Goal: Task Accomplishment & Management: Manage account settings

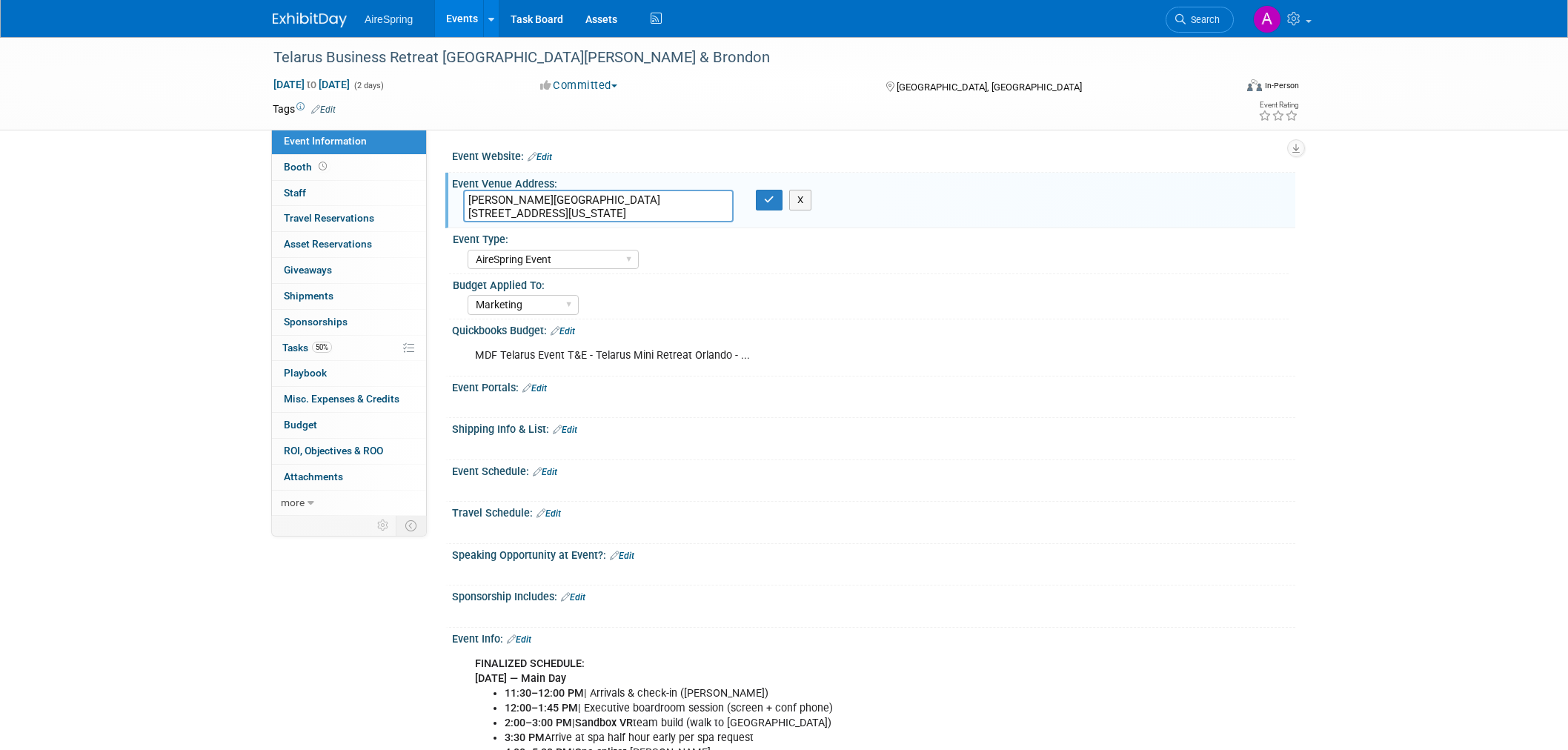
select select "AireSpring Event"
select select "Marketing"
click at [276, 60] on div "Telarus Business Retreat [GEOGRAPHIC_DATA][PERSON_NAME] & Brondon" at bounding box center [739, 57] width 944 height 27
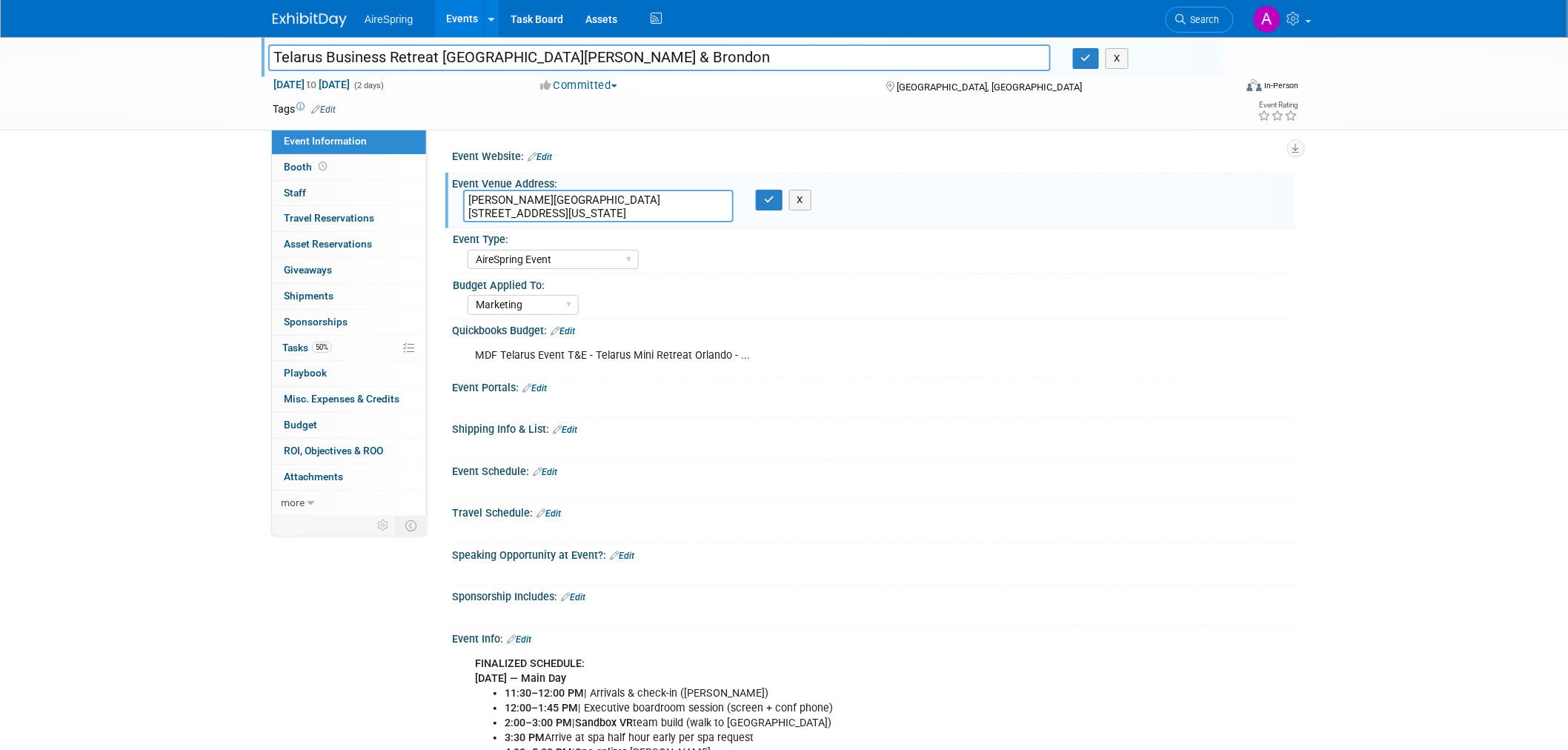
drag, startPoint x: 272, startPoint y: 56, endPoint x: 491, endPoint y: 55, distance: 219.0
click at [491, 55] on input "Telarus Business Retreat [GEOGRAPHIC_DATA][PERSON_NAME] & Brondon" at bounding box center [659, 57] width 783 height 26
click at [463, 49] on input "Telarus Business Retreat [GEOGRAPHIC_DATA][PERSON_NAME] & Brondon" at bounding box center [659, 57] width 783 height 26
drag, startPoint x: 493, startPoint y: 57, endPoint x: 243, endPoint y: 54, distance: 250.0
click at [243, 54] on div "Telarus Business Retreat Orlando - Hester & Brondon Telarus Business Retreat Or…" at bounding box center [784, 84] width 1568 height 93
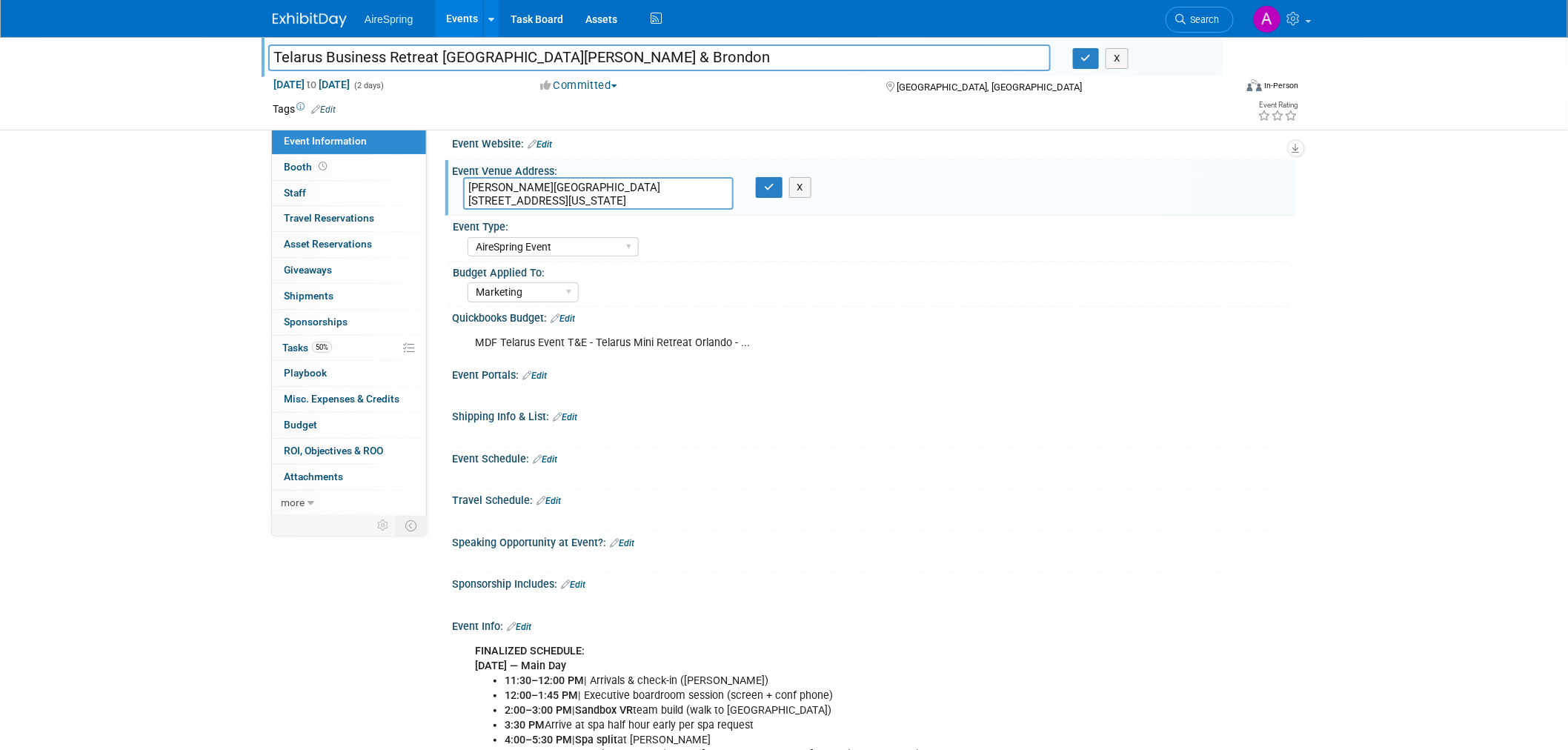
scroll to position [329, 0]
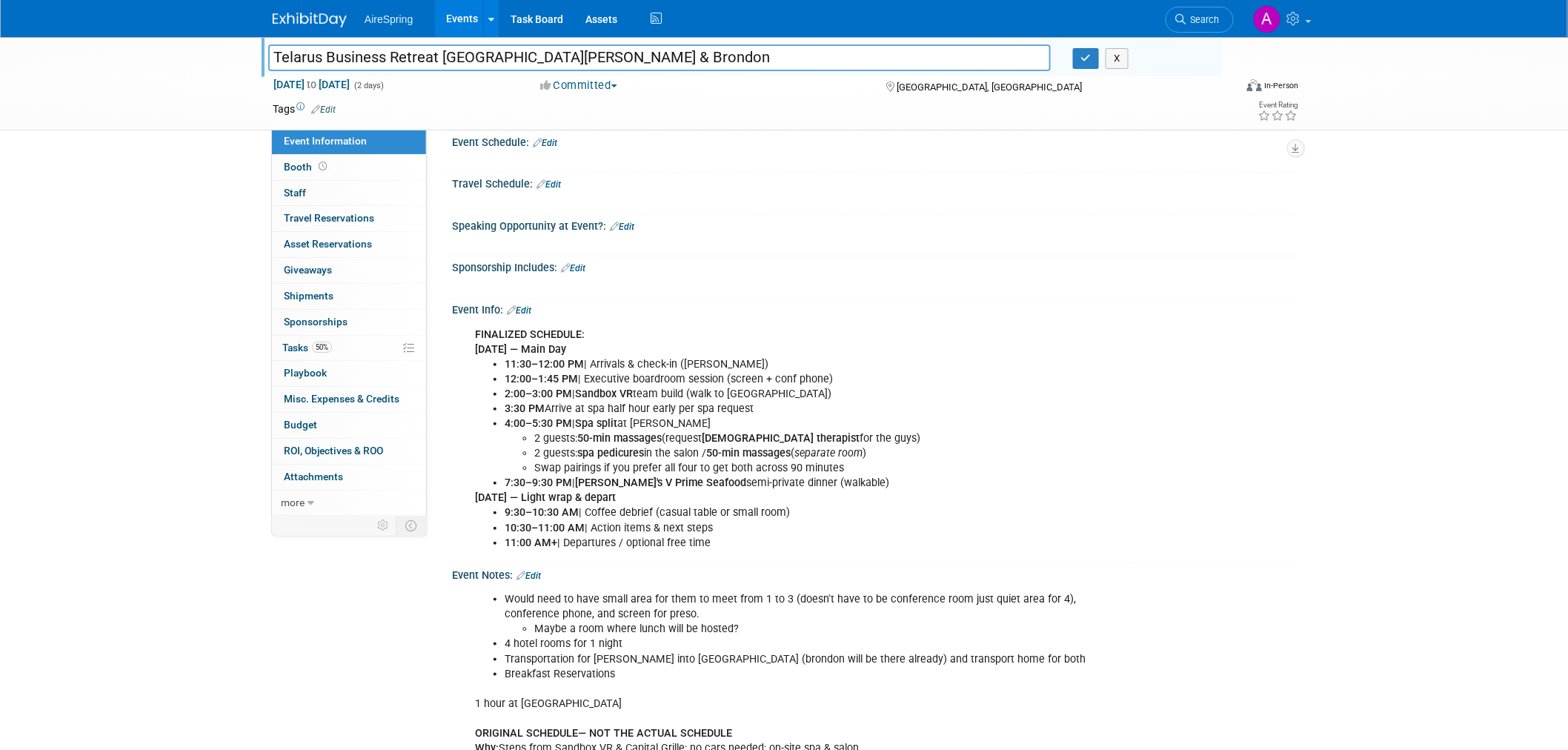
click at [164, 226] on div "Telarus Business Retreat Orlando - Hester & Brondon Telarus Business Retreat Or…" at bounding box center [784, 570] width 1568 height 1726
click at [166, 142] on div "Telarus Business Retreat Orlando - Hester & Brondon Telarus Business Retreat Or…" at bounding box center [784, 570] width 1568 height 1726
drag, startPoint x: 1117, startPoint y: 63, endPoint x: 1140, endPoint y: 148, distance: 88.1
click at [1117, 64] on button "X" at bounding box center [1117, 59] width 23 height 21
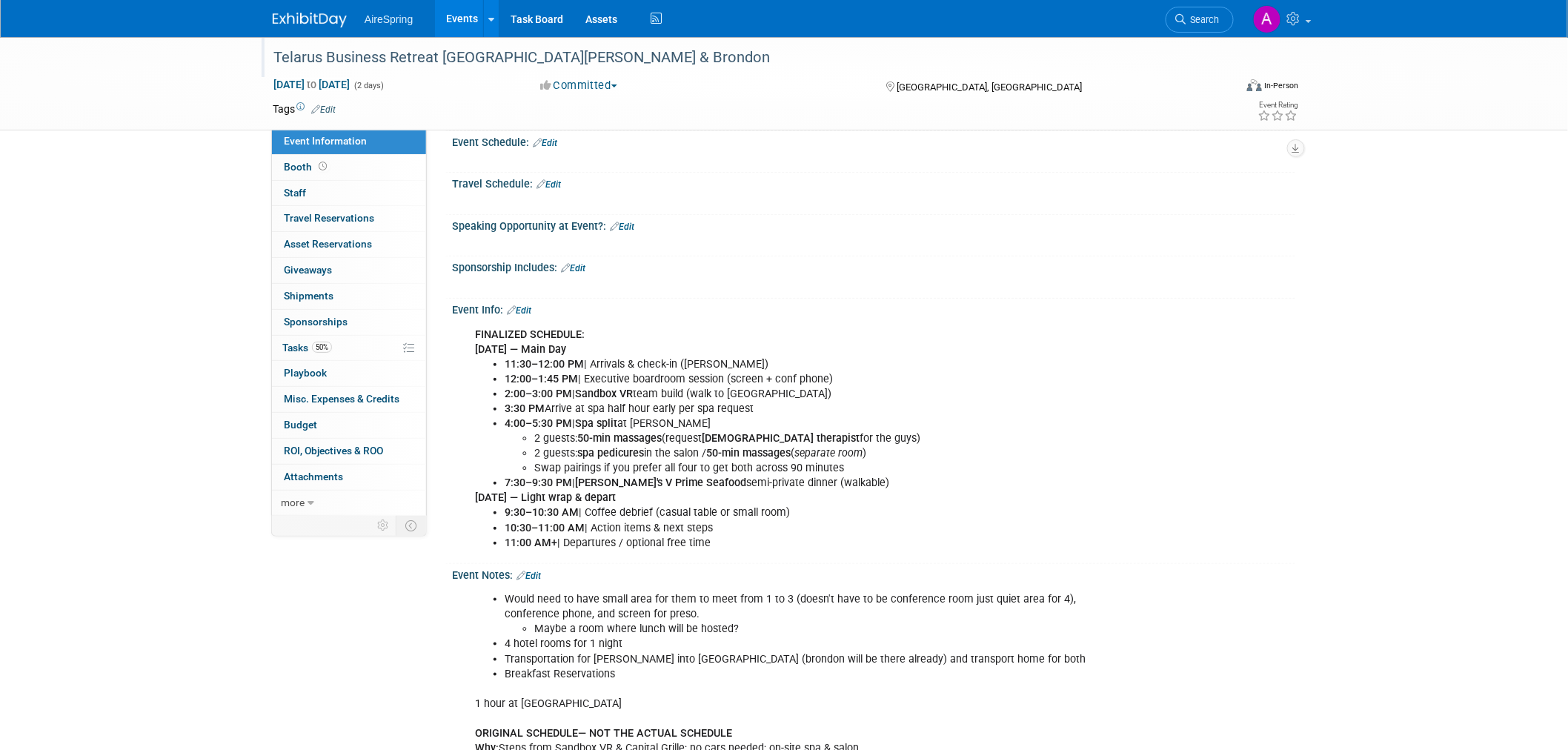
click at [1375, 479] on div "Telarus Business Retreat Orlando - Hester & Brondon Oct 16, 2025 to Oct 17, 202…" at bounding box center [784, 570] width 1568 height 1726
drag, startPoint x: 846, startPoint y: 474, endPoint x: 712, endPoint y: 408, distance: 149.4
click at [707, 411] on div "FINALIZED SCHEDULE: Thu, Oct 16 — Main Day 11:30–12:00 PM | Arrivals & check-in…" at bounding box center [798, 439] width 668 height 238
click at [1101, 469] on li "Swap pairings if you prefer all four to get both across 90 minutes" at bounding box center [829, 468] width 589 height 15
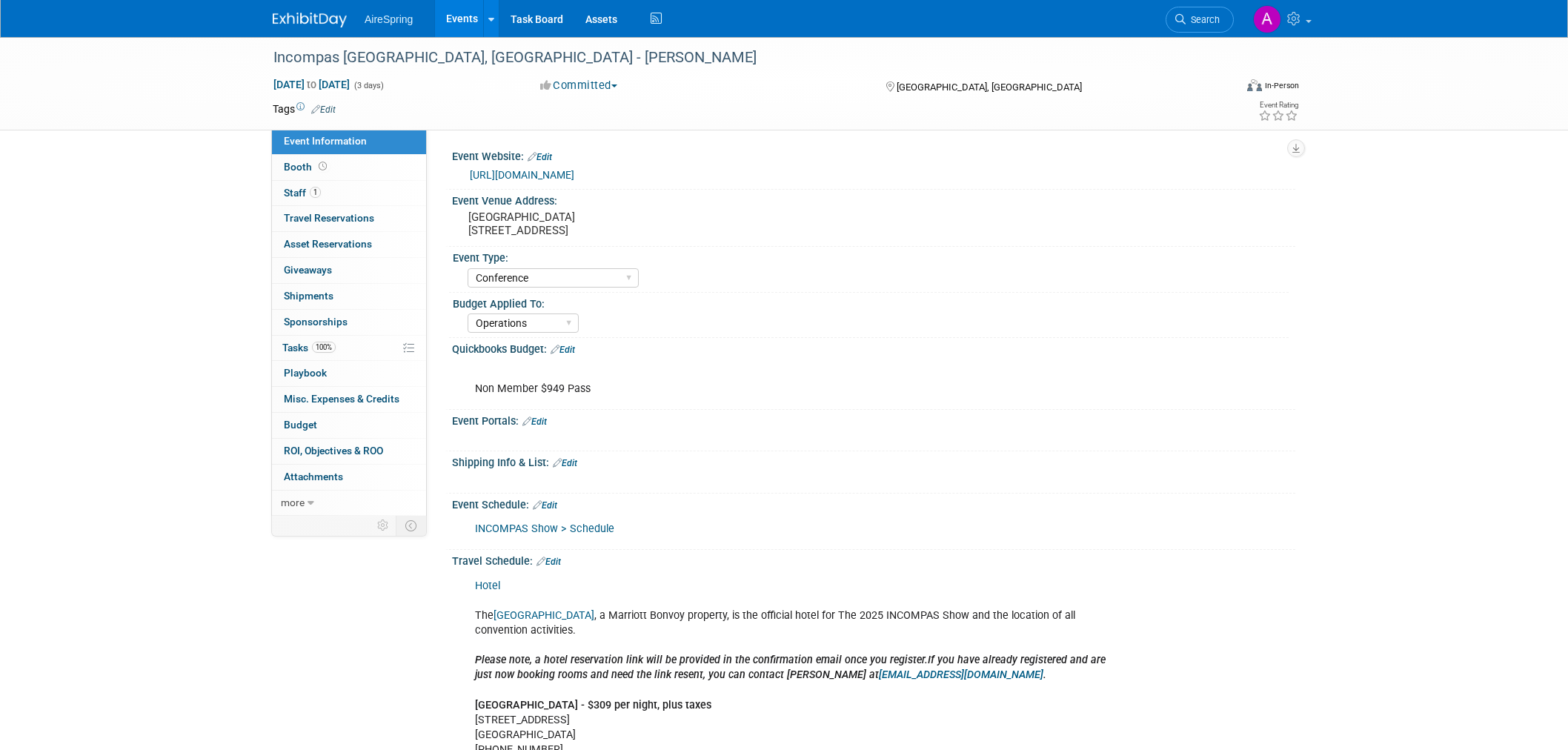
select select "Conference"
select select "Operations"
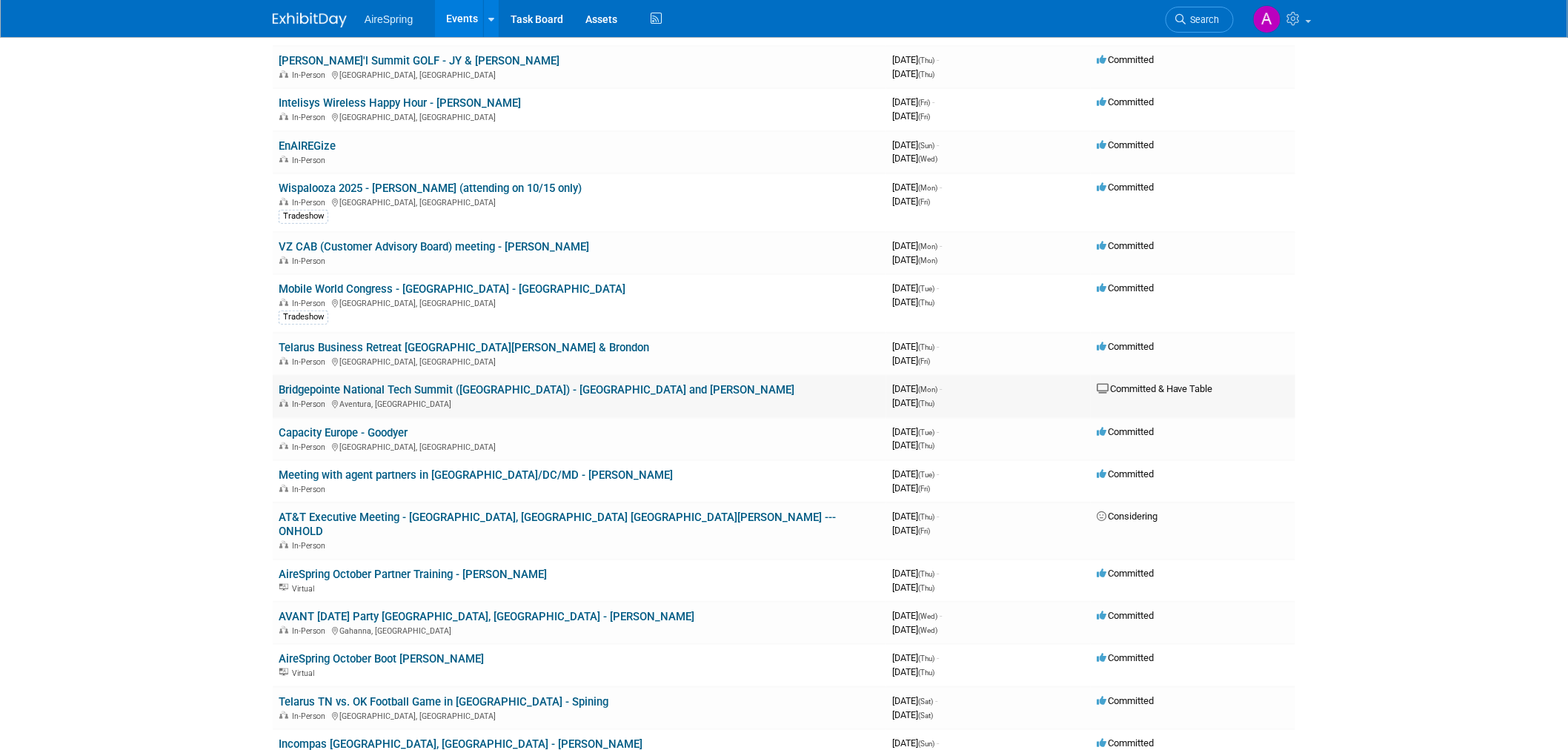
scroll to position [247, 0]
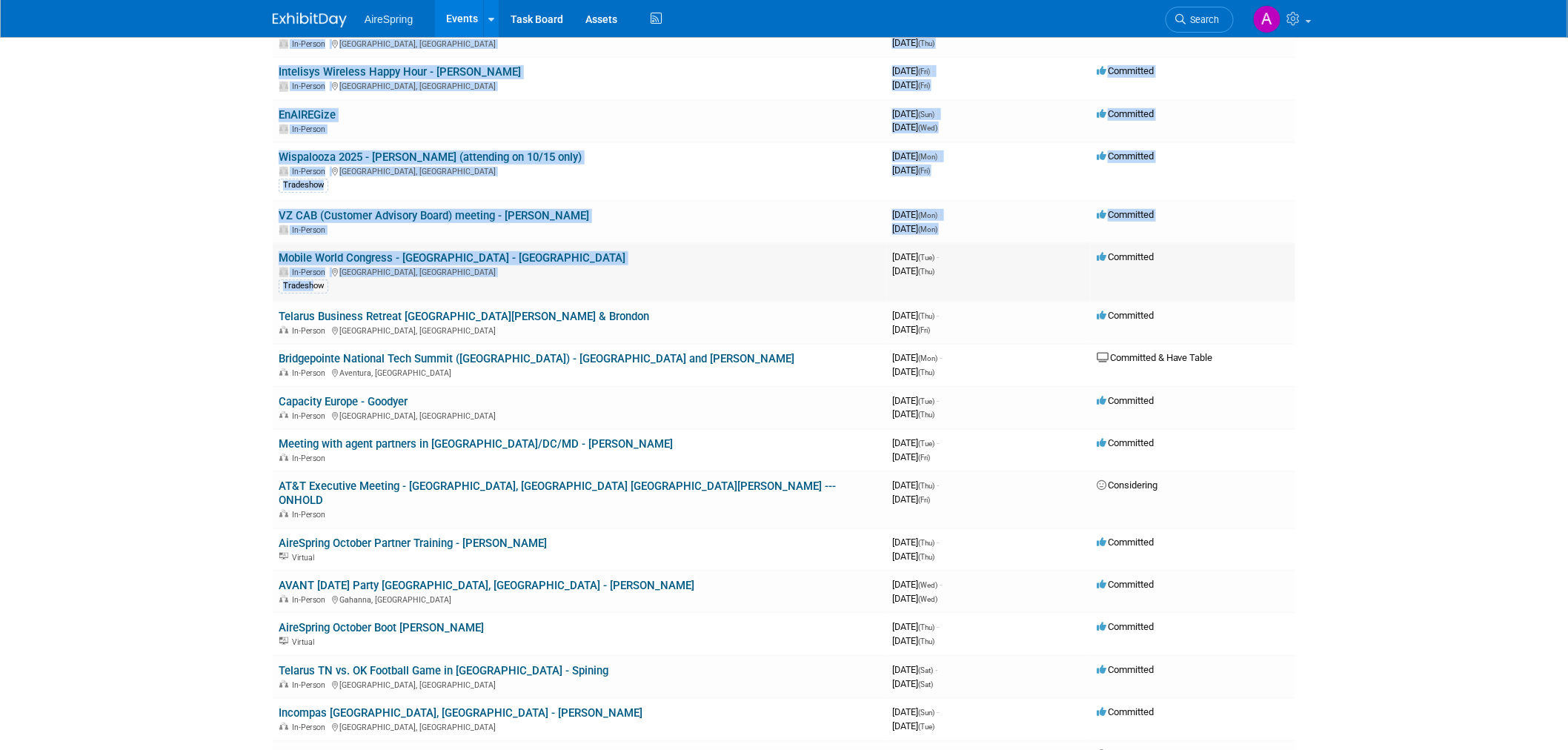
drag, startPoint x: 221, startPoint y: 127, endPoint x: 306, endPoint y: 279, distance: 174.2
click at [310, 282] on body "AireSpring Events Add Event Bulk Upload Events Shareable Event Boards Recently …" at bounding box center [784, 128] width 1568 height 750
click at [189, 174] on body "AireSpring Events Add Event Bulk Upload Events Shareable Event Boards Recently …" at bounding box center [784, 128] width 1568 height 750
click at [86, 356] on body "AireSpring Events Add Event Bulk Upload Events Shareable Event Boards Recently …" at bounding box center [784, 128] width 1568 height 750
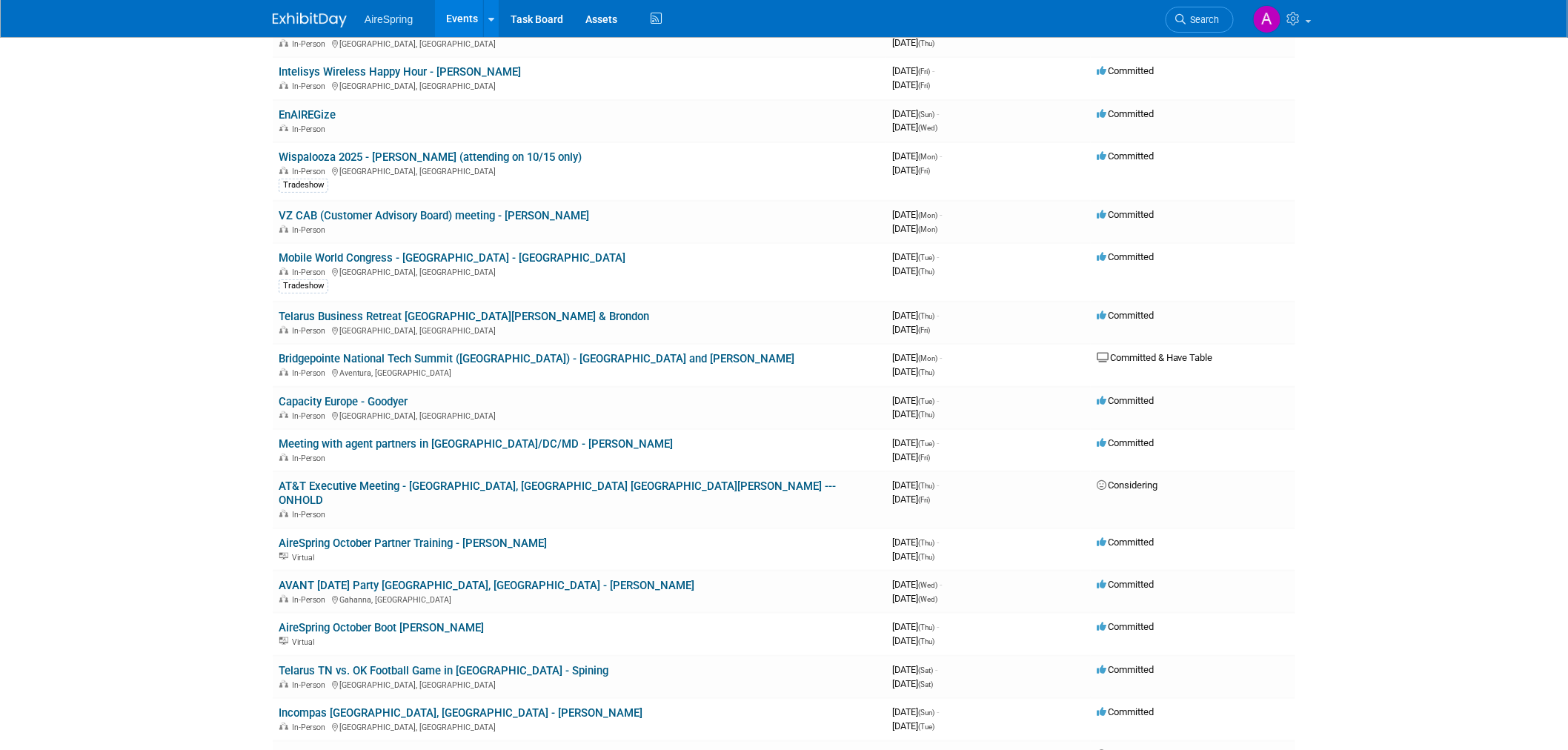
drag, startPoint x: 262, startPoint y: 433, endPoint x: 203, endPoint y: 493, distance: 84.1
click at [203, 493] on body "AireSpring Events Add Event Bulk Upload Events Shareable Event Boards Recently …" at bounding box center [784, 128] width 1568 height 750
drag, startPoint x: 217, startPoint y: 453, endPoint x: 252, endPoint y: 446, distance: 35.7
click at [217, 452] on body "AireSpring Events Add Event Bulk Upload Events Shareable Event Boards Recently …" at bounding box center [784, 128] width 1568 height 750
drag, startPoint x: 256, startPoint y: 441, endPoint x: 242, endPoint y: 484, distance: 45.2
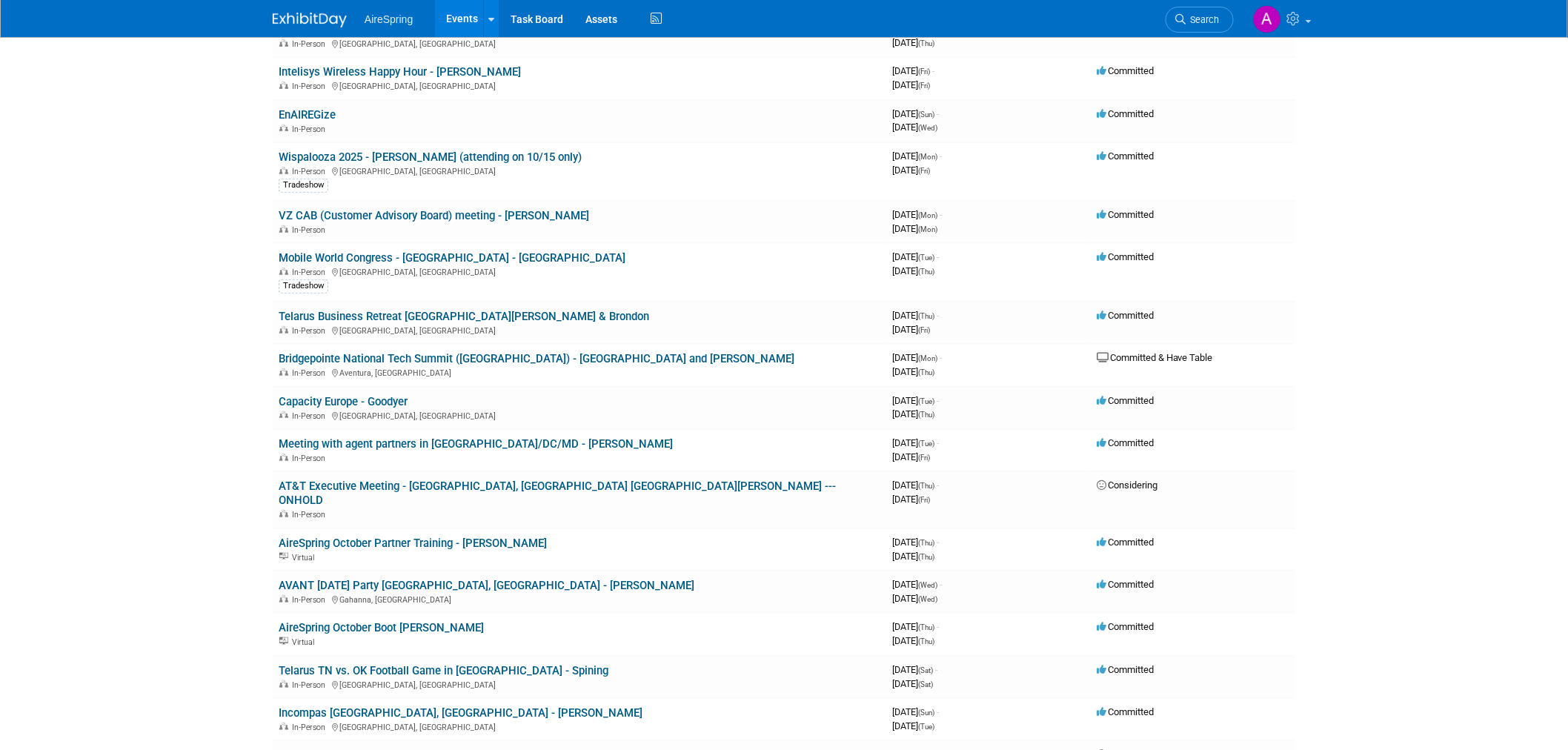
click at [243, 492] on body "AireSpring Events Add Event Bulk Upload Events Shareable Event Boards Recently …" at bounding box center [784, 128] width 1568 height 750
drag, startPoint x: 277, startPoint y: 439, endPoint x: 578, endPoint y: 434, distance: 301.0
click at [578, 434] on td "Meeting with agent partners in VA/DC/MD - Hirshberger In-Person" at bounding box center [579, 450] width 614 height 42
copy link "Meeting with agent partners in VA/DC/MD - Hirshberger"
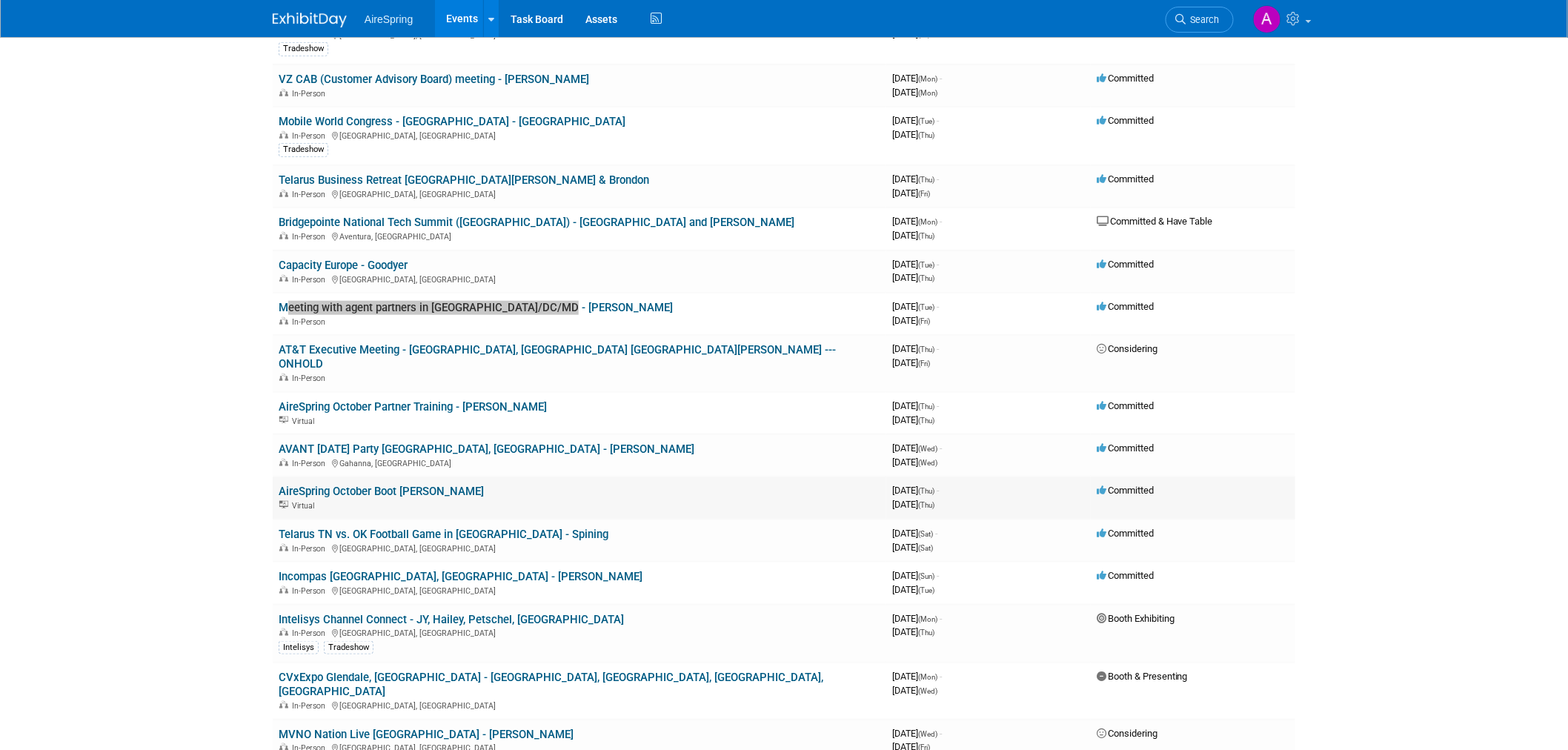
scroll to position [412, 0]
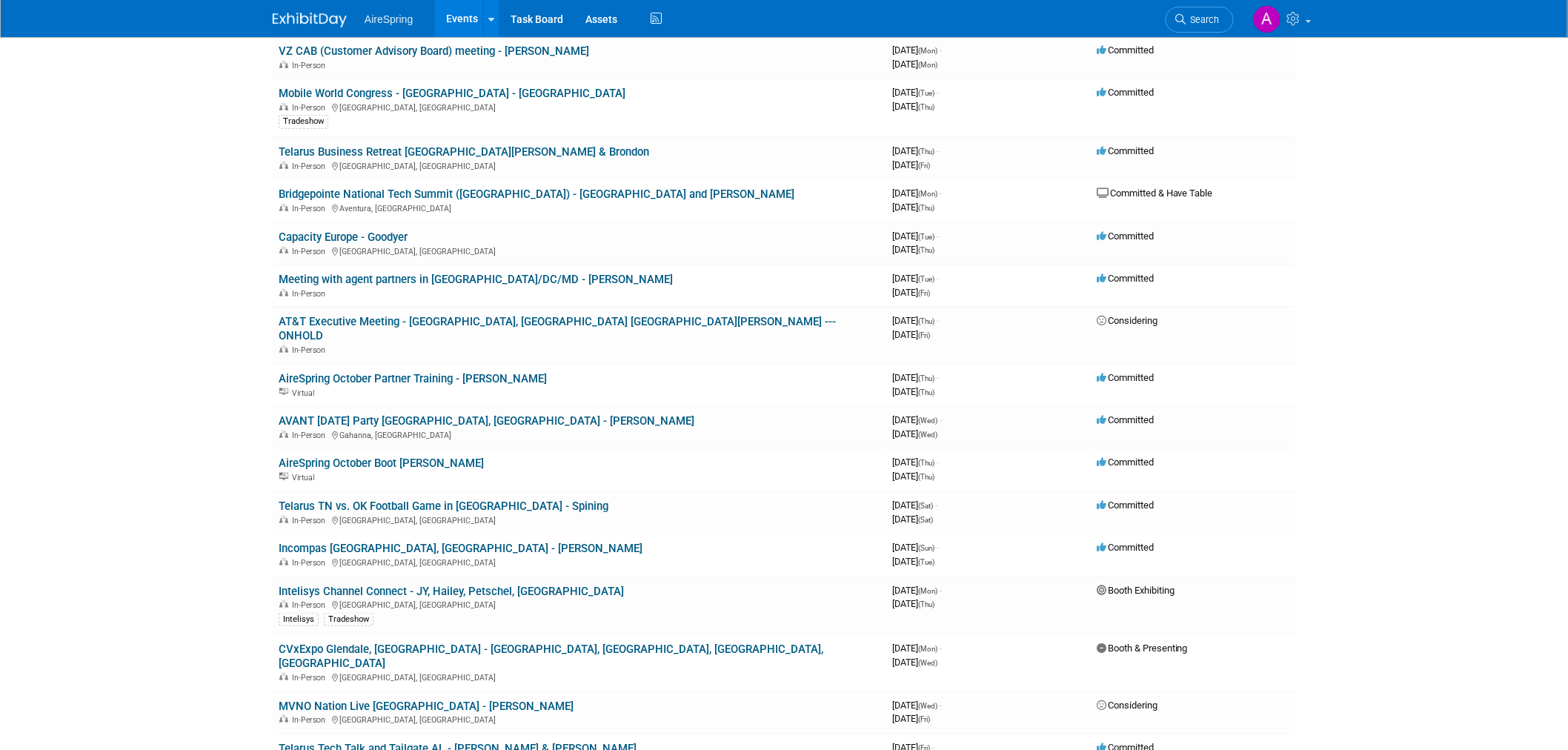
drag, startPoint x: 272, startPoint y: 360, endPoint x: 242, endPoint y: 375, distance: 33.5
drag, startPoint x: 272, startPoint y: 354, endPoint x: 536, endPoint y: 354, distance: 264.0
click at [536, 364] on td "AireSpring October Partner Training - Sigmon Virtual" at bounding box center [579, 385] width 614 height 42
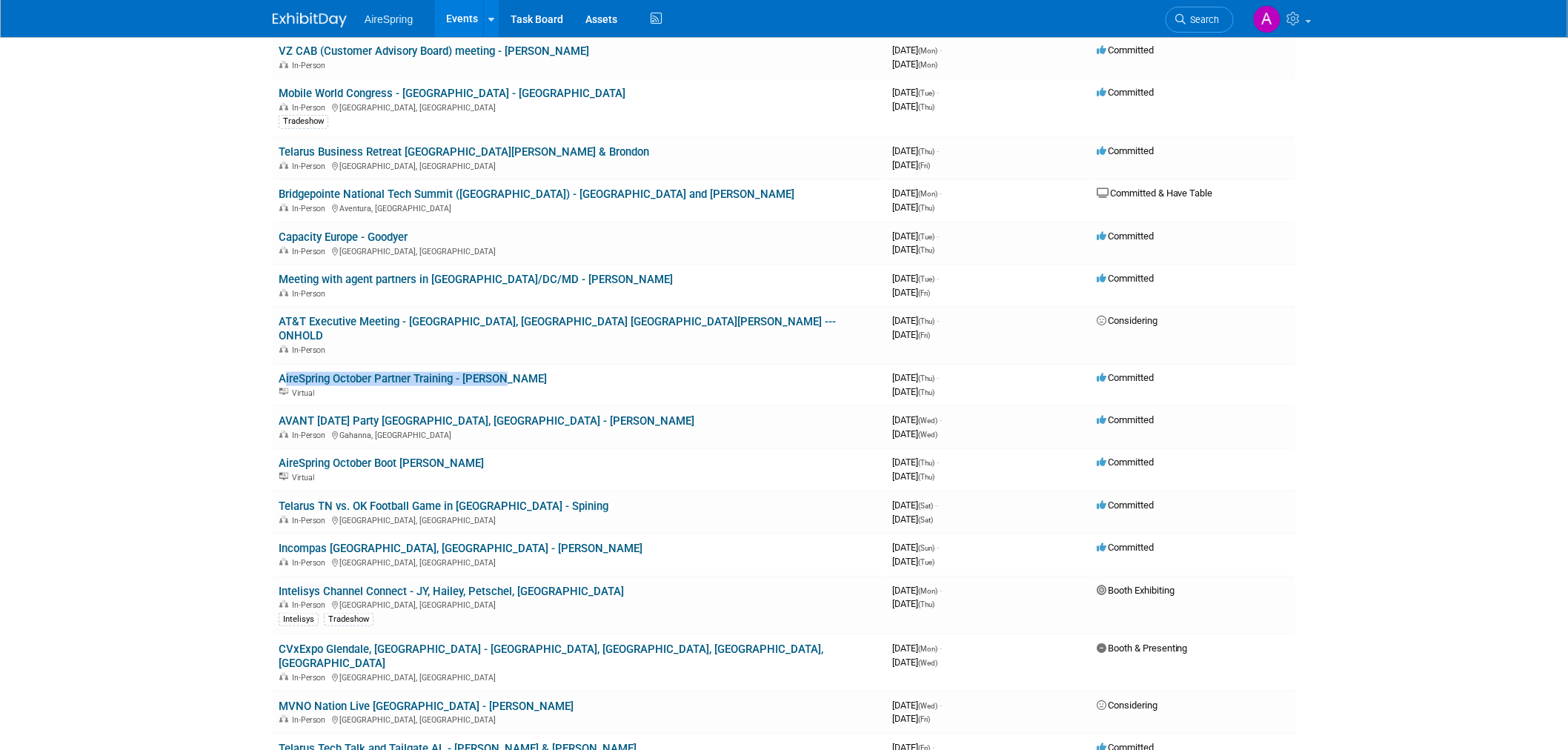
copy link "AireSpring October Partner Training - [PERSON_NAME]"
drag, startPoint x: 267, startPoint y: 438, endPoint x: 188, endPoint y: 452, distance: 80.2
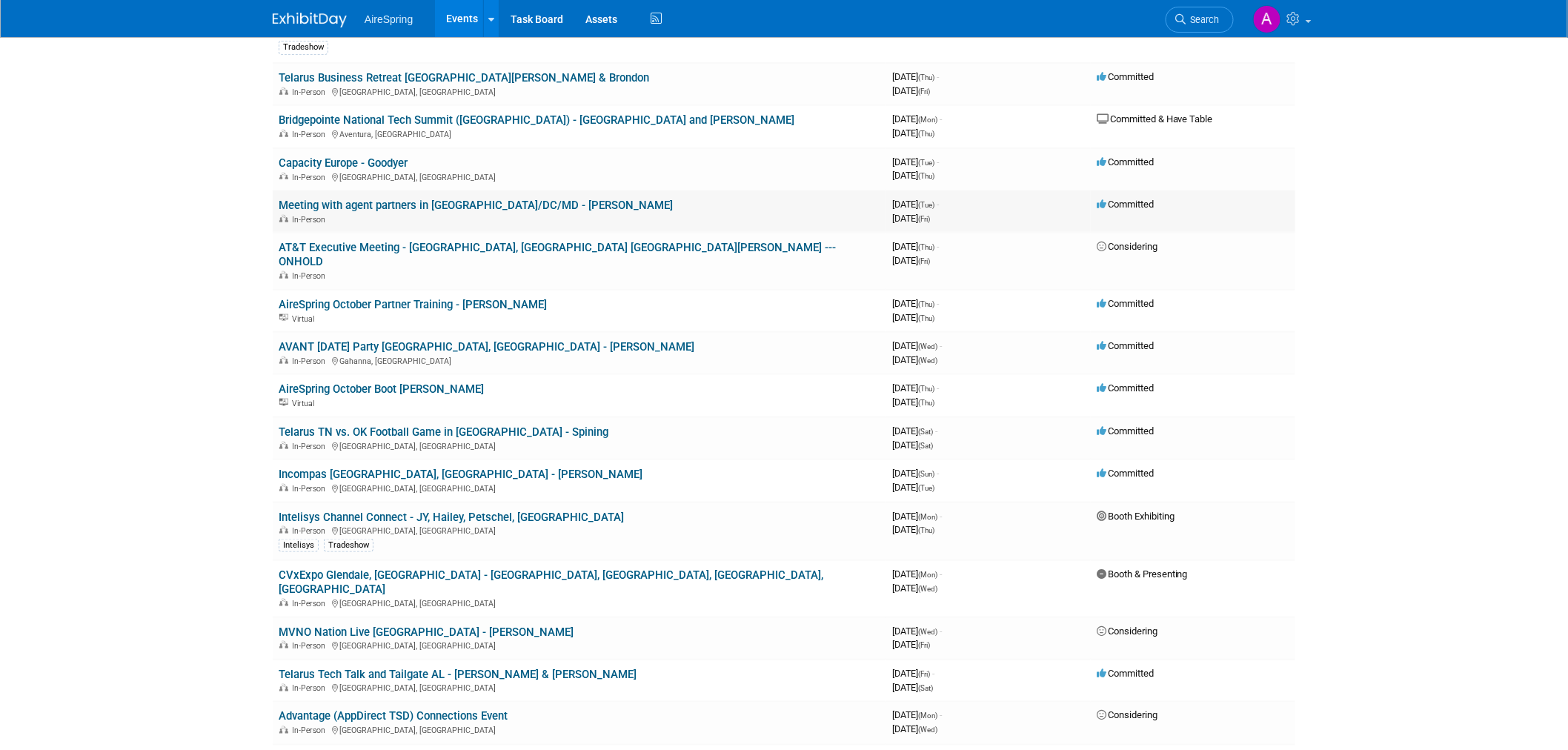
scroll to position [494, 0]
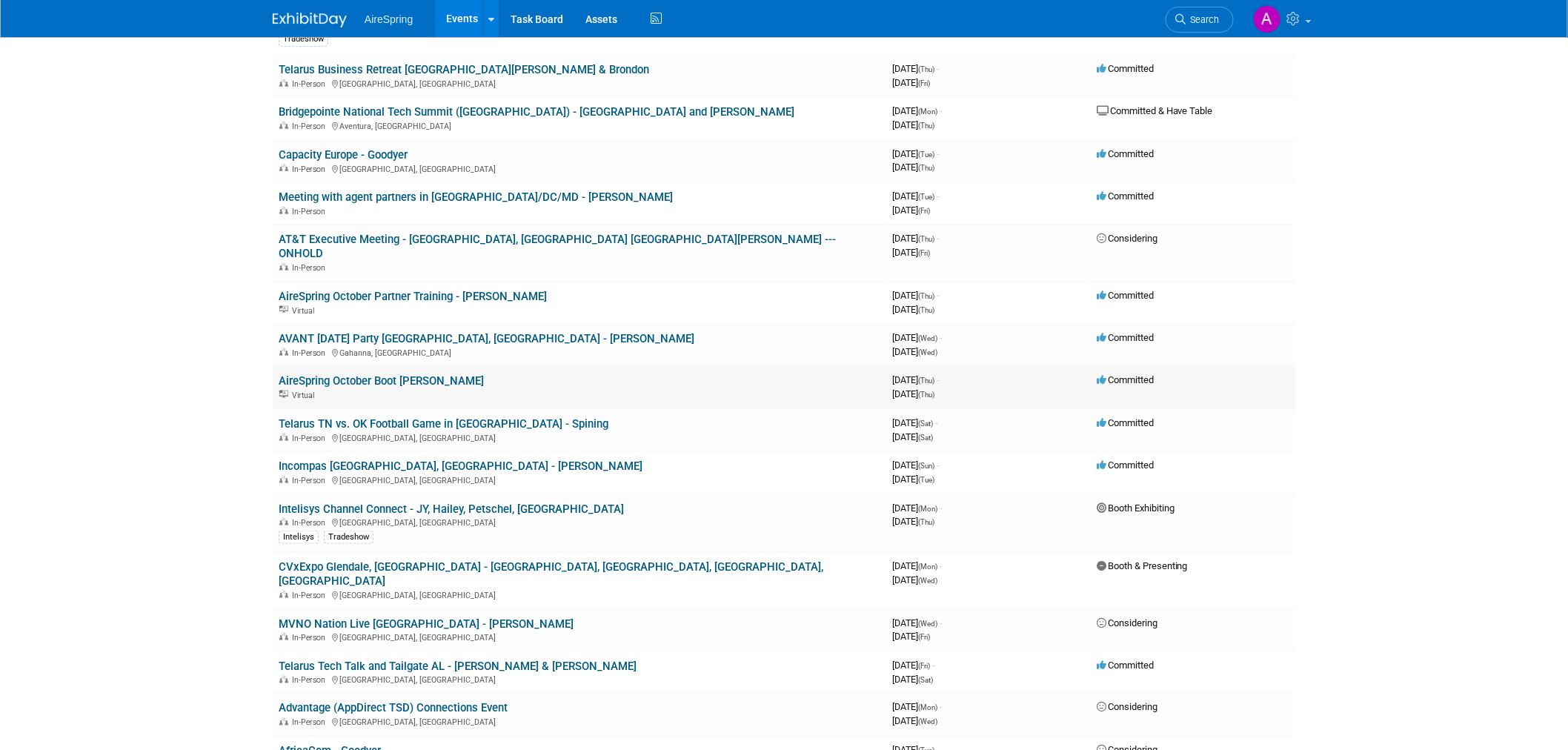
drag, startPoint x: 272, startPoint y: 355, endPoint x: 509, endPoint y: 354, distance: 237.0
click at [509, 366] on td "AireSpring October Boot Camp - Sigmon Virtual" at bounding box center [579, 387] width 614 height 42
copy link "AireSpring October Boot [PERSON_NAME]"
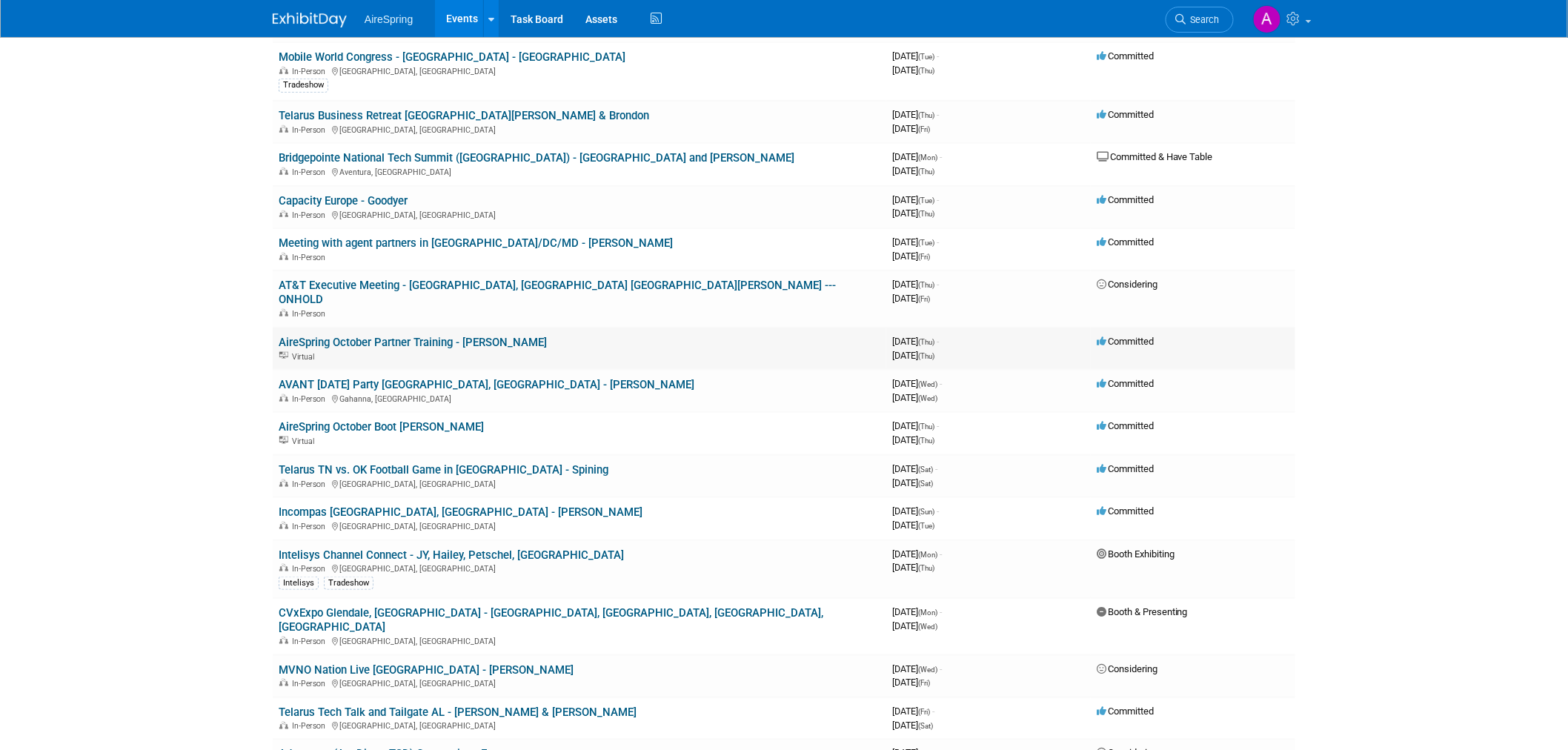
scroll to position [412, 0]
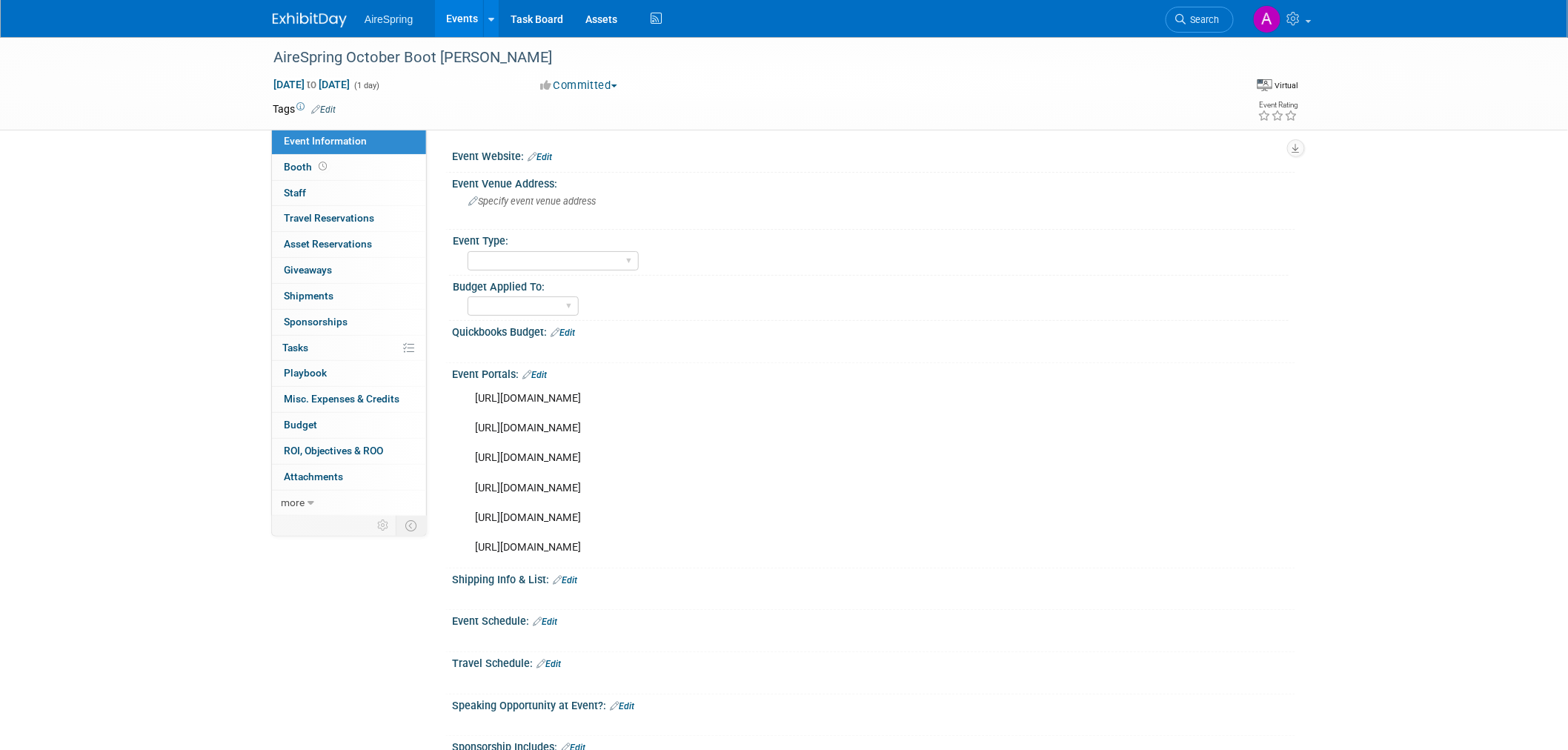
click at [289, 21] on img at bounding box center [310, 20] width 74 height 15
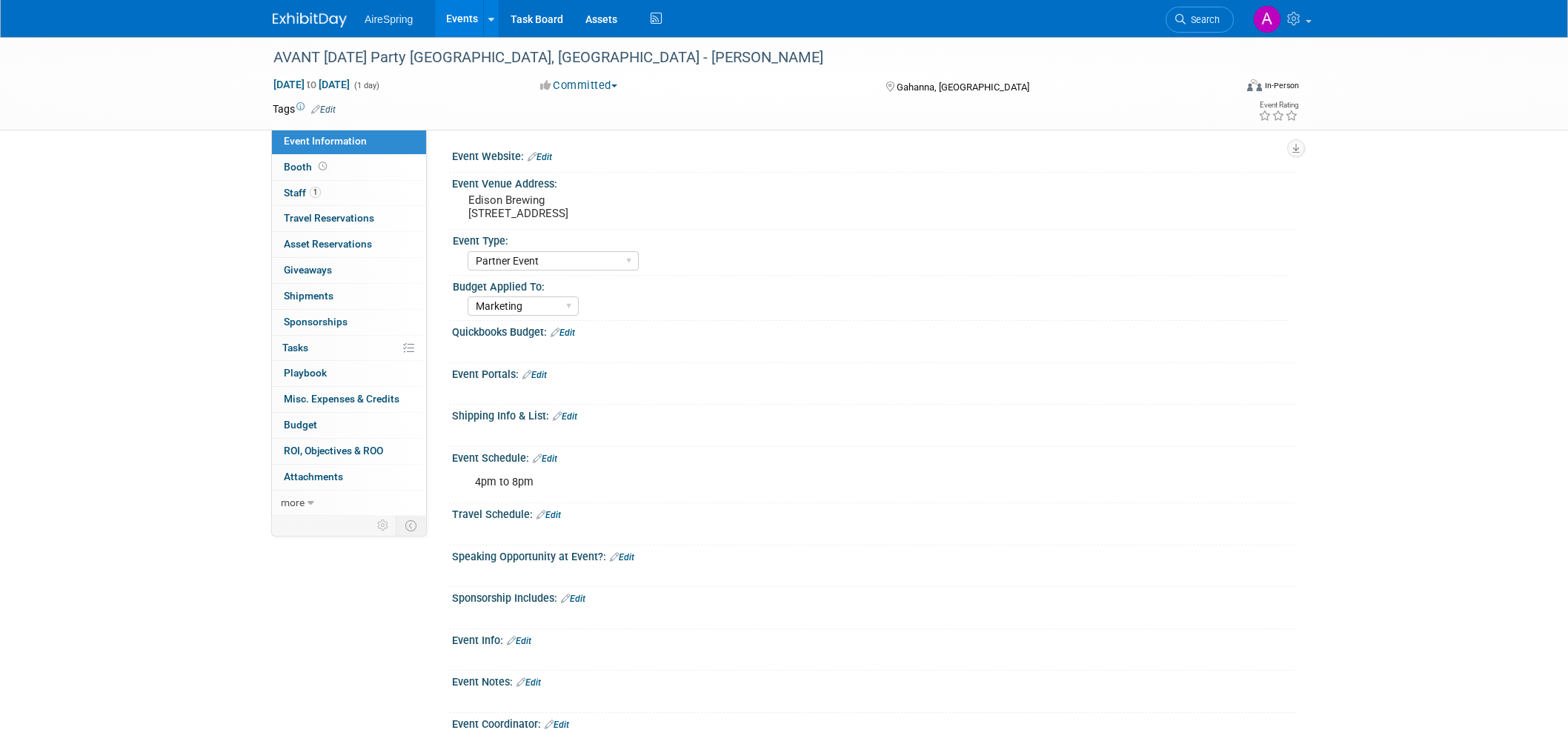
select select "Partner Event"
select select "Marketing"
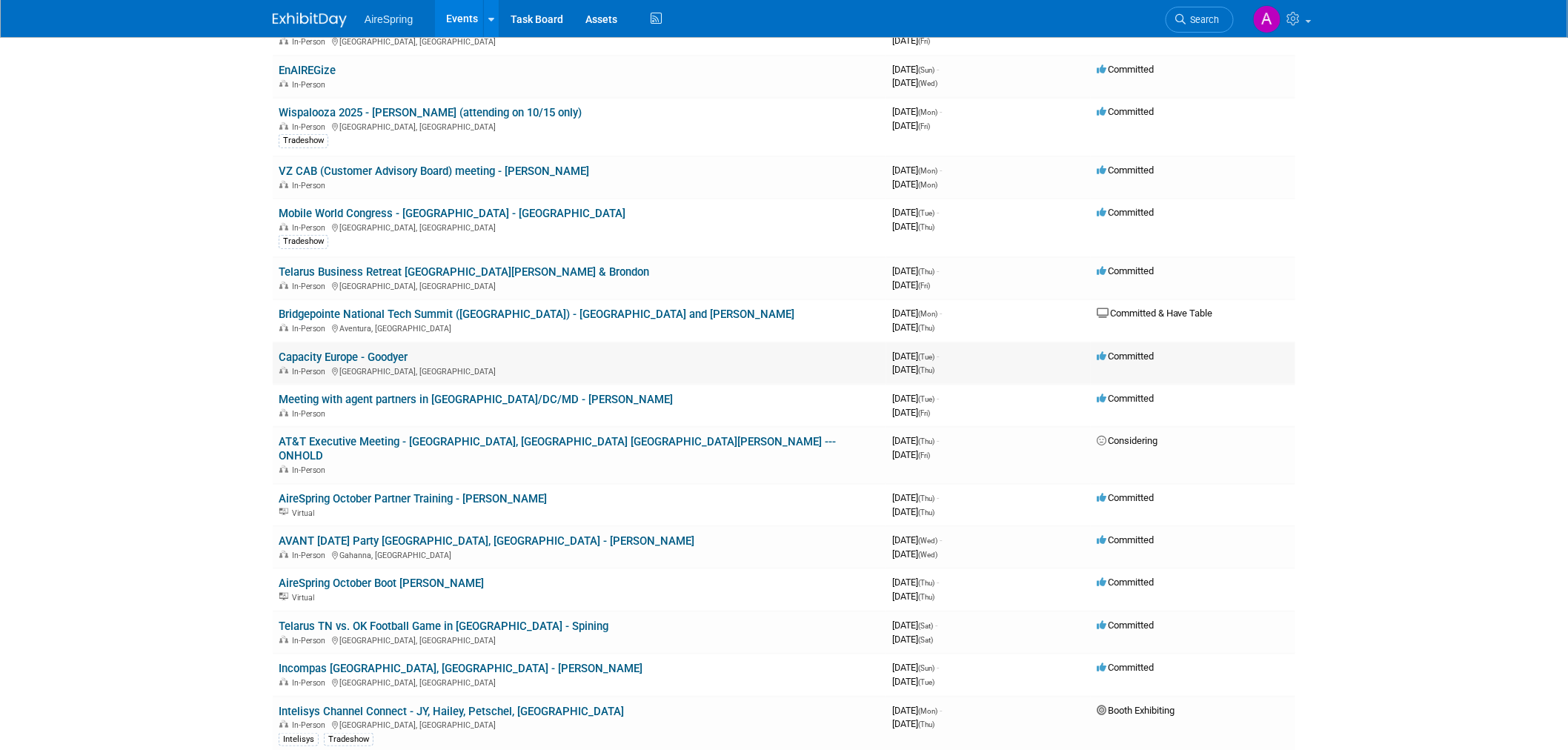
scroll to position [329, 0]
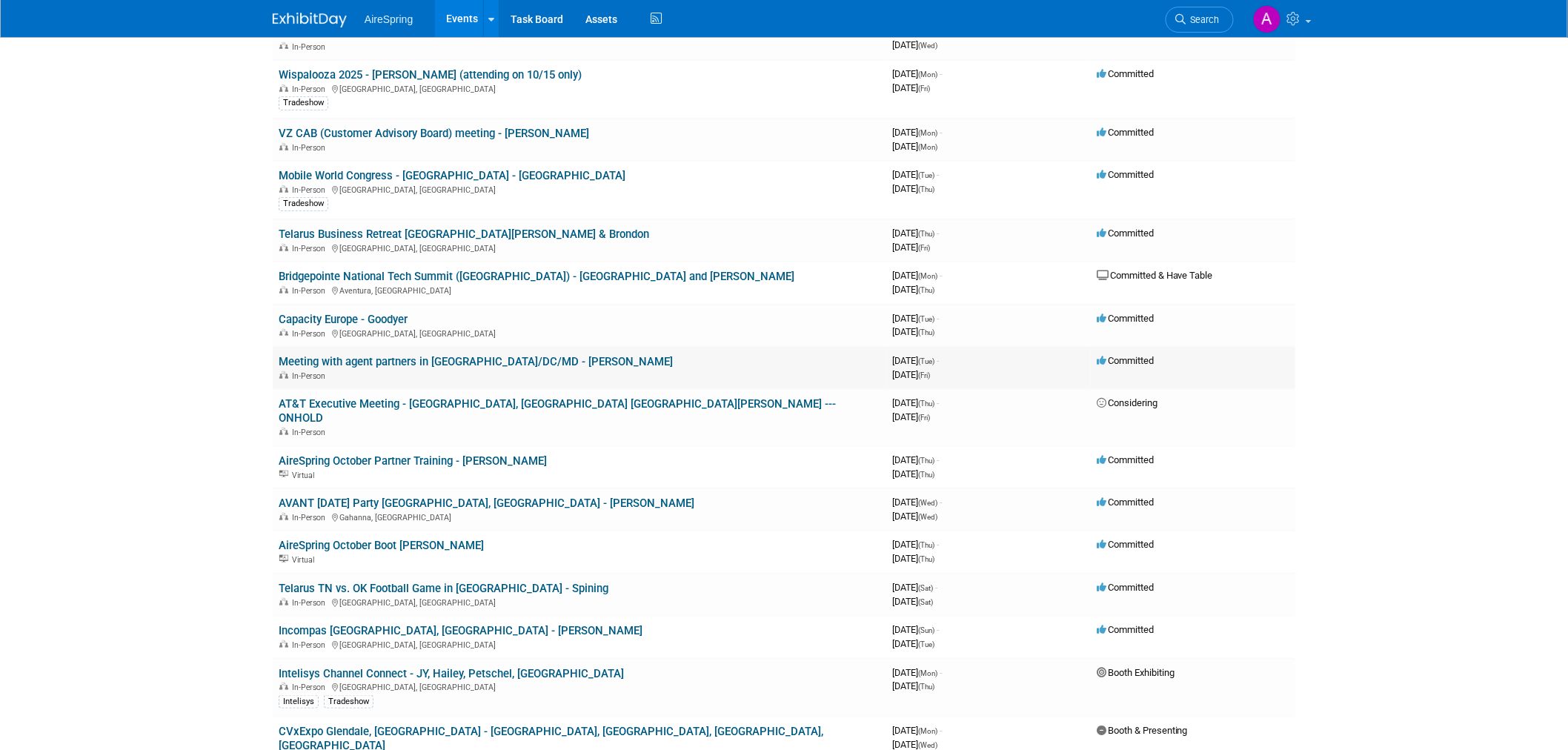
click at [426, 355] on link "Meeting with agent partners in [GEOGRAPHIC_DATA]/DC/MD - [PERSON_NAME]" at bounding box center [476, 361] width 394 height 13
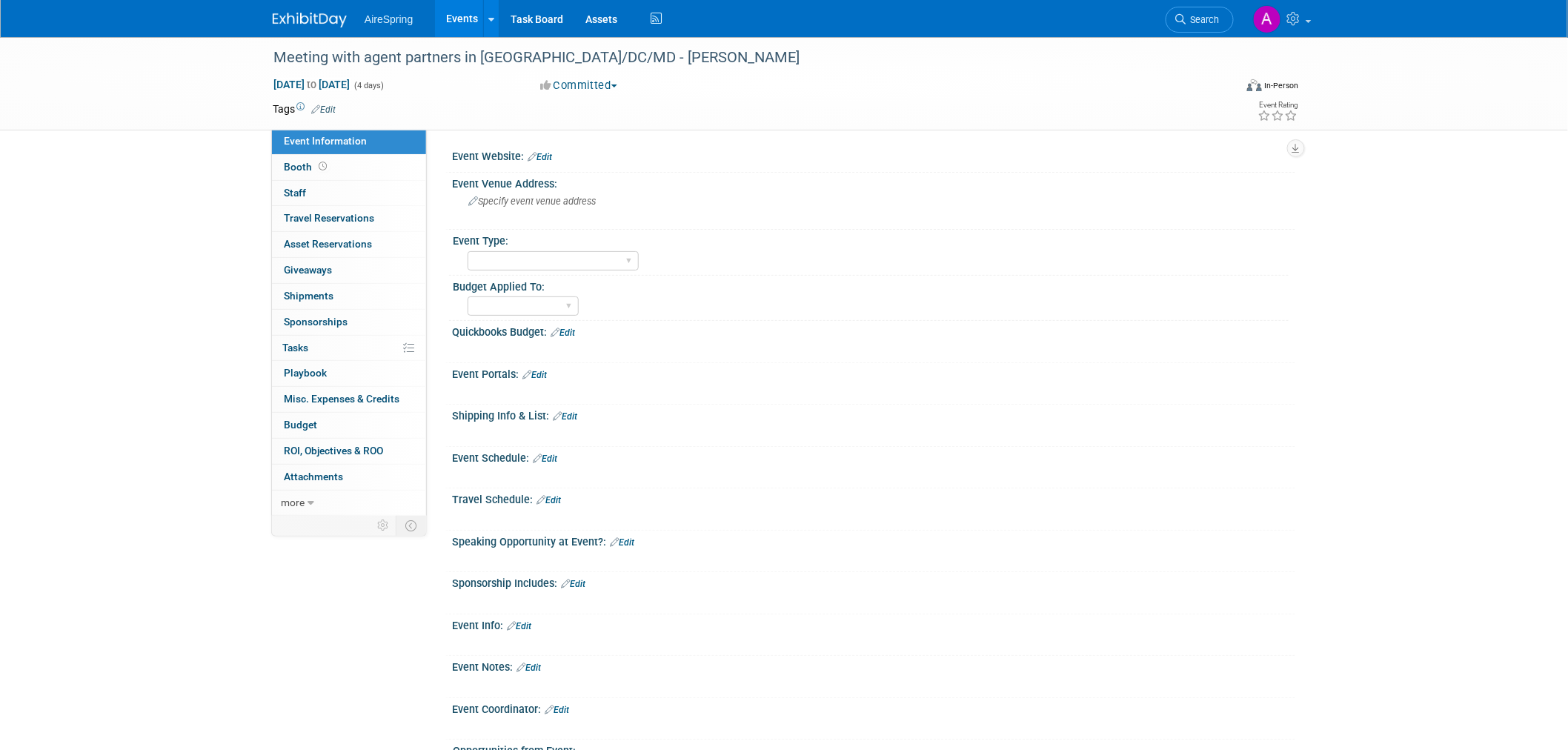
click at [329, 106] on link "Edit" at bounding box center [323, 110] width 24 height 10
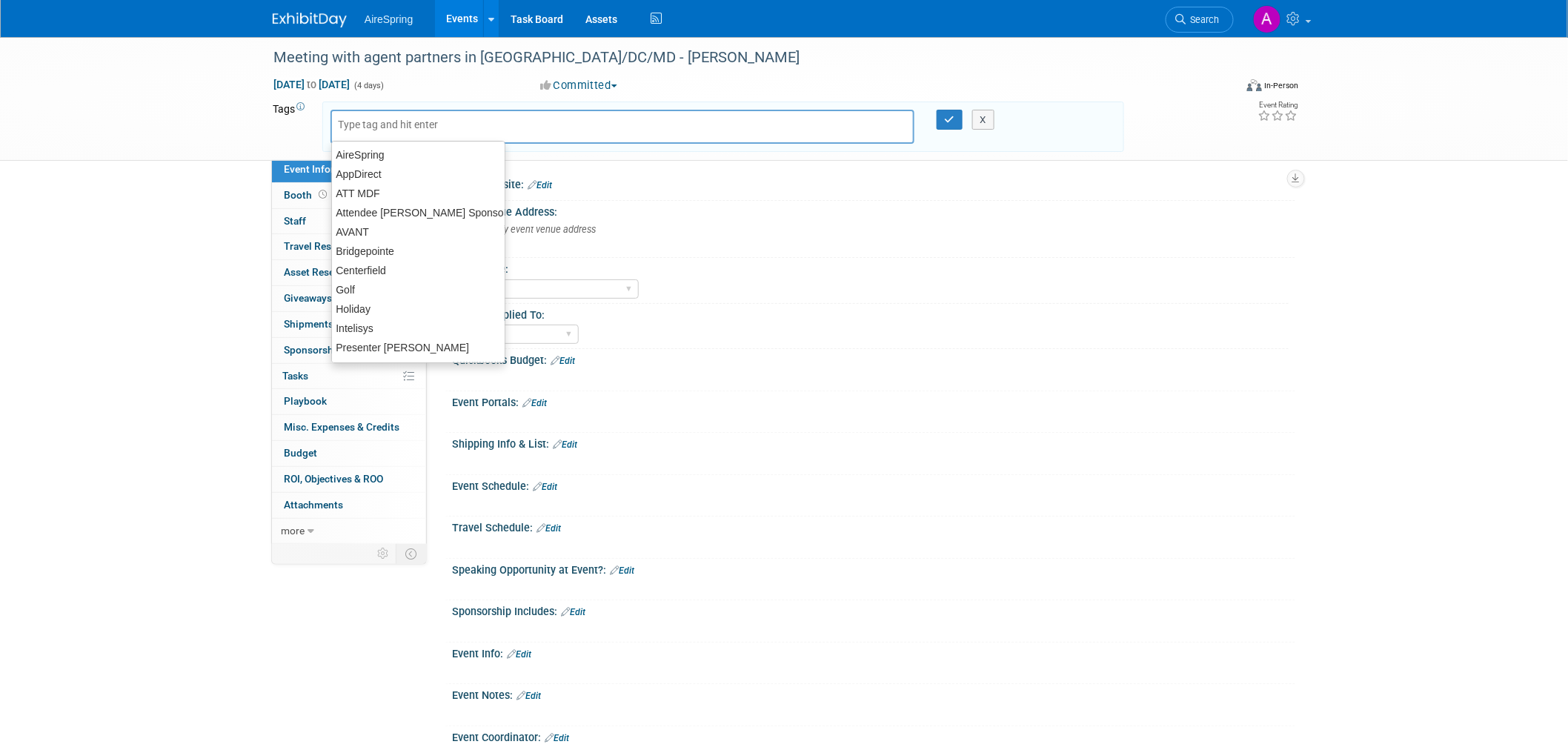
click at [1228, 427] on div "Event Portals: Edit X" at bounding box center [870, 412] width 850 height 42
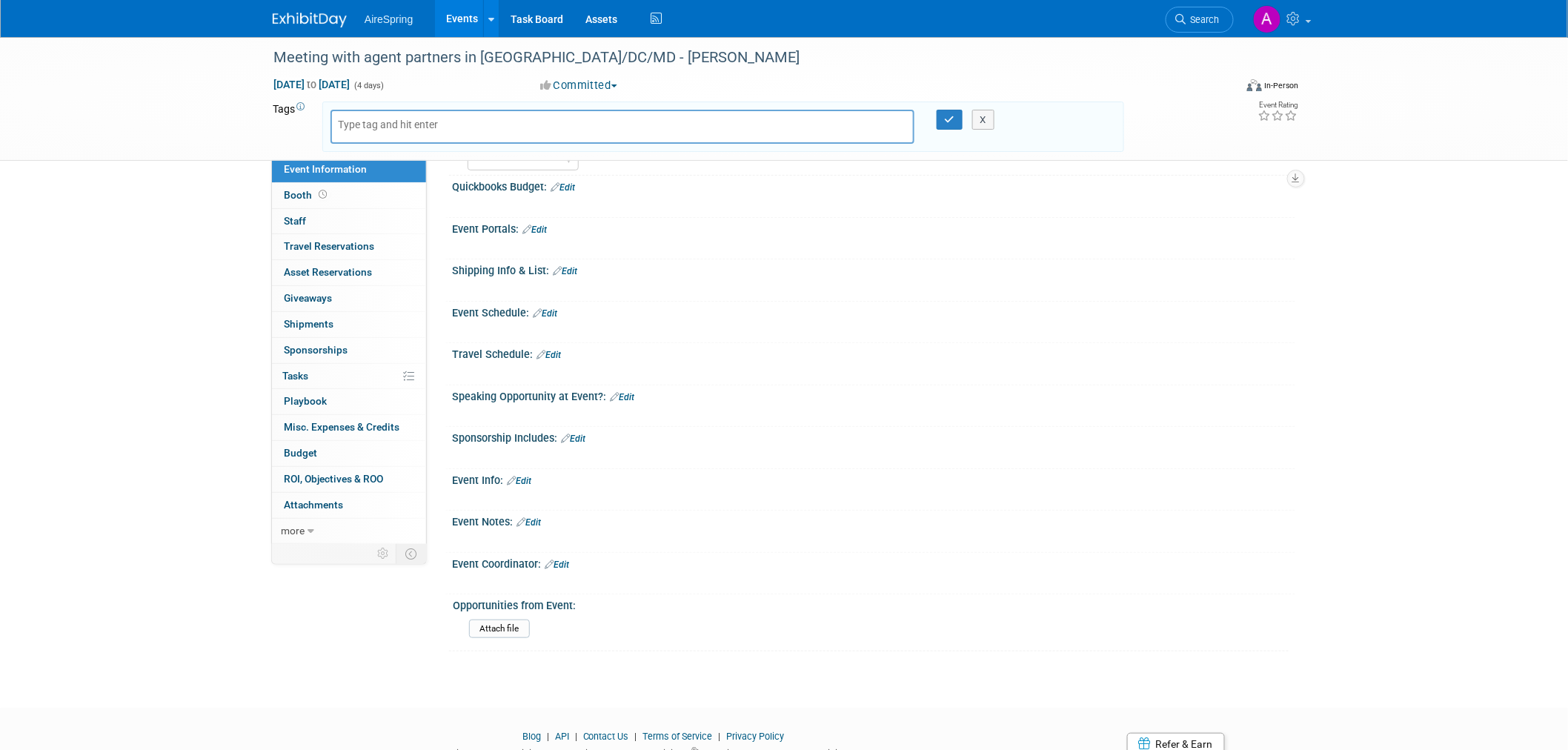
scroll to position [144, 0]
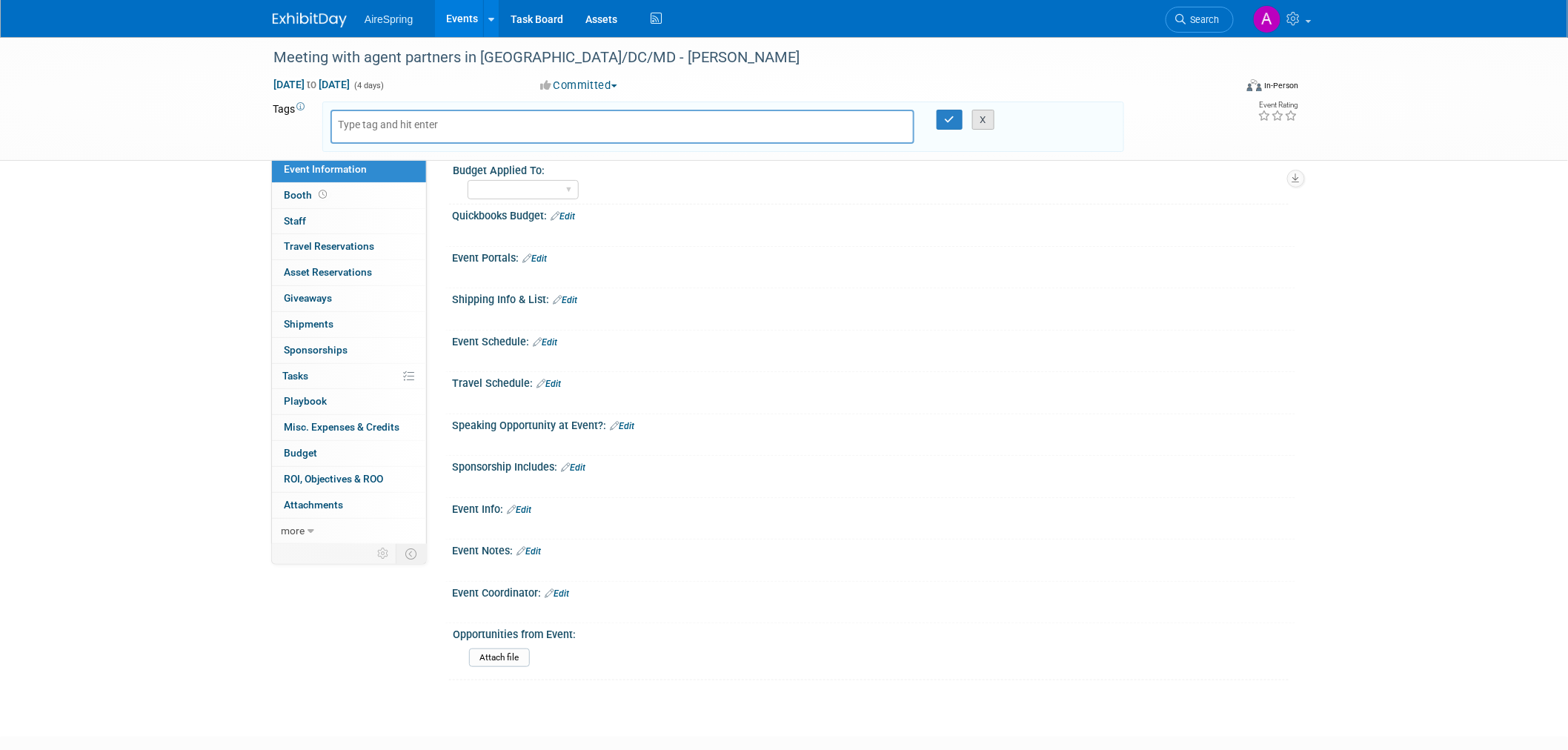
click at [983, 120] on button "X" at bounding box center [983, 120] width 23 height 21
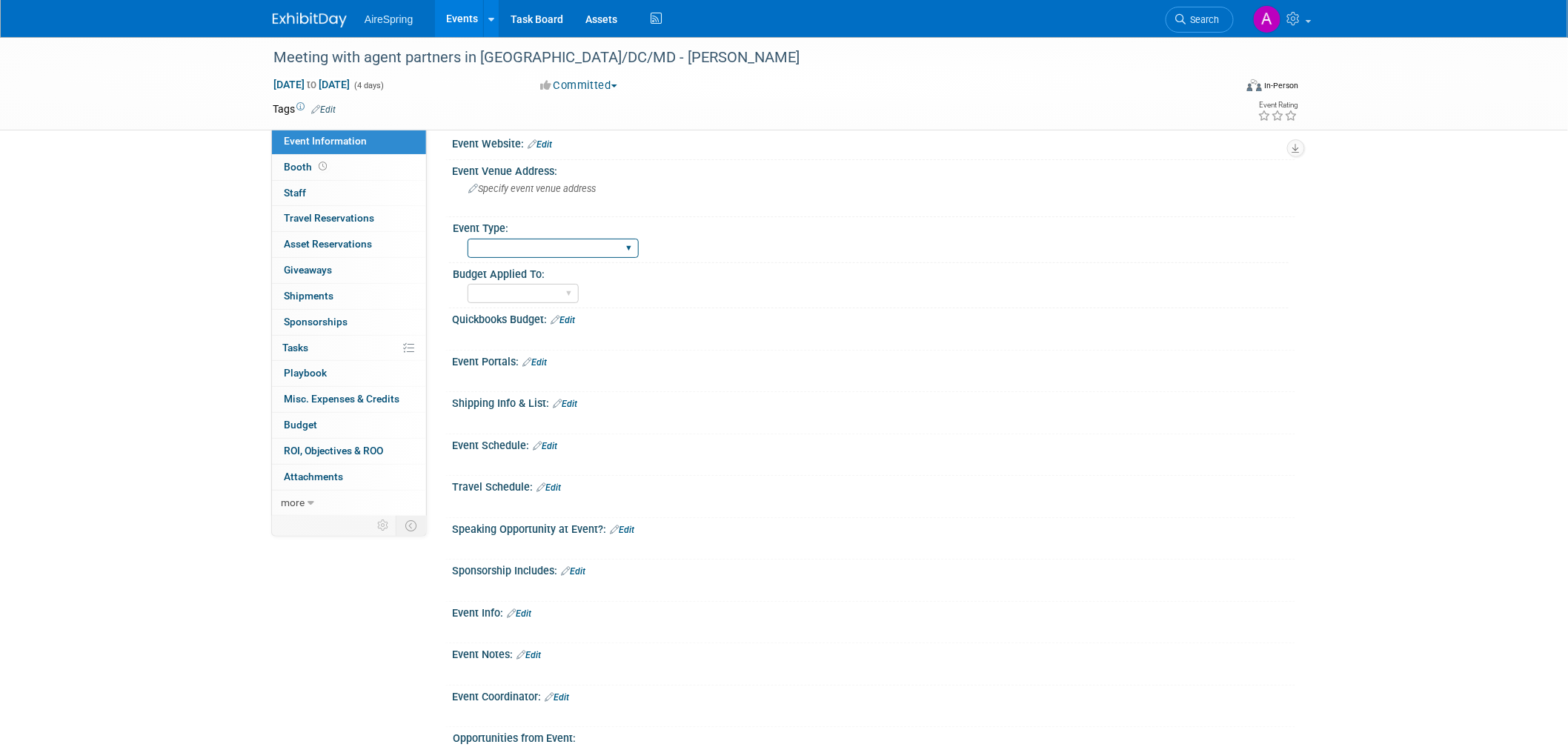
scroll to position [0, 0]
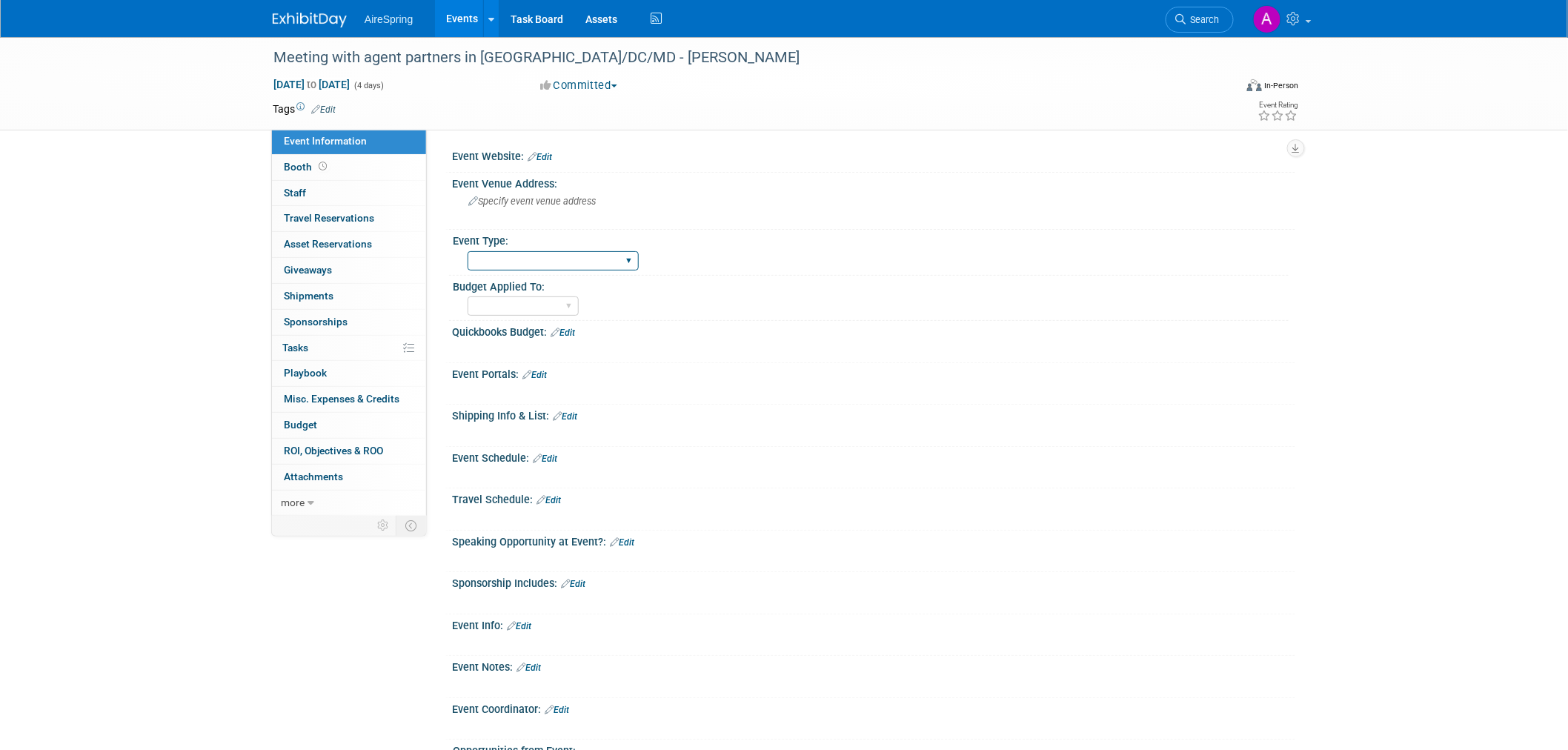
click at [619, 255] on select "AireSpring Event AireSpring Internal Partner Event Training Tradeshow - Exhibit…" at bounding box center [554, 260] width 171 height 20
select select "Partner Visit"
click at [468, 251] on select "AireSpring Event AireSpring Internal Partner Event Training Tradeshow - Exhibit…" at bounding box center [554, 260] width 171 height 20
click at [557, 301] on select "Marketing Sales Operations Customer" at bounding box center [523, 306] width 112 height 20
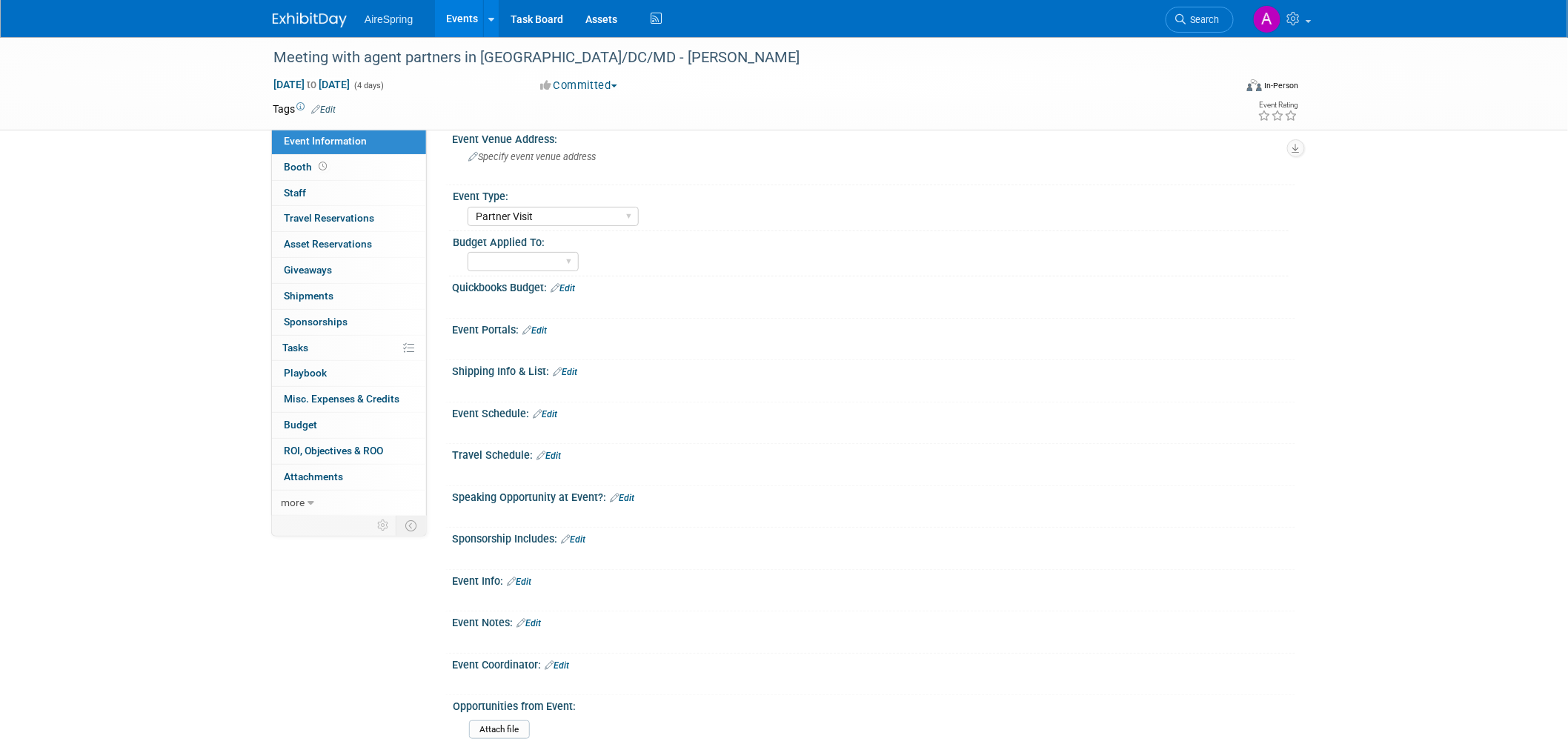
scroll to position [82, 0]
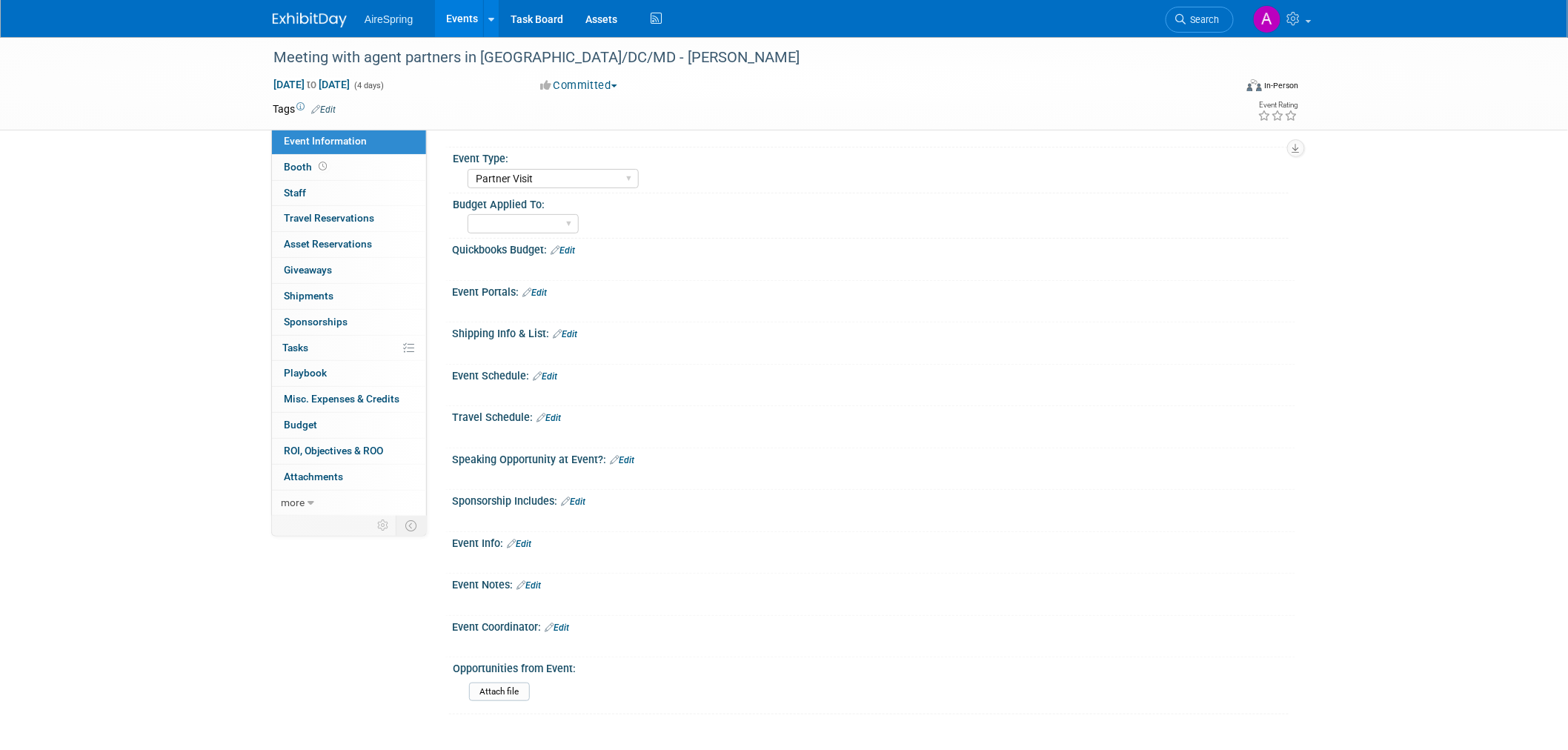
click at [536, 580] on link "Edit" at bounding box center [528, 586] width 24 height 10
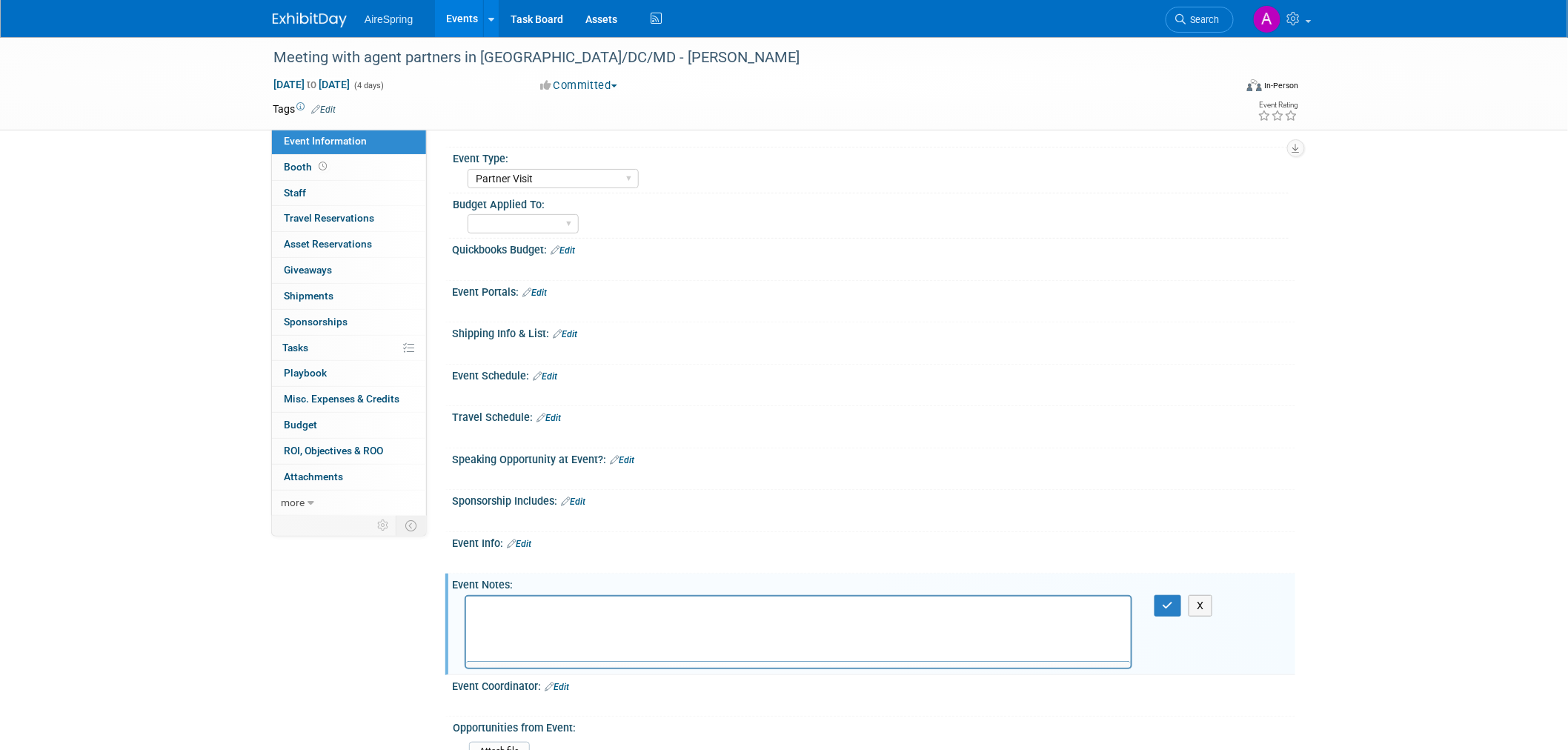
scroll to position [0, 0]
click at [559, 417] on link "Edit" at bounding box center [548, 418] width 24 height 10
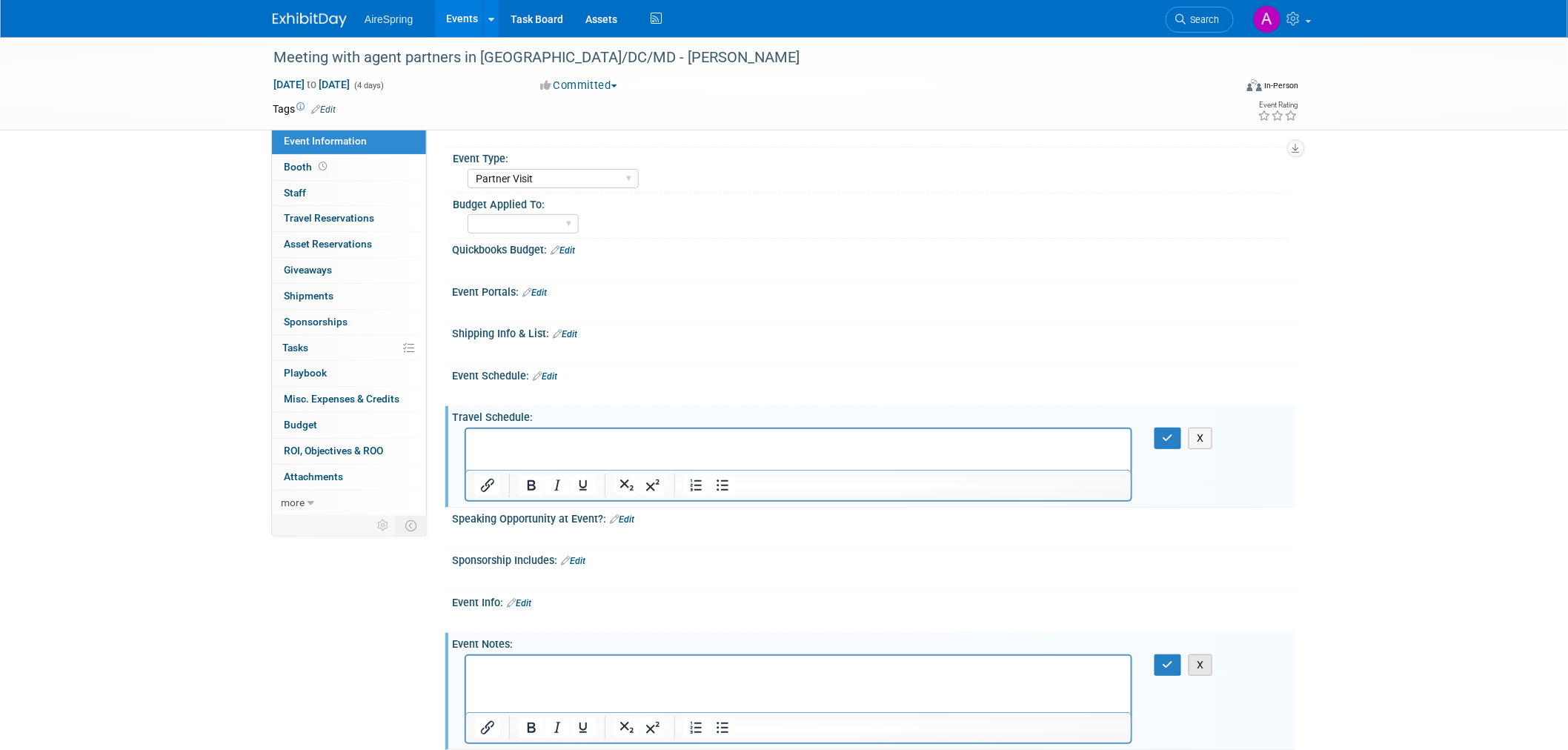
click at [1201, 655] on button "X" at bounding box center [1200, 665] width 23 height 22
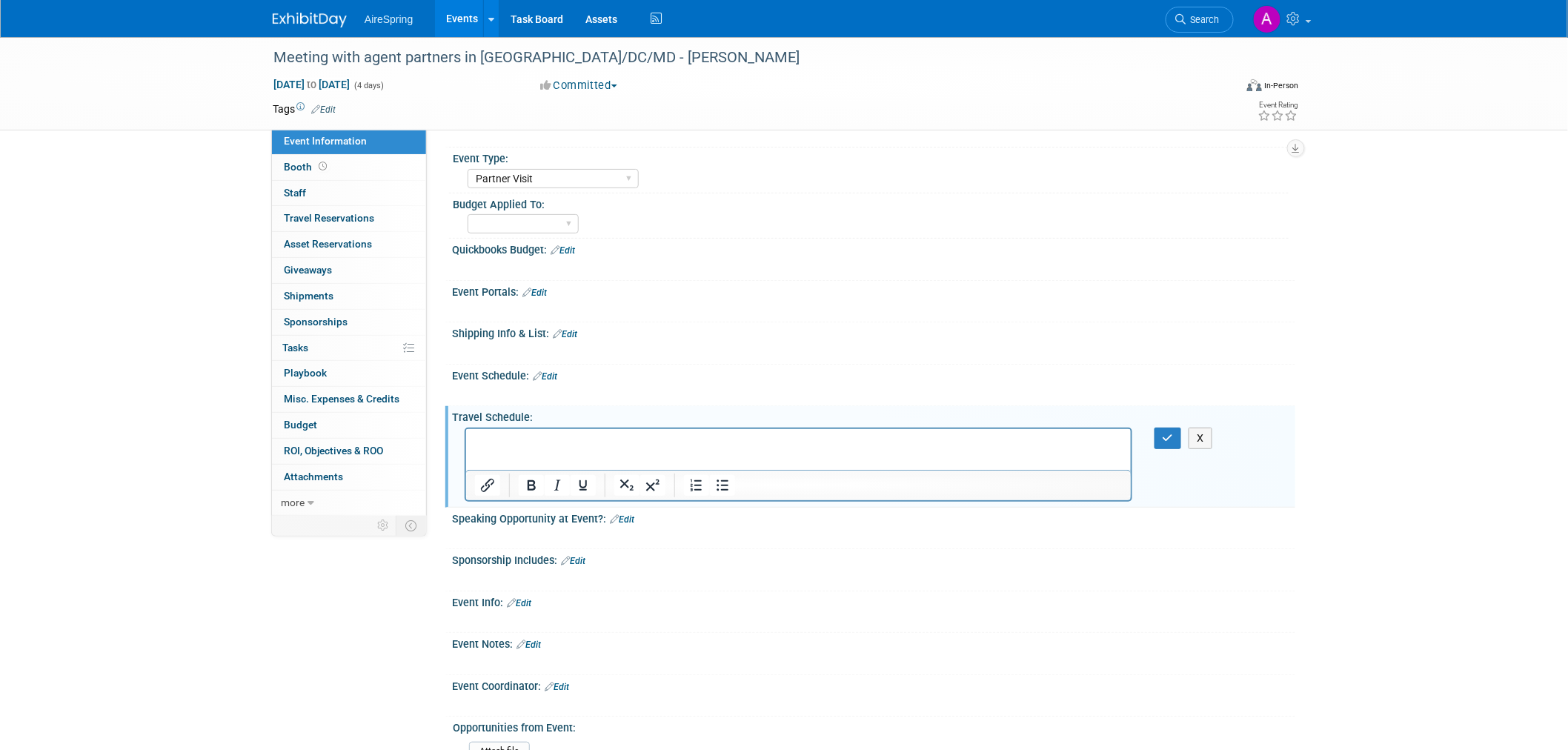
click at [138, 199] on div "Meeting with agent partners in VA/DC/MD - Hirshberger Oct 21, 2025 to Oct 24, 2…" at bounding box center [784, 379] width 1568 height 849
click at [304, 592] on div "Event Information Event Info Booth Booth 0 Staff 0 Staff 0 Travel Reservations …" at bounding box center [784, 364] width 1045 height 819
click at [493, 445] on p "Rich Text Area. Press ALT-0 for help." at bounding box center [797, 441] width 648 height 15
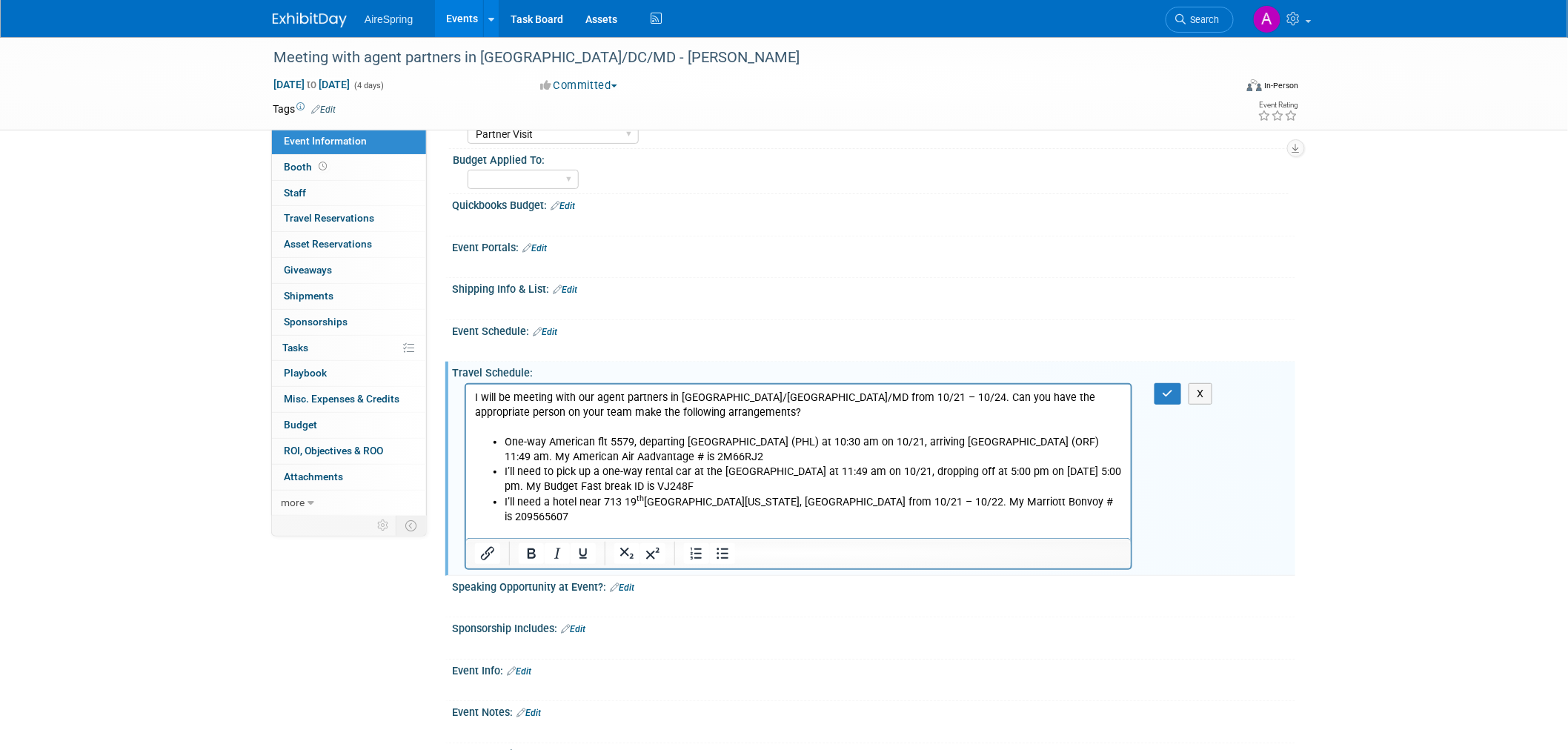
scroll to position [164, 0]
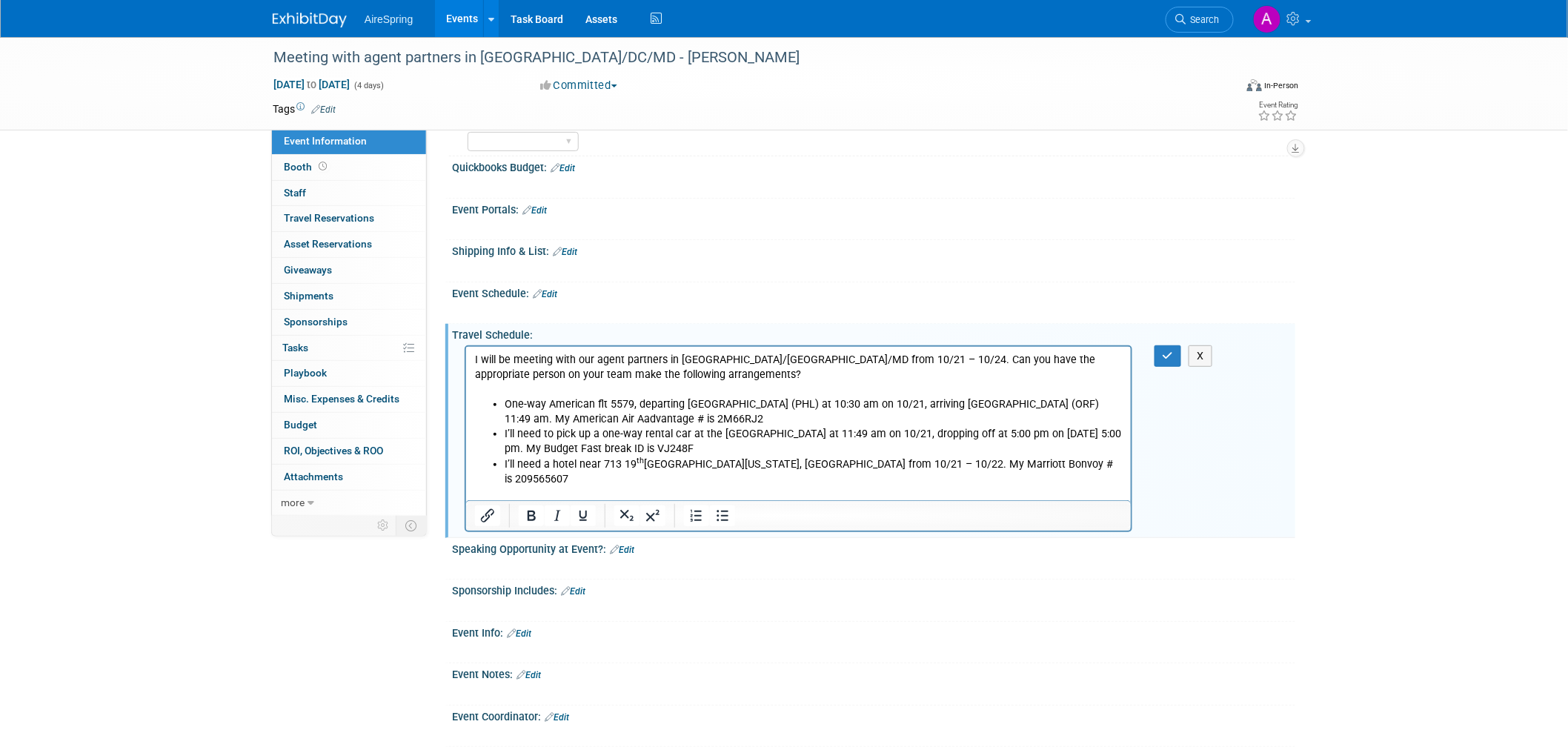
click at [1059, 501] on p "I’ll send you the hotels I need for the next 2 nights as I book additional meet…" at bounding box center [797, 508] width 648 height 15
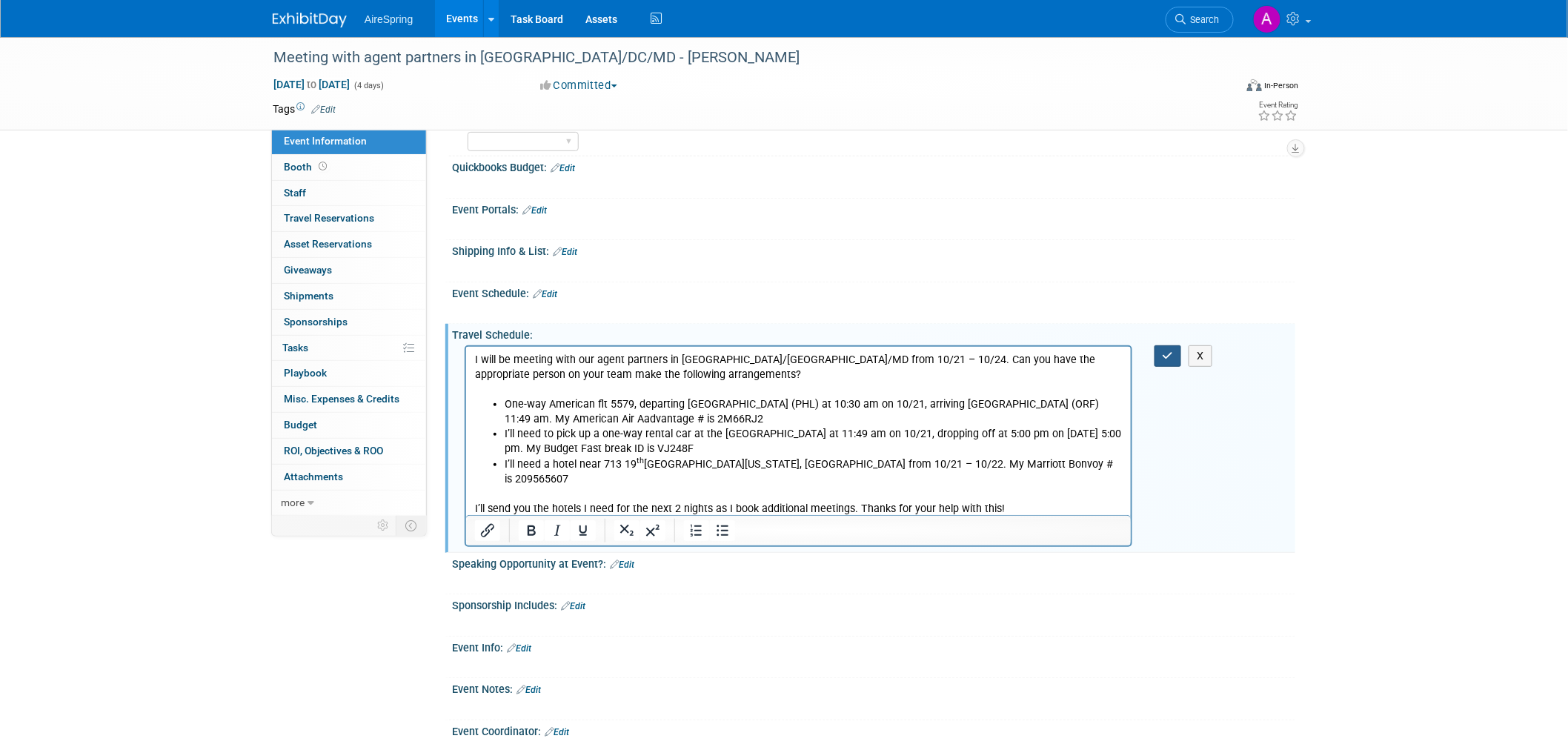
click at [1176, 354] on button "button" at bounding box center [1168, 356] width 28 height 22
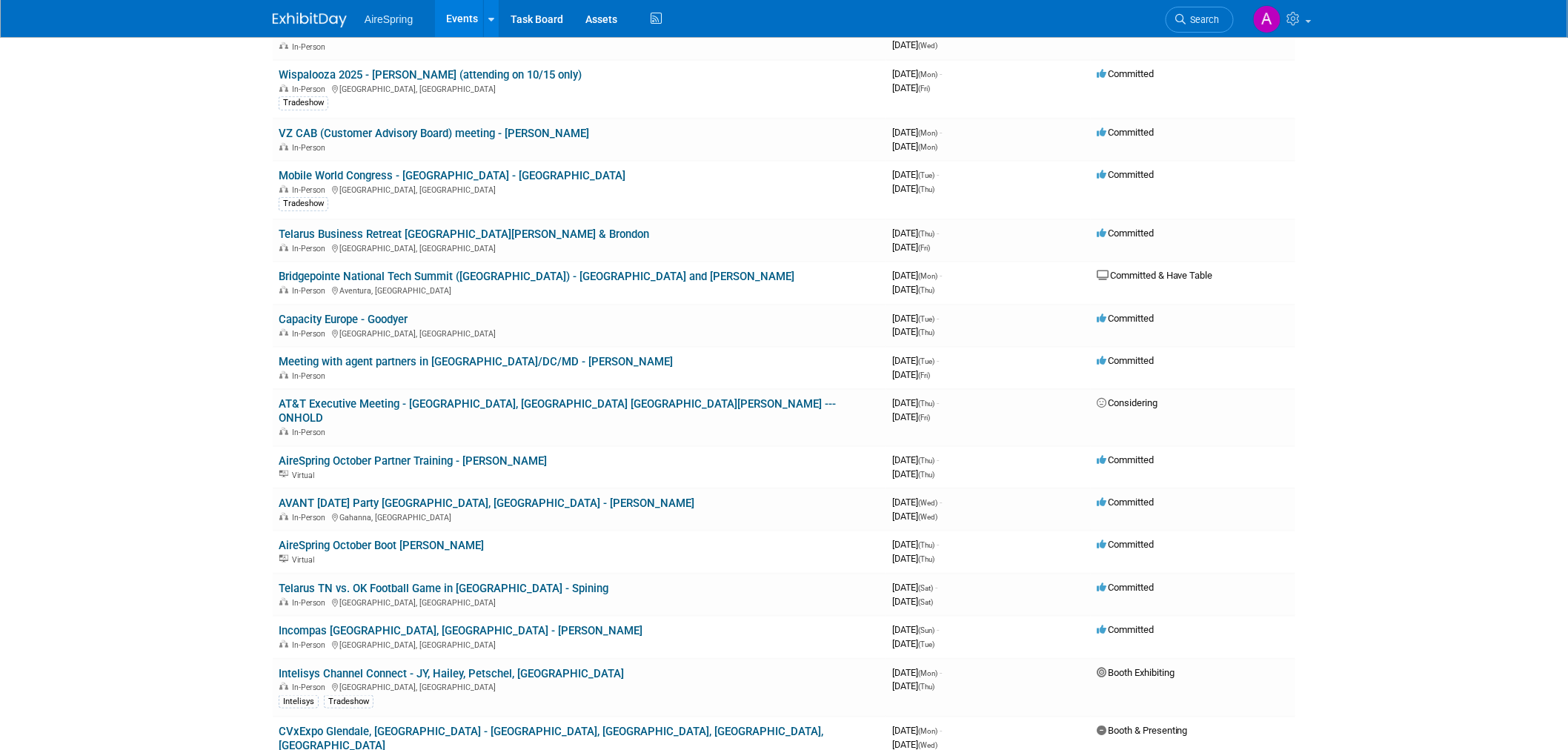
click at [159, 306] on body "AireSpring Events Add Event Bulk Upload Events Shareable Event Boards Recently …" at bounding box center [784, 46] width 1568 height 750
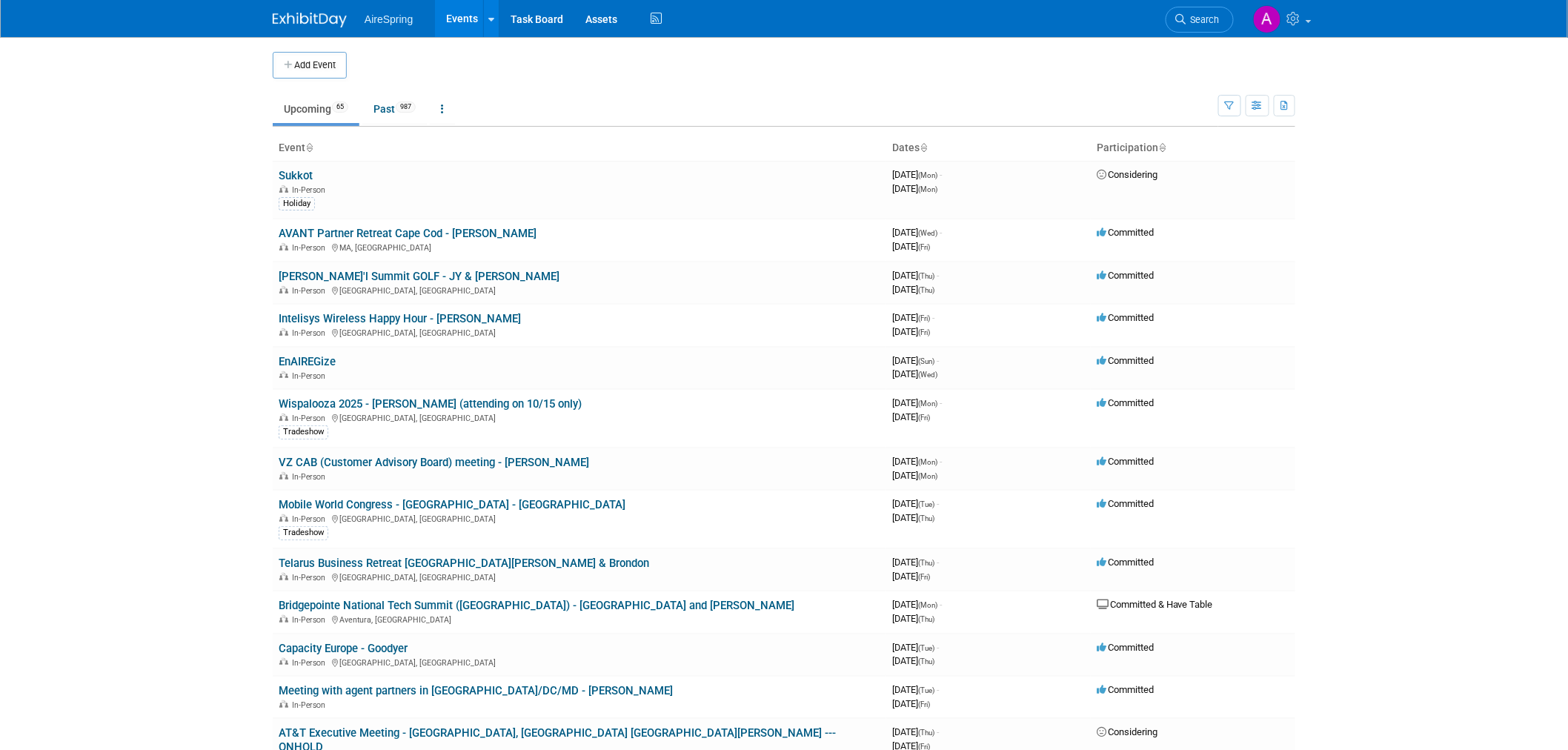
click at [145, 324] on body "AireSpring Events Add Event Bulk Upload Events Shareable Event Boards Recently …" at bounding box center [784, 375] width 1568 height 750
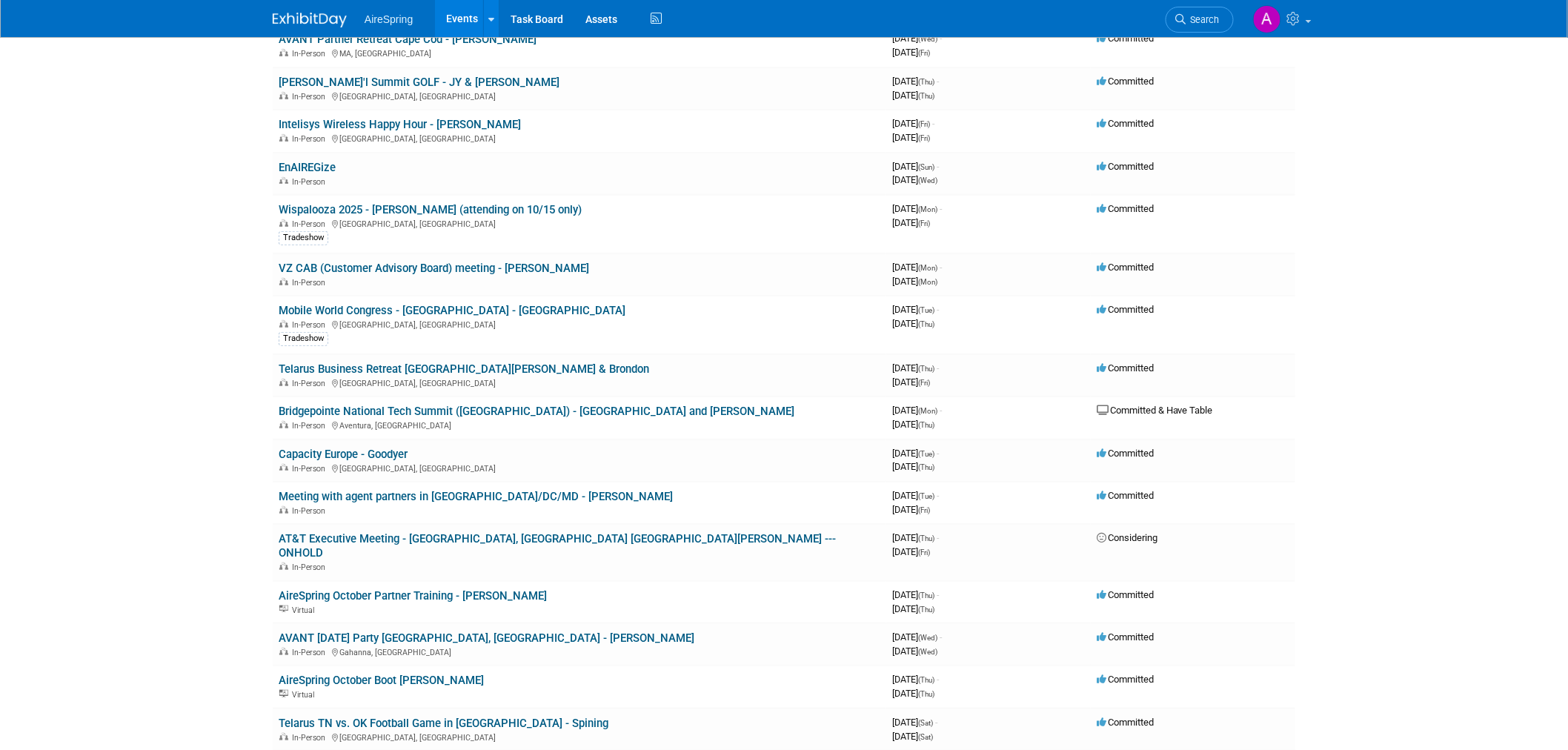
scroll to position [164, 0]
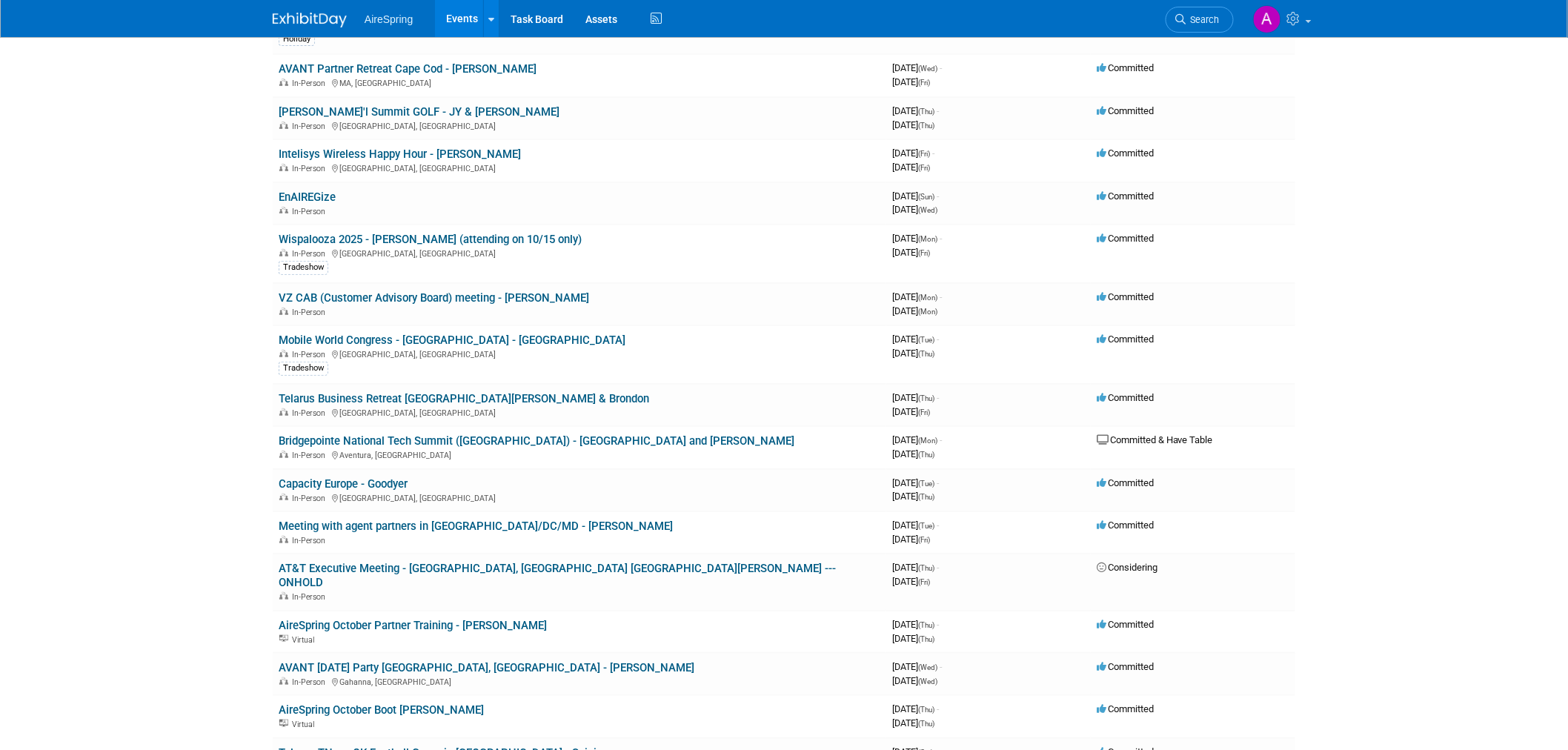
click at [175, 317] on body "AireSpring Events Add Event Bulk Upload Events Shareable Event Boards Recently …" at bounding box center [784, 210] width 1568 height 750
click at [187, 412] on body "AireSpring Events Add Event Bulk Upload Events Shareable Event Boards Recently …" at bounding box center [784, 210] width 1568 height 750
click at [208, 405] on body "AireSpring Events Add Event Bulk Upload Events Shareable Event Boards Recently …" at bounding box center [784, 210] width 1568 height 750
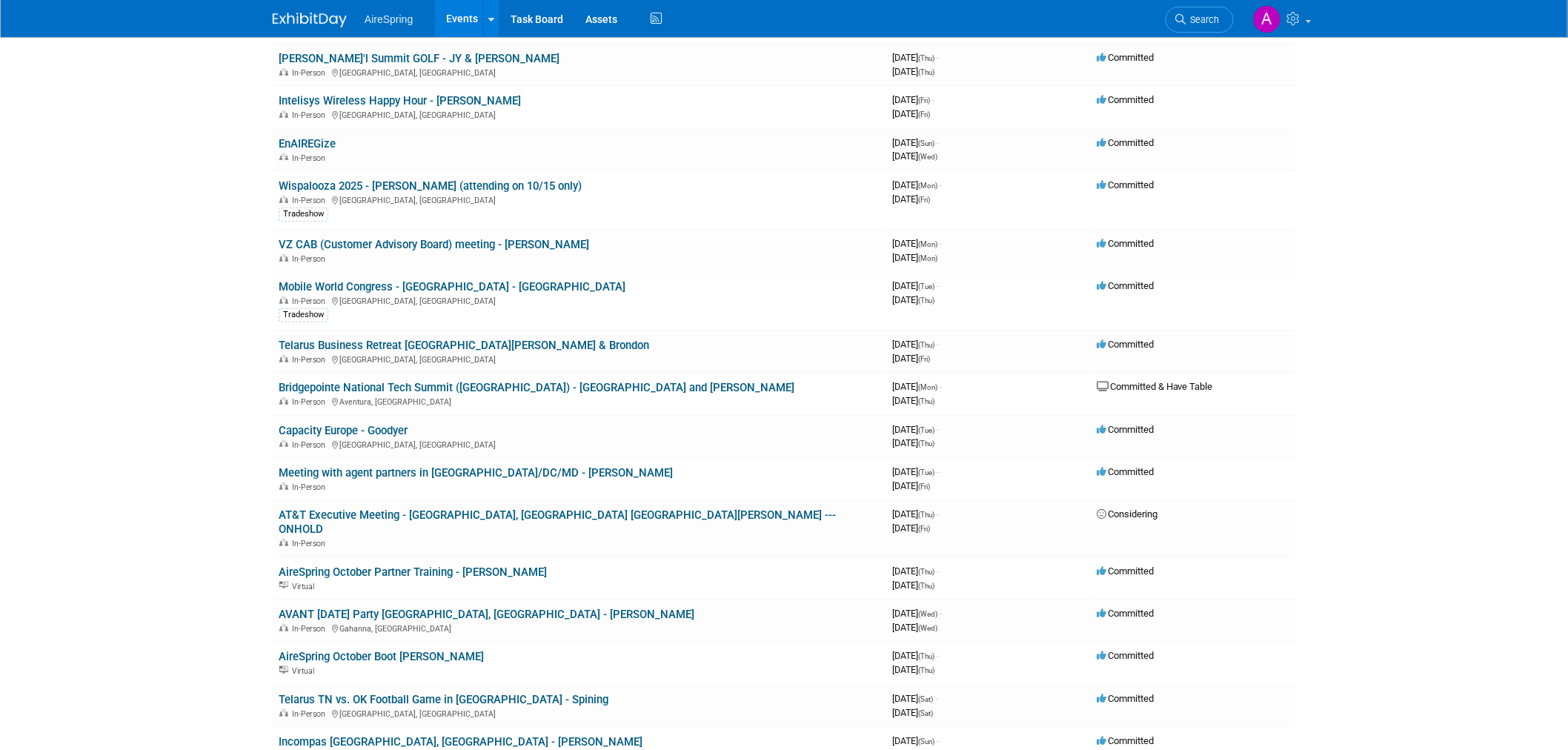
scroll to position [247, 0]
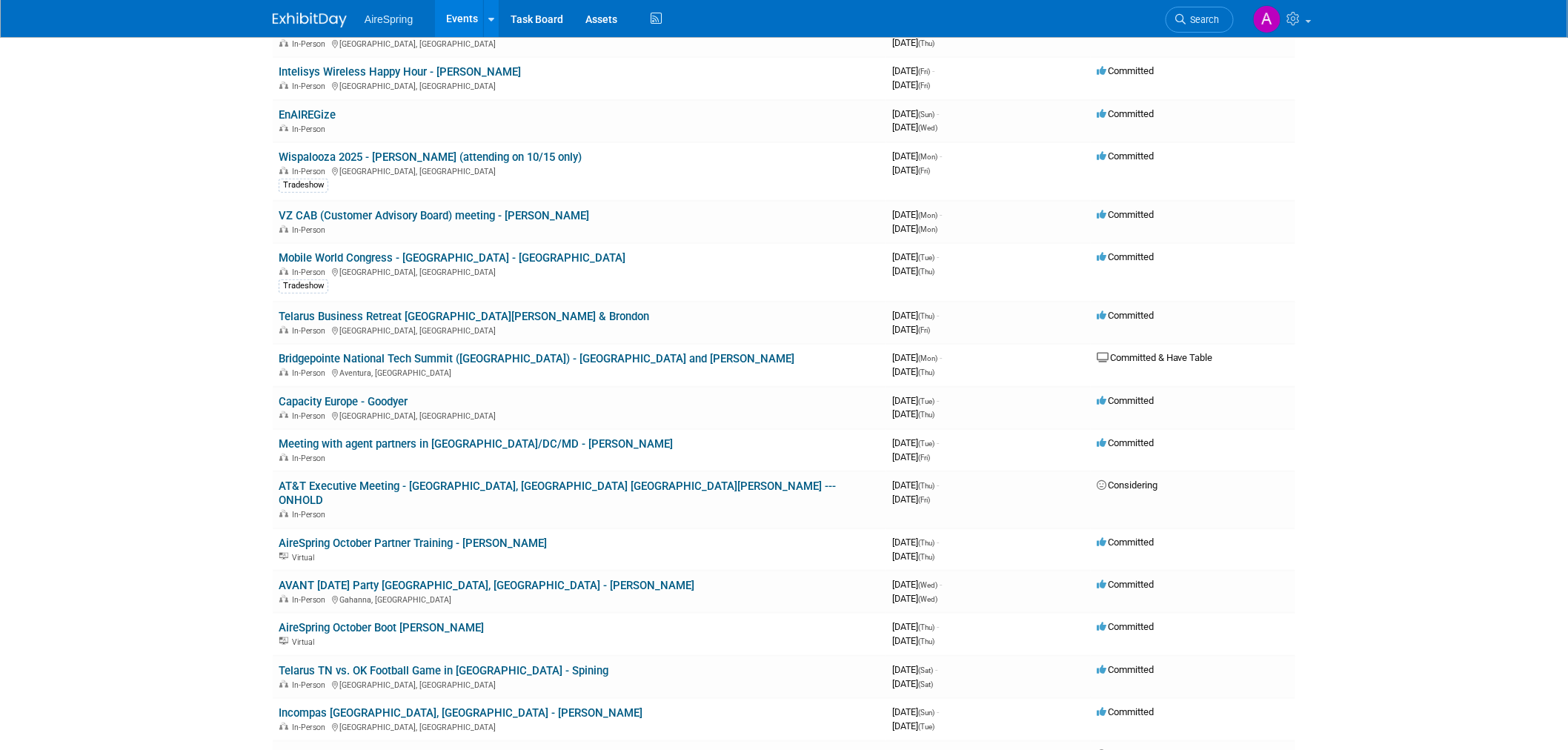
click at [225, 335] on body "AireSpring Events Add Event Bulk Upload Events Shareable Event Boards Recently …" at bounding box center [784, 128] width 1568 height 750
click at [227, 338] on body "AireSpring Events Add Event Bulk Upload Events Shareable Event Boards Recently …" at bounding box center [784, 128] width 1568 height 750
click at [230, 352] on body "AireSpring Events Add Event Bulk Upload Events Shareable Event Boards Recently …" at bounding box center [784, 128] width 1568 height 750
drag, startPoint x: 215, startPoint y: 413, endPoint x: 220, endPoint y: 423, distance: 11.2
click at [217, 420] on body "AireSpring Events Add Event Bulk Upload Events Shareable Event Boards Recently …" at bounding box center [784, 128] width 1568 height 750
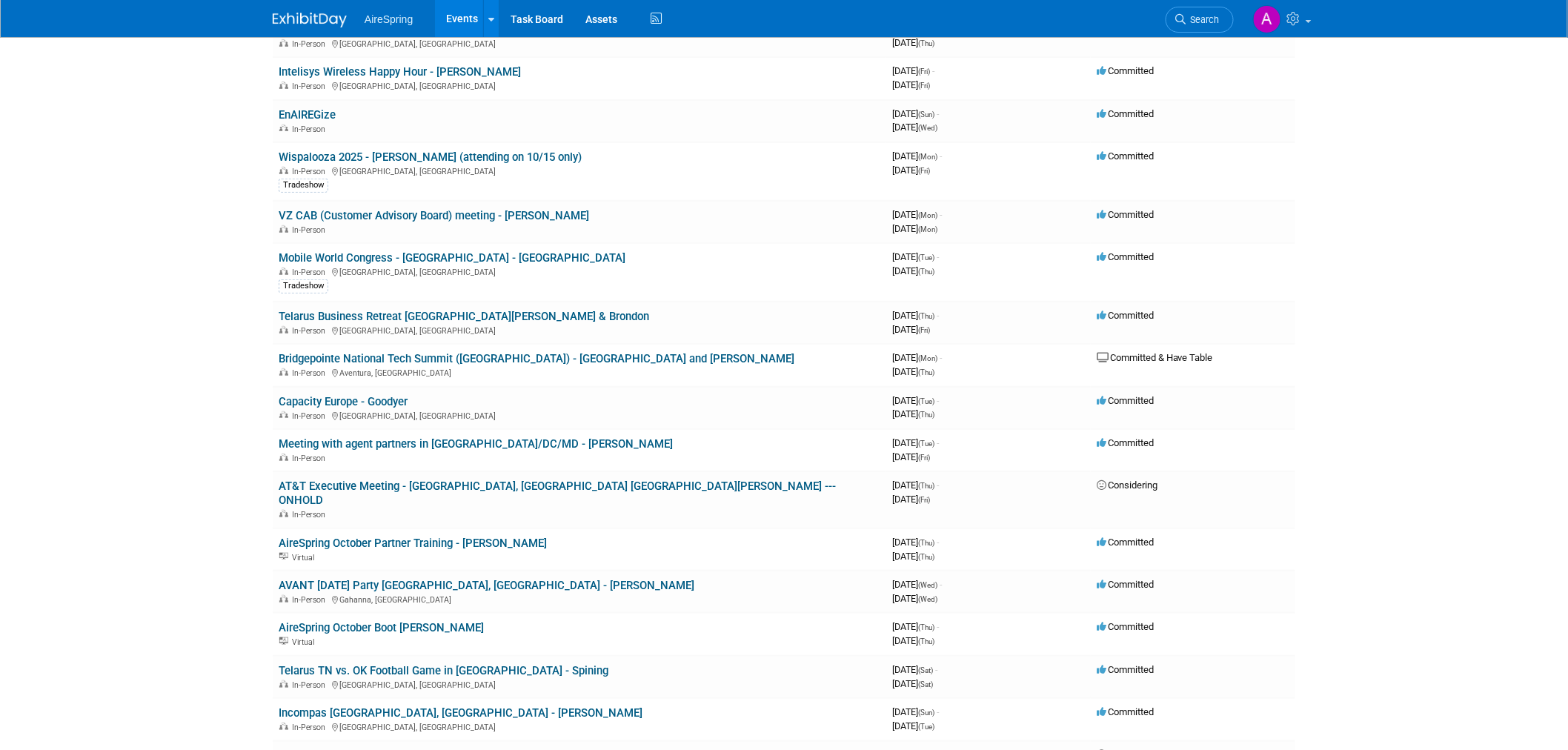
click at [230, 462] on body "AireSpring Events Add Event Bulk Upload Events Shareable Event Boards Recently …" at bounding box center [784, 128] width 1568 height 750
click at [195, 302] on body "AireSpring Events Add Event Bulk Upload Events Shareable Event Boards Recently …" at bounding box center [784, 128] width 1568 height 750
click at [181, 334] on body "AireSpring Events Add Event Bulk Upload Events Shareable Event Boards Recently …" at bounding box center [784, 128] width 1568 height 750
click at [150, 300] on body "AireSpring Events Add Event Bulk Upload Events Shareable Event Boards Recently …" at bounding box center [784, 128] width 1568 height 750
click at [201, 344] on body "AireSpring Events Add Event Bulk Upload Events Shareable Event Boards Recently …" at bounding box center [784, 128] width 1568 height 750
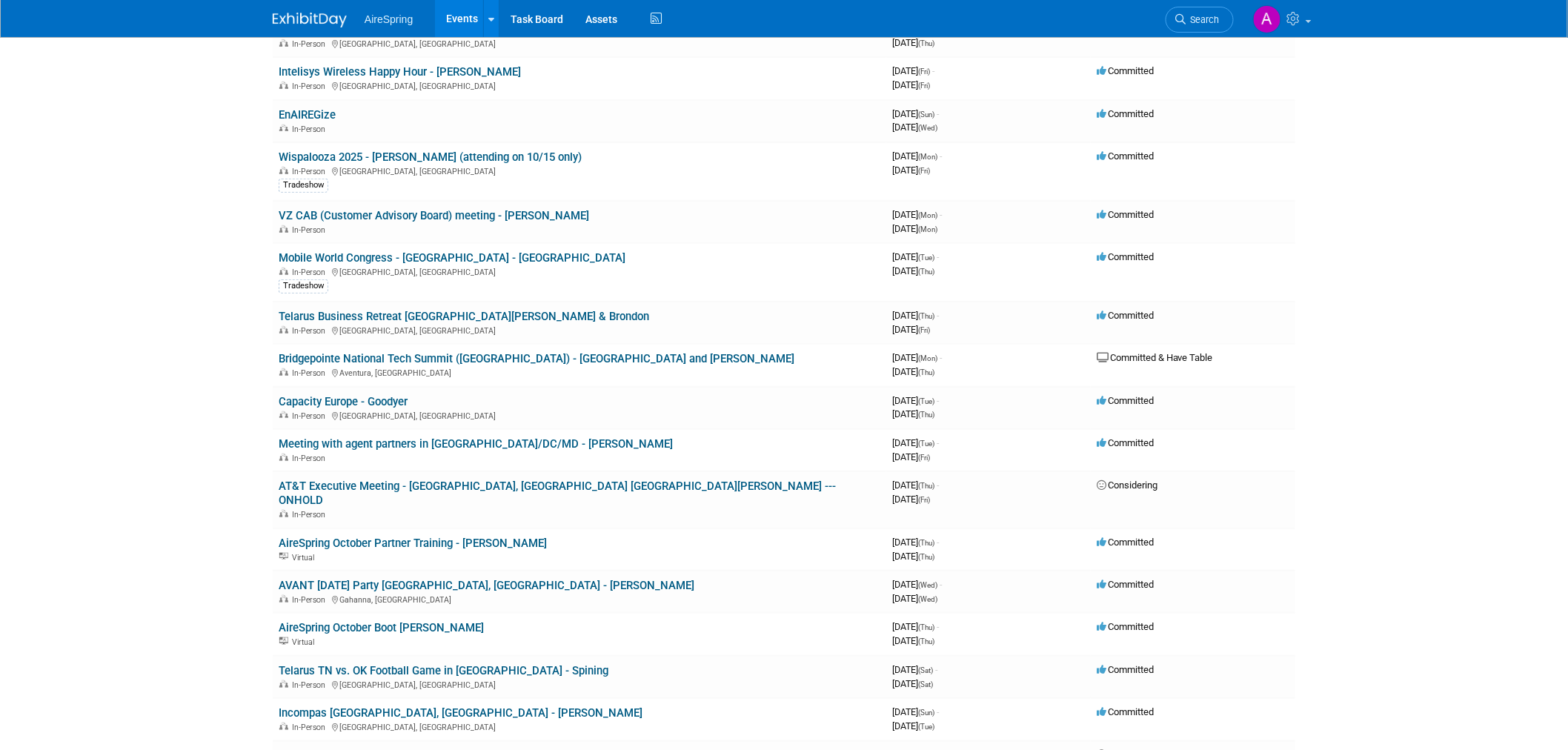
click at [205, 367] on body "AireSpring Events Add Event Bulk Upload Events Shareable Event Boards Recently …" at bounding box center [784, 128] width 1568 height 750
drag, startPoint x: 235, startPoint y: 313, endPoint x: 234, endPoint y: 322, distance: 9.1
click at [235, 320] on body "AireSpring Events Add Event Bulk Upload Events Shareable Event Boards Recently …" at bounding box center [784, 128] width 1568 height 750
click at [205, 317] on body "AireSpring Events Add Event Bulk Upload Events Shareable Event Boards Recently …" at bounding box center [784, 128] width 1568 height 750
click at [208, 386] on body "AireSpring Events Add Event Bulk Upload Events Shareable Event Boards Recently …" at bounding box center [784, 128] width 1568 height 750
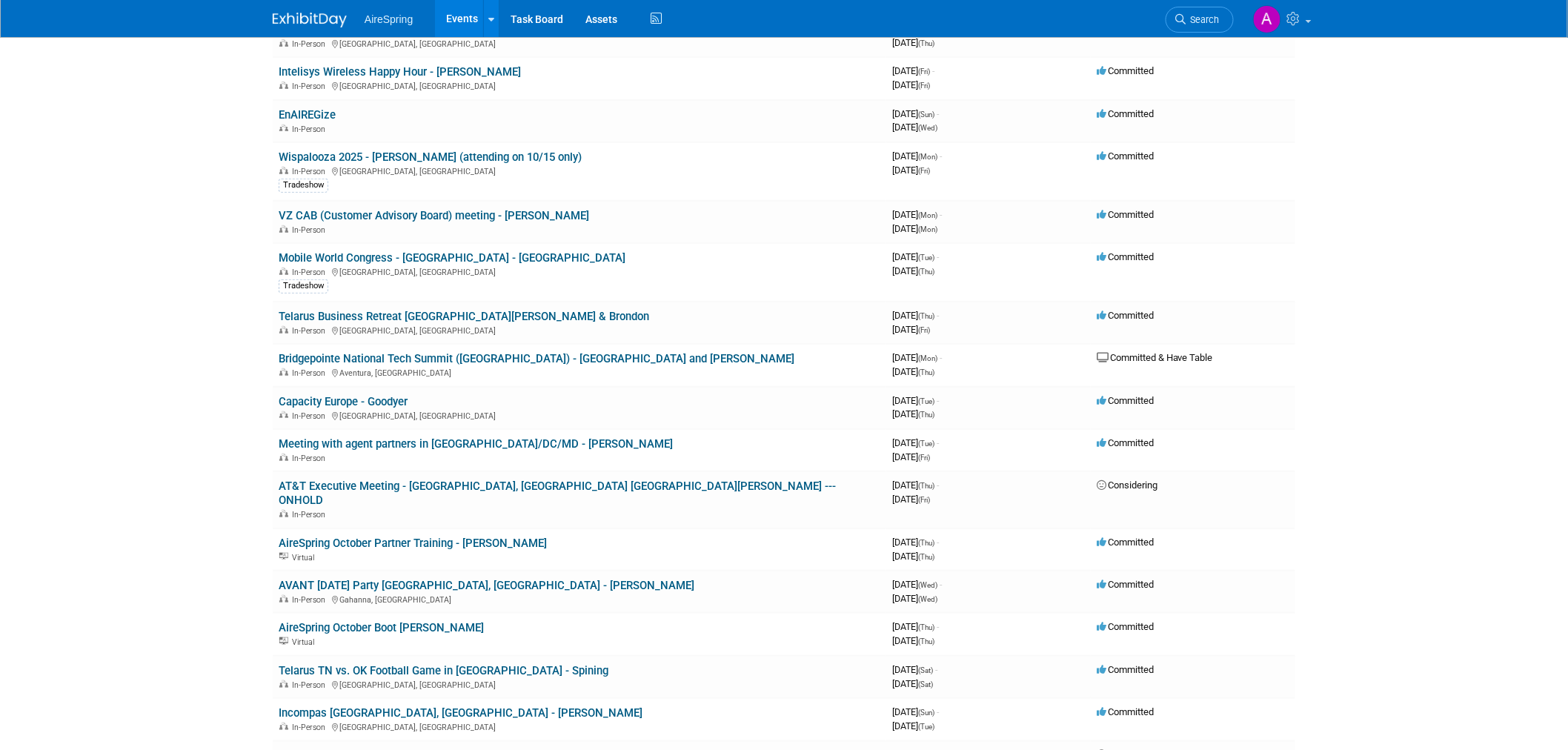
drag, startPoint x: 205, startPoint y: 361, endPoint x: 220, endPoint y: 366, distance: 15.8
click at [220, 366] on body "AireSpring Events Add Event Bulk Upload Events Shareable Event Boards Recently …" at bounding box center [784, 128] width 1568 height 750
drag, startPoint x: 215, startPoint y: 367, endPoint x: 235, endPoint y: 365, distance: 20.1
click at [235, 365] on body "AireSpring Events Add Event Bulk Upload Events Shareable Event Boards Recently …" at bounding box center [784, 128] width 1568 height 750
click at [180, 493] on body "AireSpring Events Add Event Bulk Upload Events Shareable Event Boards Recently …" at bounding box center [784, 128] width 1568 height 750
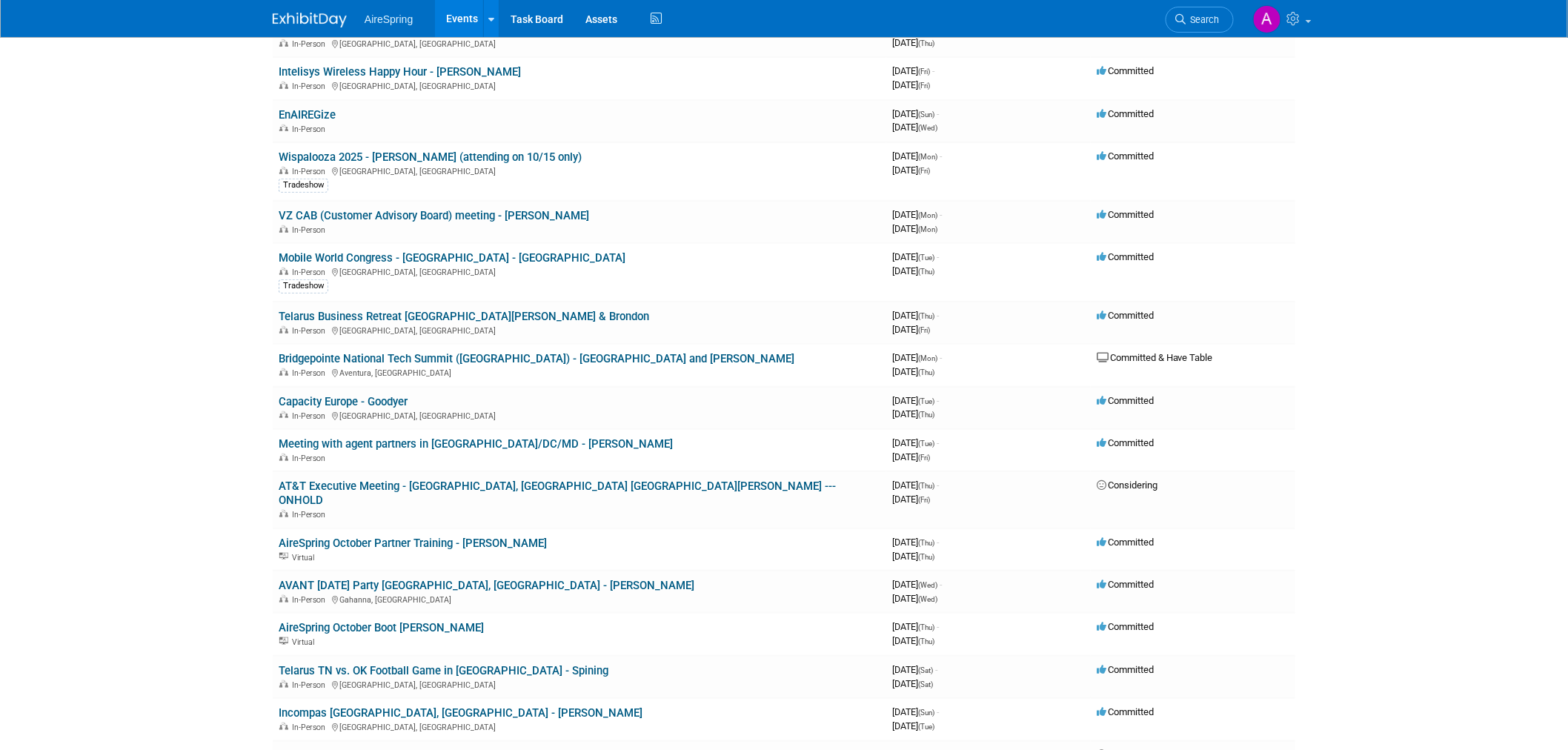
click at [145, 349] on body "AireSpring Events Add Event Bulk Upload Events Shareable Event Boards Recently …" at bounding box center [784, 128] width 1568 height 750
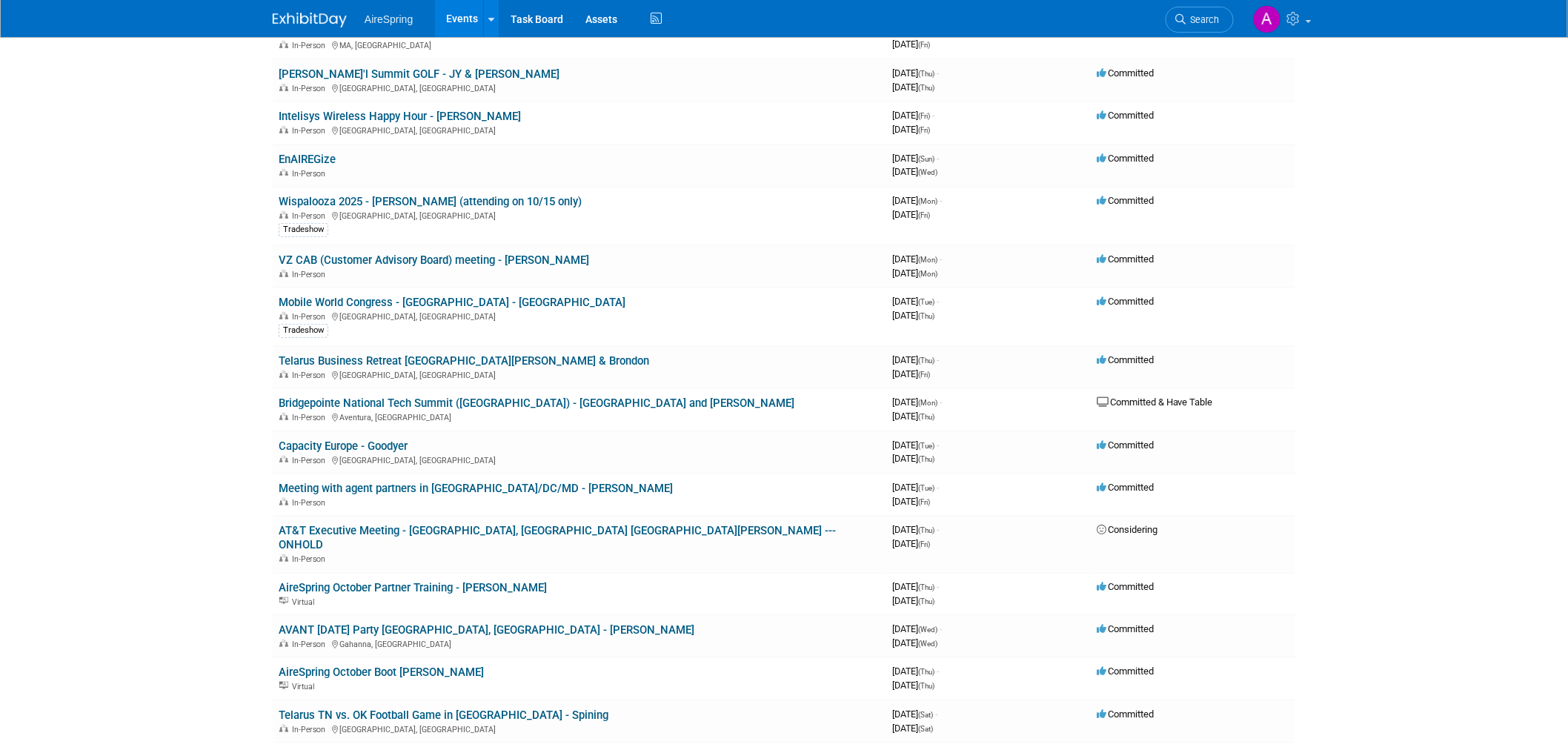
scroll to position [164, 0]
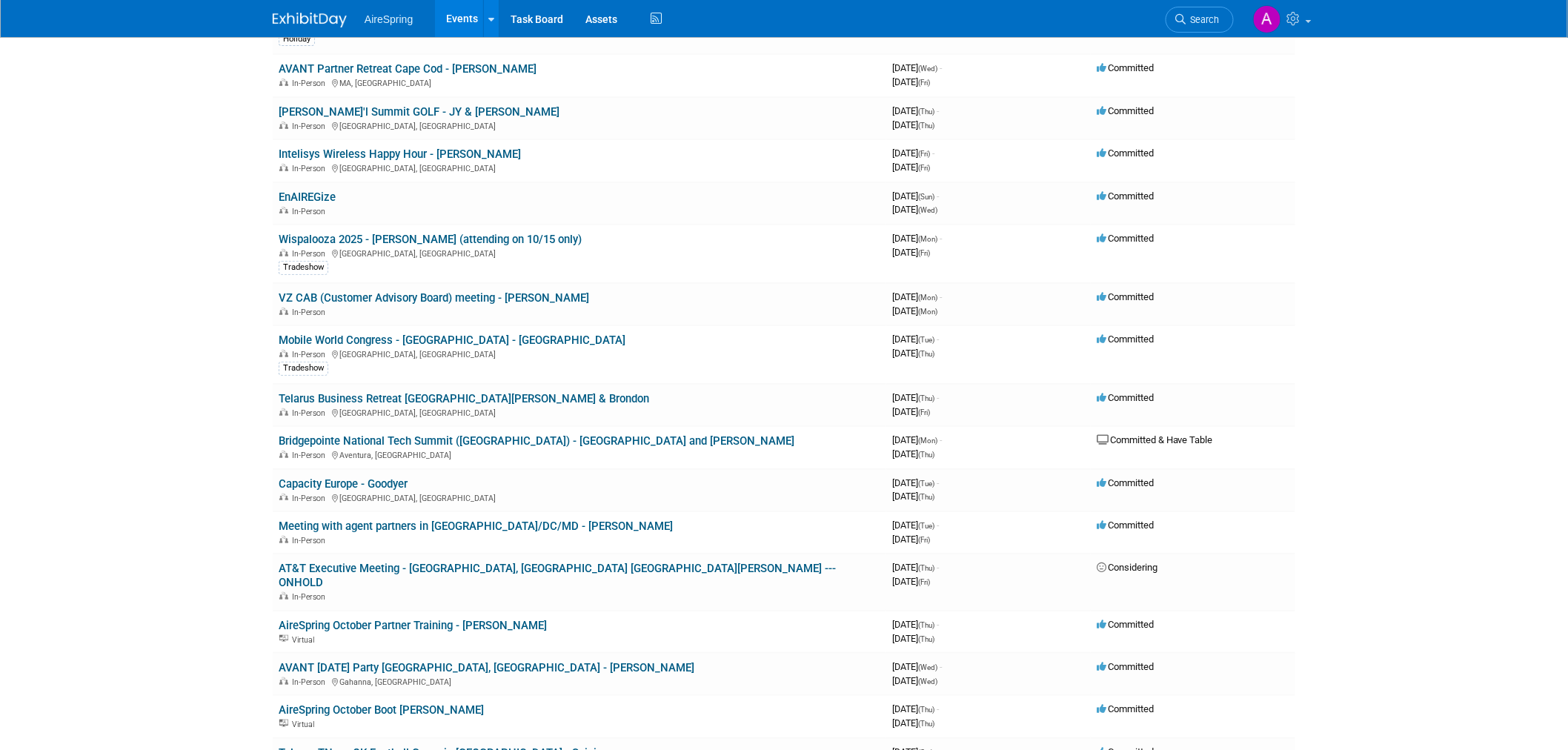
drag, startPoint x: 225, startPoint y: 402, endPoint x: 226, endPoint y: 411, distance: 9.1
click at [226, 411] on body "AireSpring Events Add Event Bulk Upload Events Shareable Event Boards Recently …" at bounding box center [784, 210] width 1568 height 750
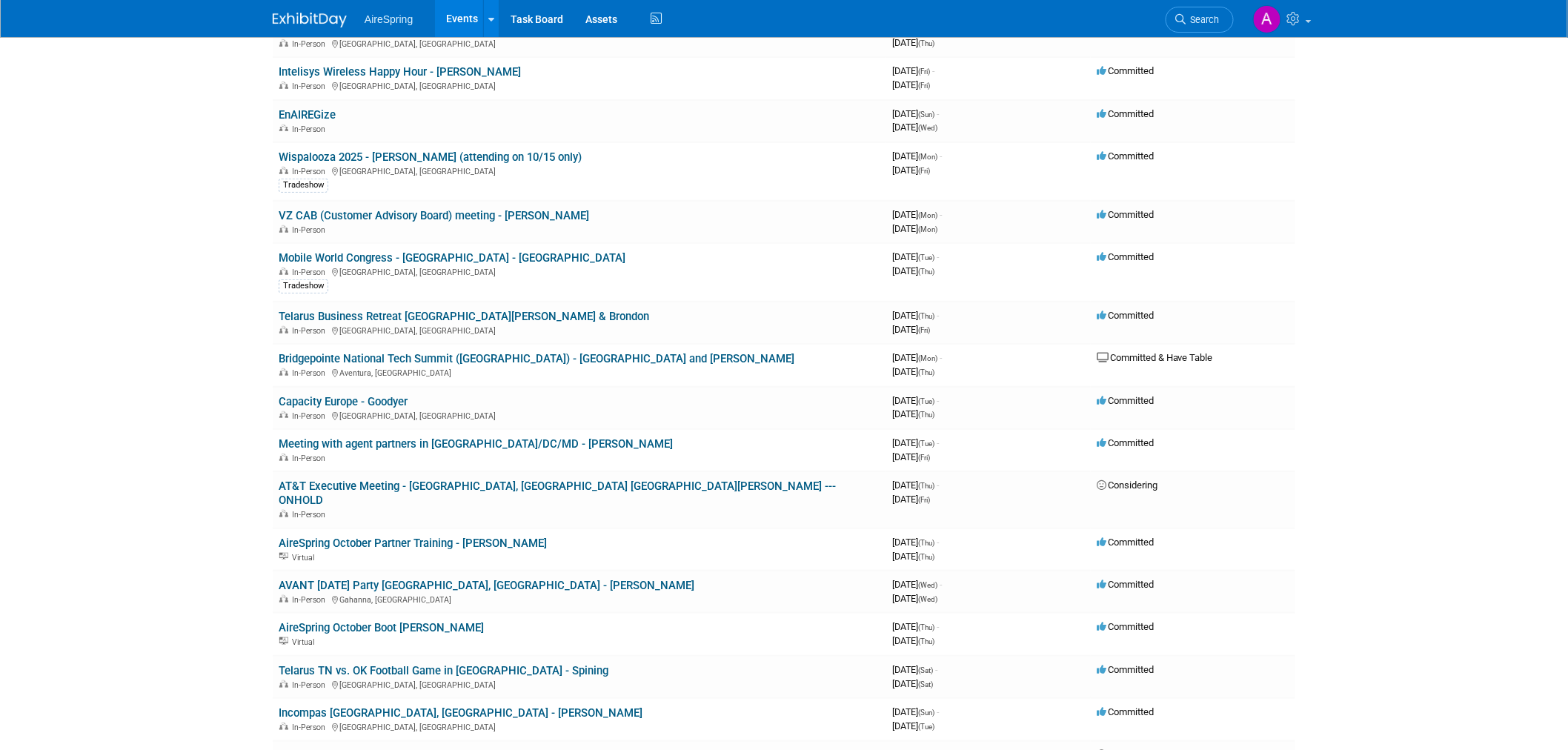
drag, startPoint x: 224, startPoint y: 360, endPoint x: 232, endPoint y: 365, distance: 9.4
click at [232, 365] on body "AireSpring Events Add Event Bulk Upload Events Shareable Event Boards Recently …" at bounding box center [784, 128] width 1568 height 750
drag, startPoint x: 208, startPoint y: 366, endPoint x: 231, endPoint y: 359, distance: 24.0
click at [231, 359] on body "AireSpring Events Add Event Bulk Upload Events Shareable Event Boards Recently …" at bounding box center [784, 128] width 1568 height 750
drag, startPoint x: 221, startPoint y: 359, endPoint x: 240, endPoint y: 360, distance: 19.0
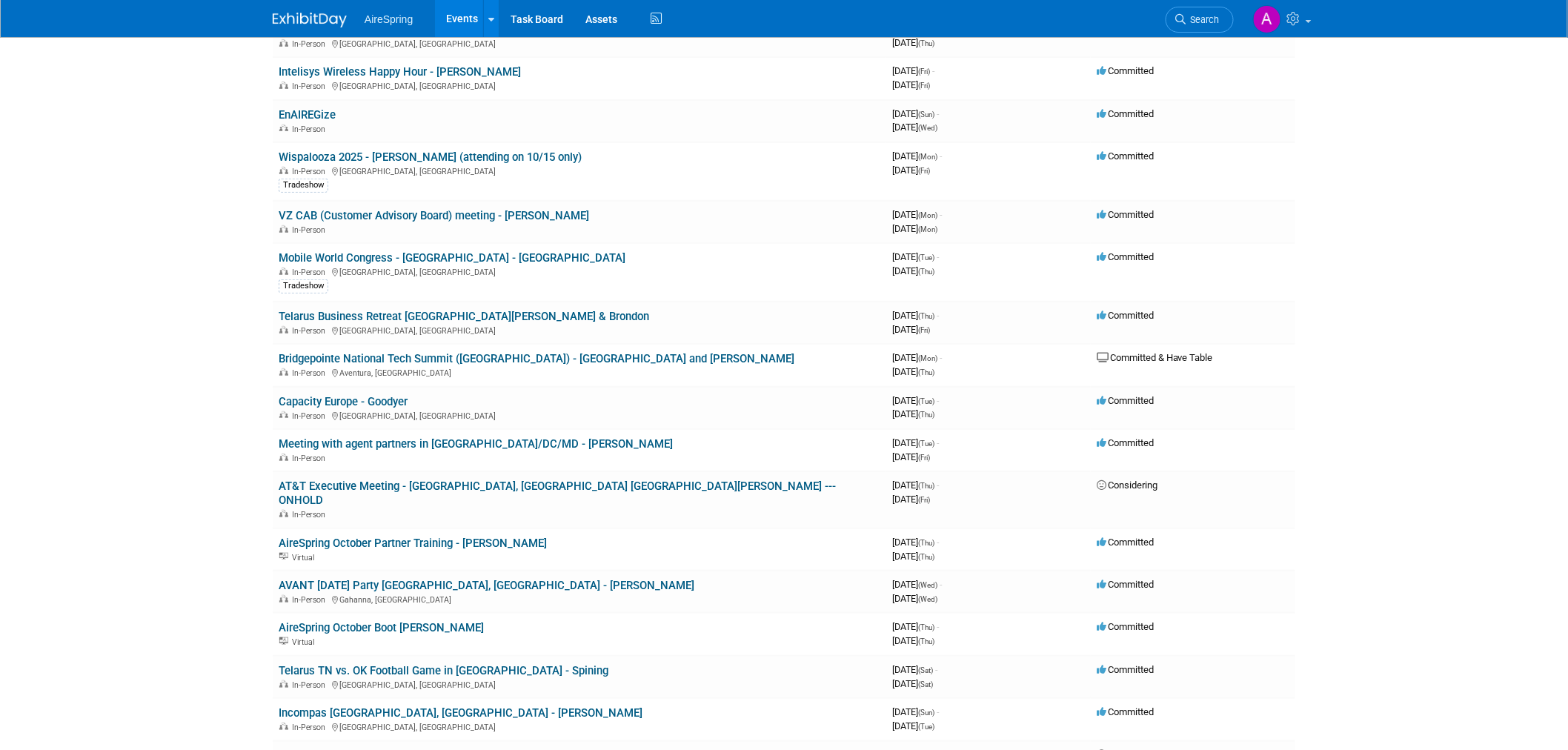
click at [240, 360] on body "AireSpring Events Add Event Bulk Upload Events Shareable Event Boards Recently …" at bounding box center [784, 128] width 1568 height 750
click at [233, 367] on body "AireSpring Events Add Event Bulk Upload Events Shareable Event Boards Recently …" at bounding box center [784, 128] width 1568 height 750
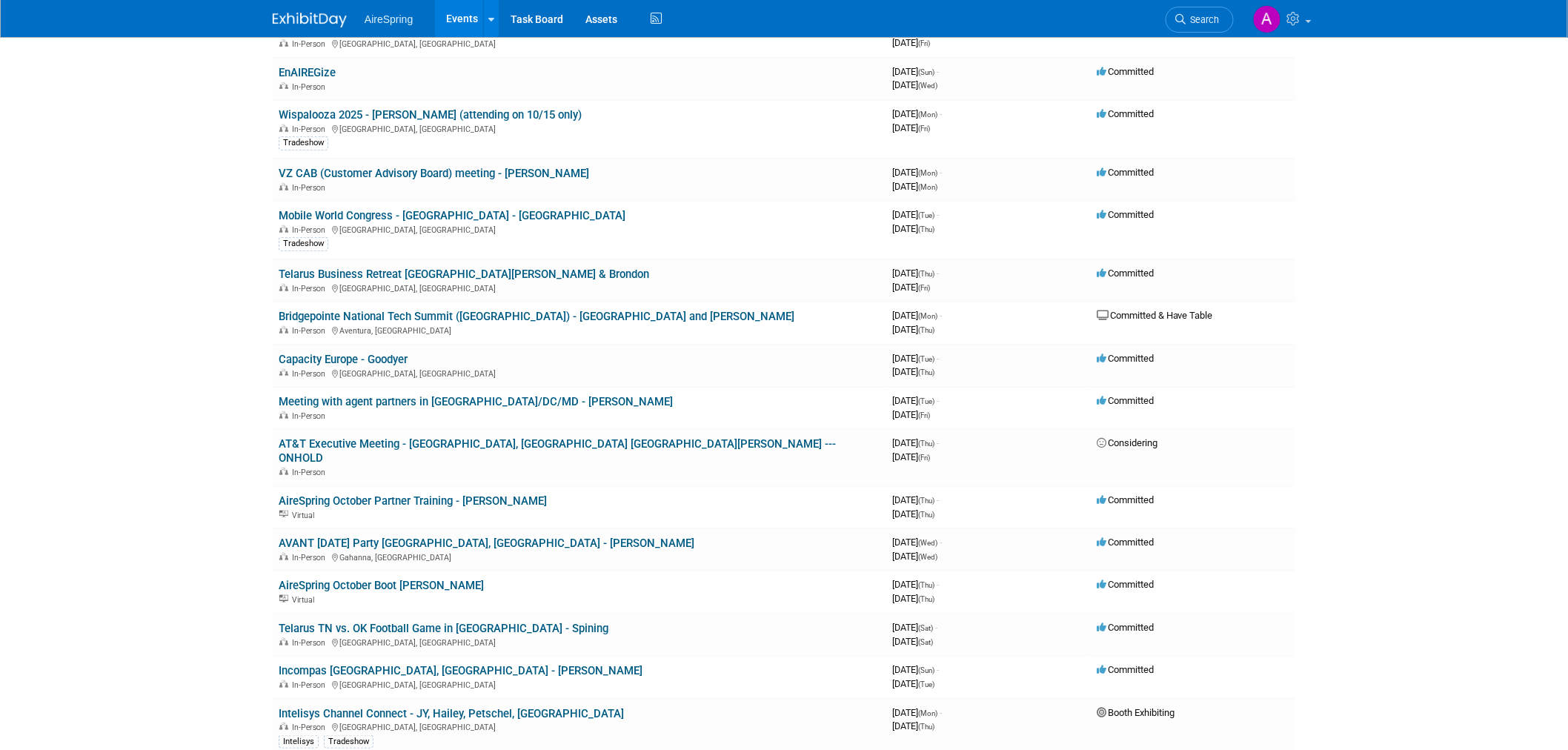
scroll to position [329, 0]
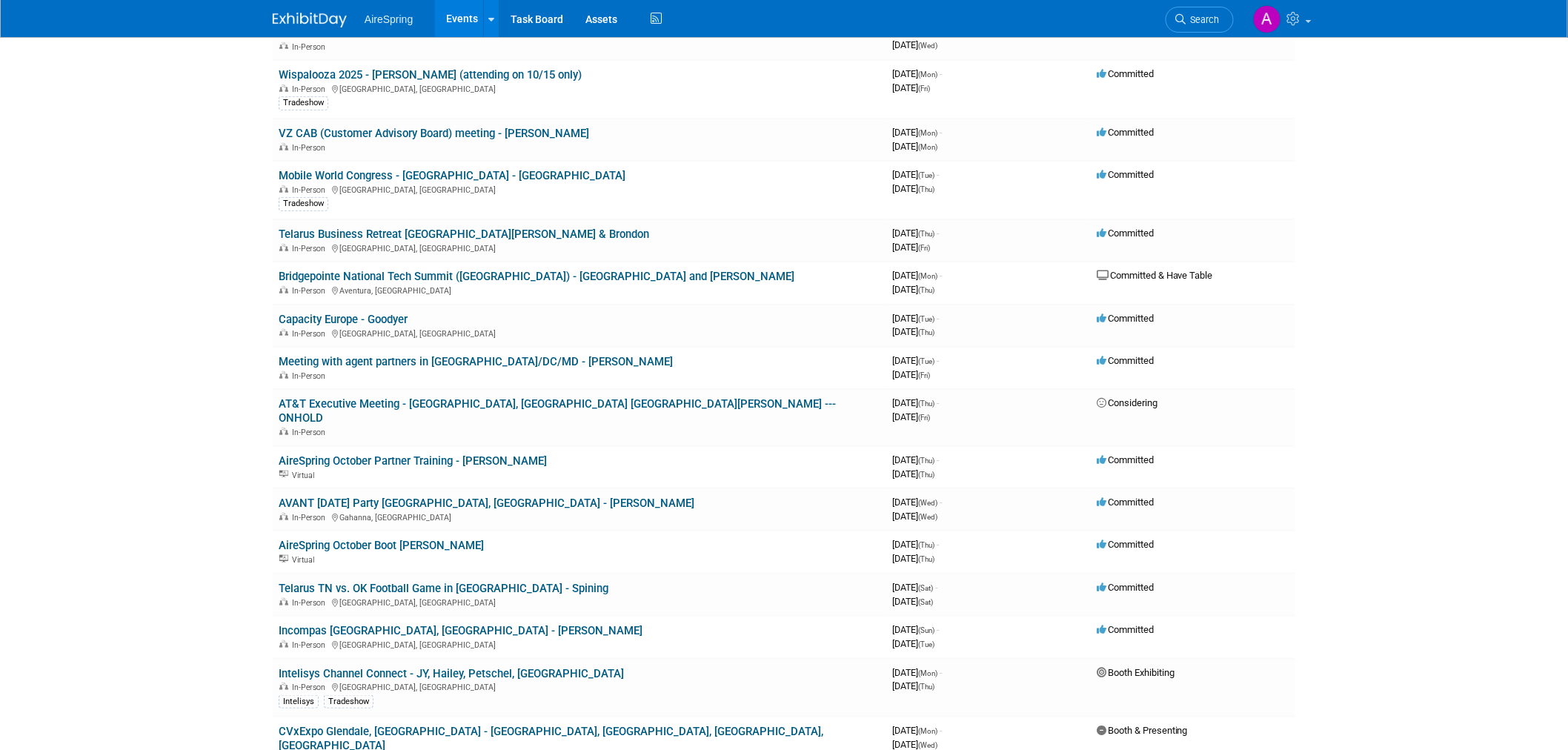
click at [212, 275] on body "AireSpring Events Add Event Bulk Upload Events Shareable Event Boards Recently …" at bounding box center [784, 46] width 1568 height 750
drag, startPoint x: 218, startPoint y: 285, endPoint x: 202, endPoint y: 266, distance: 24.8
click at [202, 266] on body "AireSpring Events Add Event Bulk Upload Events Shareable Event Boards Recently …" at bounding box center [784, 46] width 1568 height 750
click at [219, 326] on body "AireSpring Events Add Event Bulk Upload Events Shareable Event Boards Recently …" at bounding box center [784, 46] width 1568 height 750
click at [253, 321] on body "AireSpring Events Add Event Bulk Upload Events Shareable Event Boards Recently …" at bounding box center [784, 46] width 1568 height 750
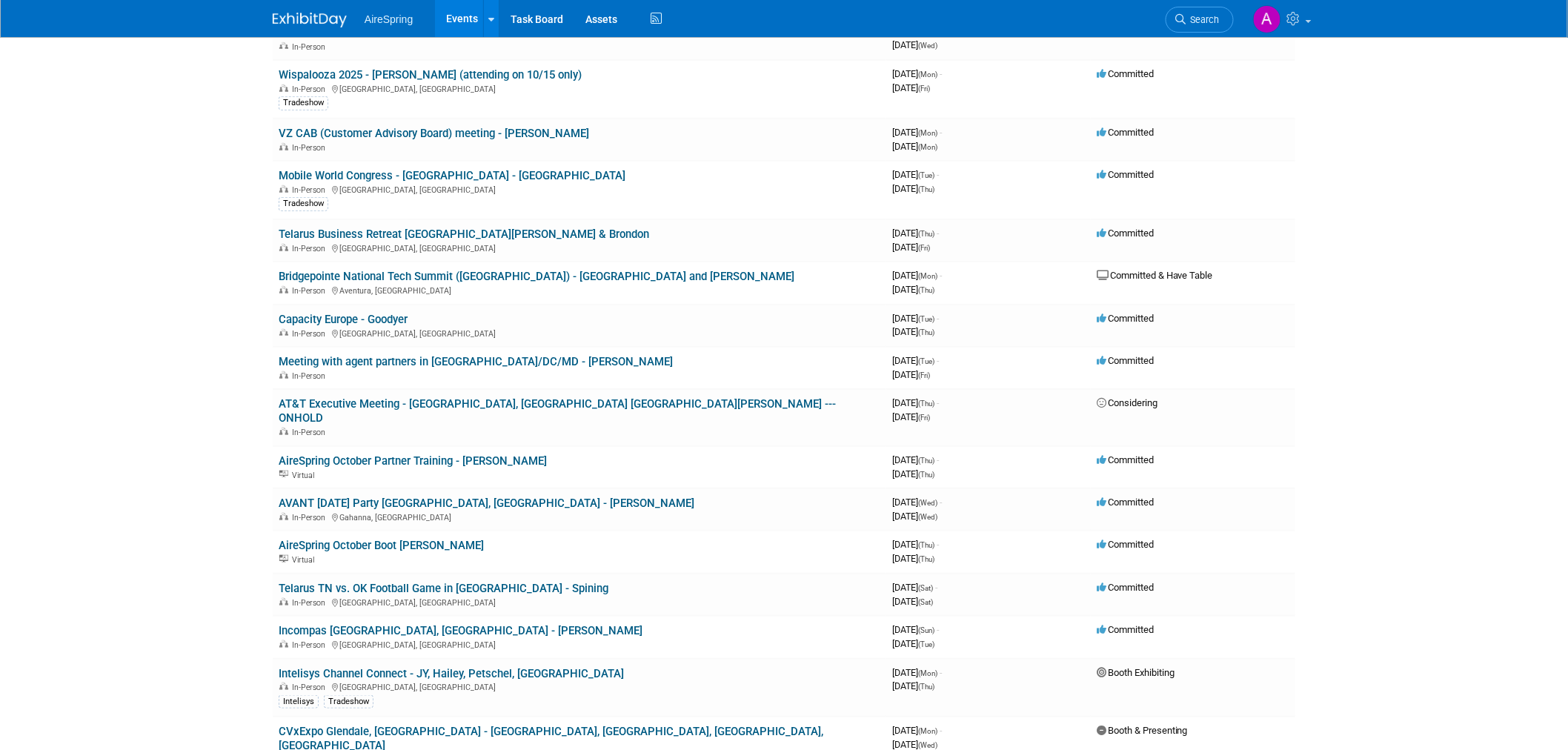
click at [224, 324] on body "AireSpring Events Add Event Bulk Upload Events Shareable Event Boards Recently …" at bounding box center [784, 46] width 1568 height 750
click at [257, 324] on body "AireSpring Events Add Event Bulk Upload Events Shareable Event Boards Recently …" at bounding box center [784, 46] width 1568 height 750
click at [240, 317] on body "AireSpring Events Add Event Bulk Upload Events Shareable Event Boards Recently …" at bounding box center [784, 46] width 1568 height 750
click at [225, 321] on body "AireSpring Events Add Event Bulk Upload Events Shareable Event Boards Recently …" at bounding box center [784, 46] width 1568 height 750
click at [212, 324] on body "AireSpring Events Add Event Bulk Upload Events Shareable Event Boards Recently …" at bounding box center [784, 46] width 1568 height 750
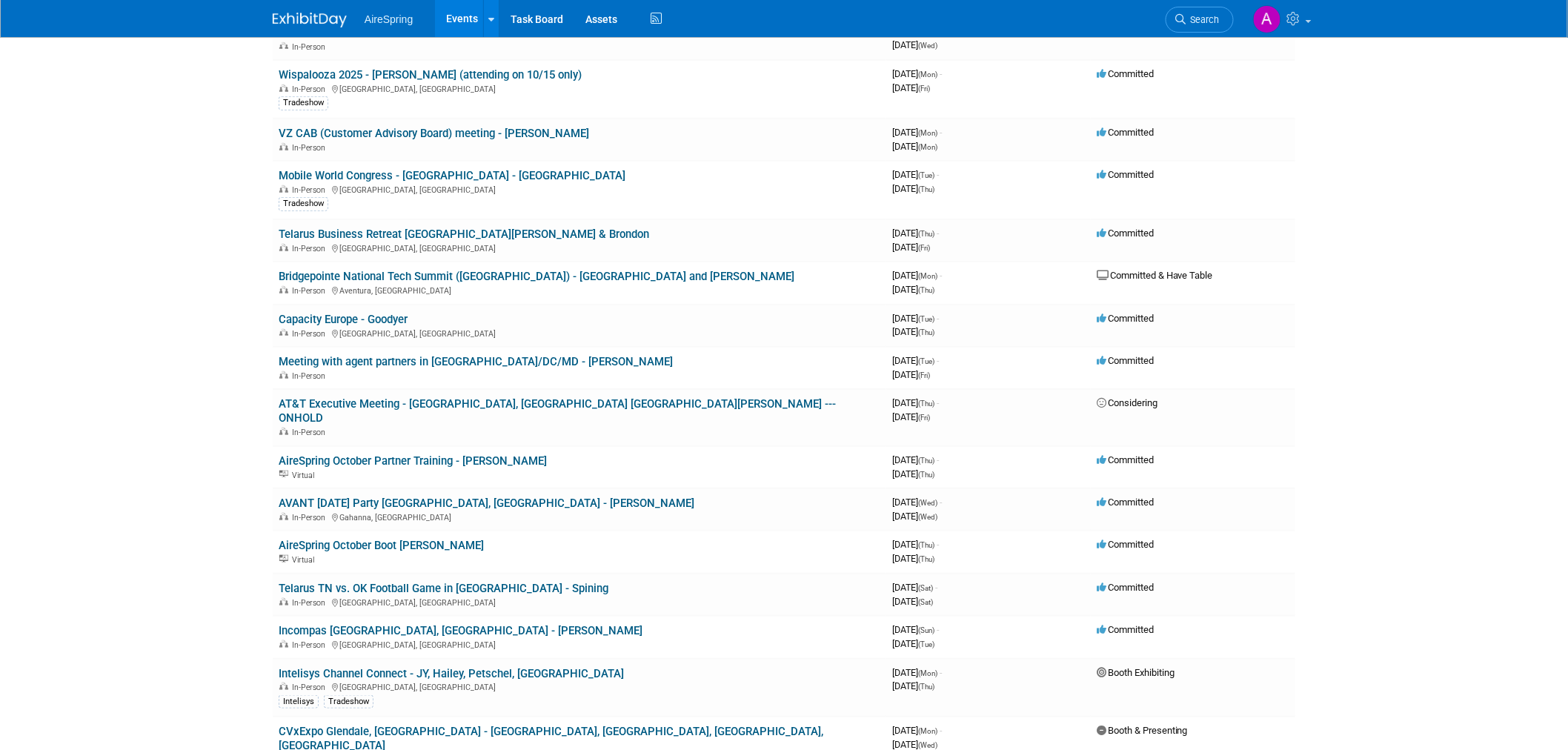
click at [195, 320] on body "AireSpring Events Add Event Bulk Upload Events Shareable Event Boards Recently …" at bounding box center [784, 46] width 1568 height 750
click at [201, 411] on body "AireSpring Events Add Event Bulk Upload Events Shareable Event Boards Recently …" at bounding box center [784, 46] width 1568 height 750
click at [228, 361] on body "AireSpring Events Add Event Bulk Upload Events Shareable Event Boards Recently …" at bounding box center [784, 46] width 1568 height 750
click at [230, 357] on body "AireSpring Events Add Event Bulk Upload Events Shareable Event Boards Recently …" at bounding box center [784, 46] width 1568 height 750
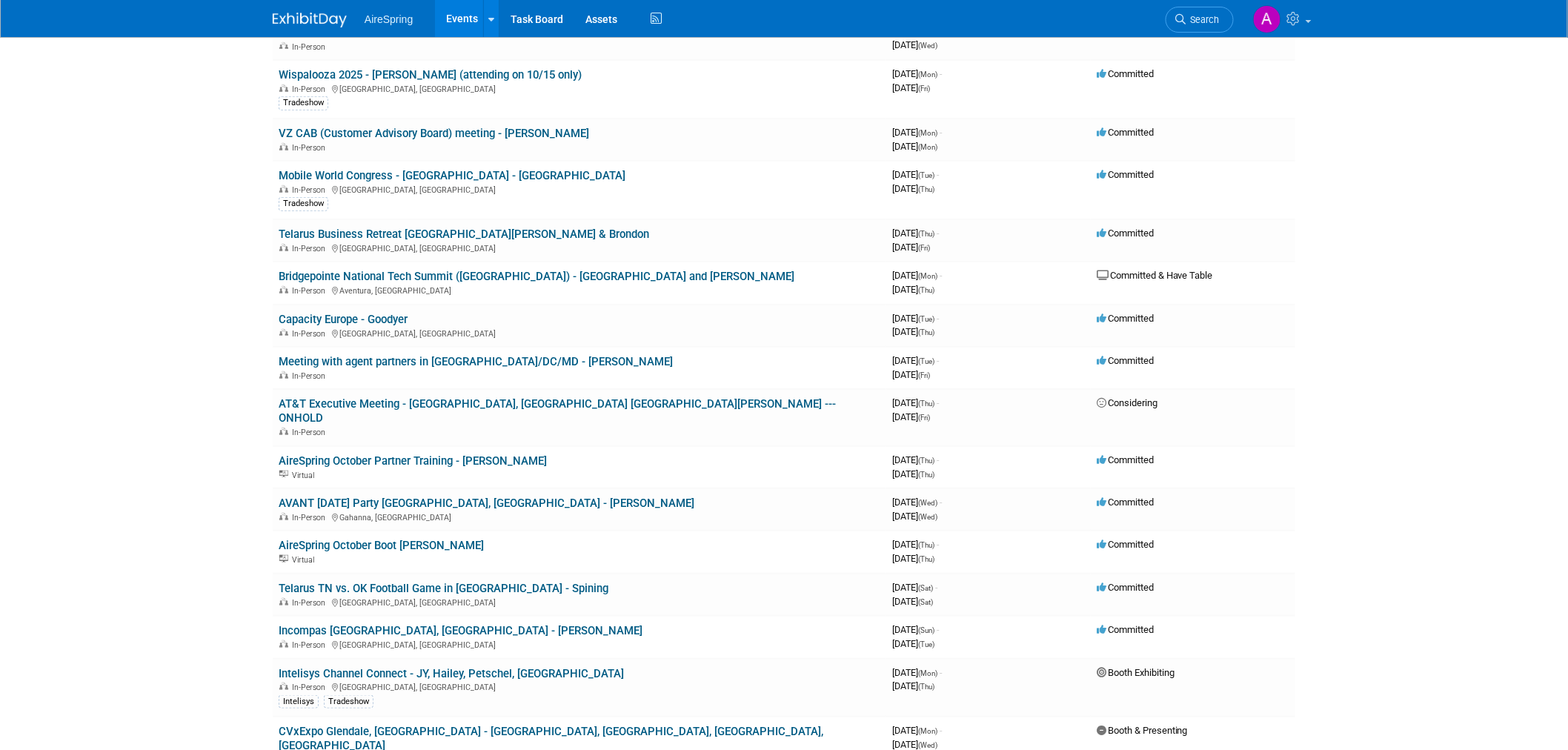
click at [142, 344] on body "AireSpring Events Add Event Bulk Upload Events Shareable Event Boards Recently …" at bounding box center [784, 46] width 1568 height 750
click at [121, 326] on body "AireSpring Events Add Event Bulk Upload Events Shareable Event Boards Recently …" at bounding box center [784, 46] width 1568 height 750
click at [180, 360] on body "AireSpring Events Add Event Bulk Upload Events Shareable Event Boards Recently …" at bounding box center [784, 46] width 1568 height 750
click at [195, 421] on html "AireSpring Events Add Event Bulk Upload Events Shareable Event Boards Recently …" at bounding box center [784, 46] width 1568 height 750
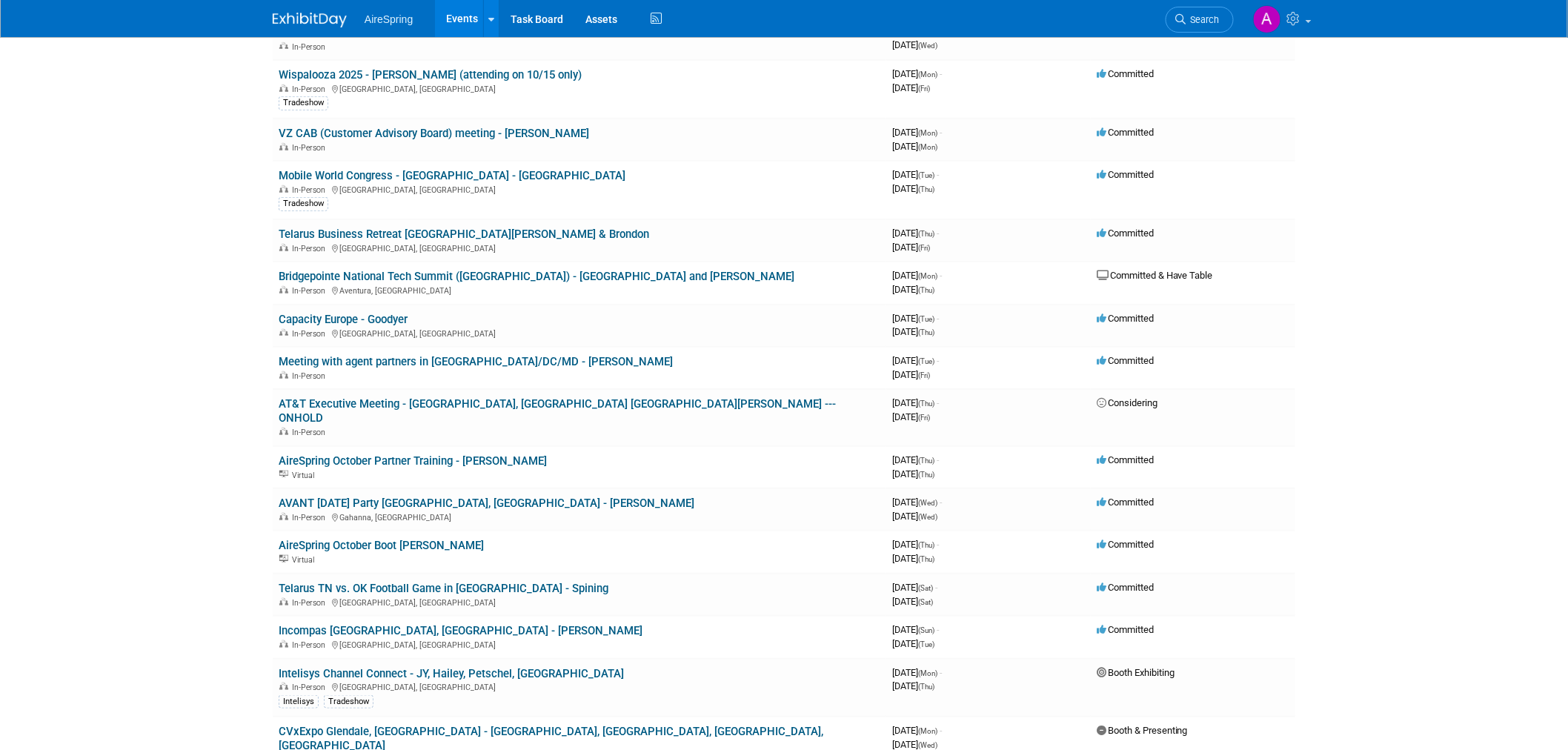
click at [234, 365] on body "AireSpring Events Add Event Bulk Upload Events Shareable Event Boards Recently …" at bounding box center [784, 46] width 1568 height 750
click at [230, 358] on body "AireSpring Events Add Event Bulk Upload Events Shareable Event Boards Recently …" at bounding box center [784, 46] width 1568 height 750
drag, startPoint x: 225, startPoint y: 359, endPoint x: 258, endPoint y: 371, distance: 35.1
click at [258, 371] on body "AireSpring Events Add Event Bulk Upload Events Shareable Event Boards Recently …" at bounding box center [784, 46] width 1568 height 750
click at [238, 371] on body "AireSpring Events Add Event Bulk Upload Events Shareable Event Boards Recently …" at bounding box center [784, 46] width 1568 height 750
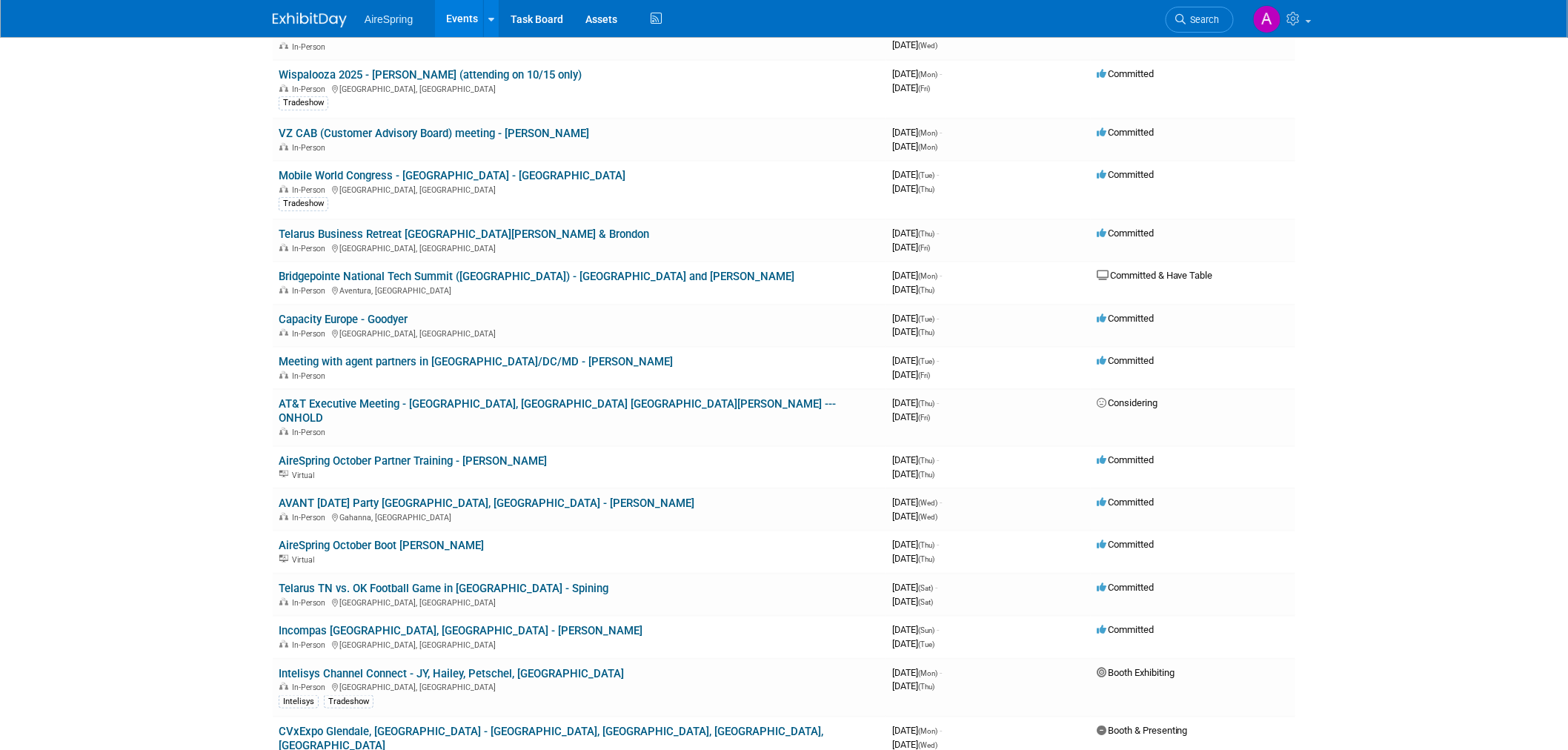
click at [234, 374] on body "AireSpring Events Add Event Bulk Upload Events Shareable Event Boards Recently …" at bounding box center [784, 46] width 1568 height 750
click at [251, 388] on body "AireSpring Events Add Event Bulk Upload Events Shareable Event Boards Recently …" at bounding box center [784, 46] width 1568 height 750
click at [241, 386] on body "AireSpring Events Add Event Bulk Upload Events Shareable Event Boards Recently …" at bounding box center [784, 46] width 1568 height 750
click at [253, 389] on body "AireSpring Events Add Event Bulk Upload Events Shareable Event Boards Recently …" at bounding box center [784, 46] width 1568 height 750
click at [246, 370] on body "AireSpring Events Add Event Bulk Upload Events Shareable Event Boards Recently …" at bounding box center [784, 46] width 1568 height 750
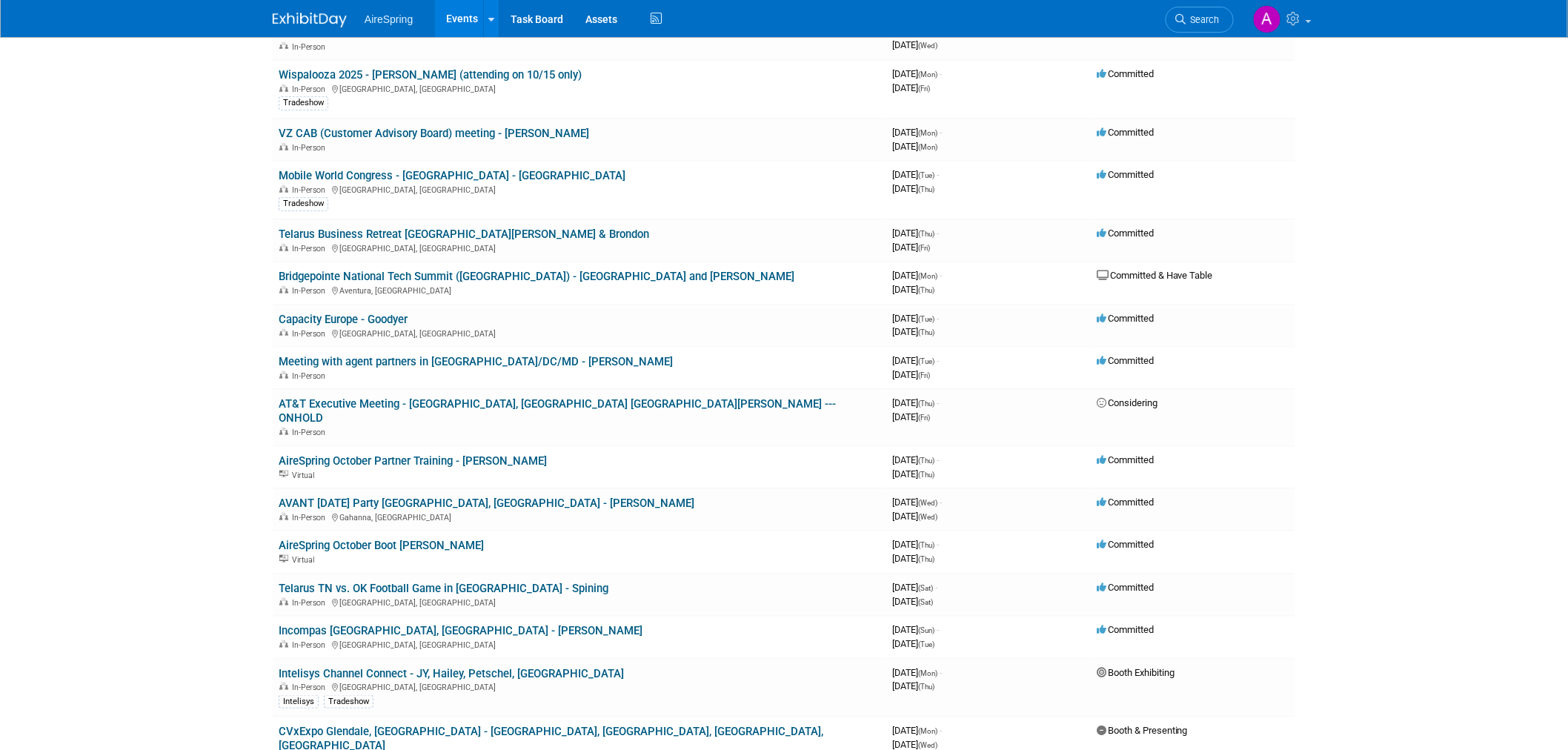
click at [246, 370] on body "AireSpring Events Add Event Bulk Upload Events Shareable Event Boards Recently …" at bounding box center [784, 46] width 1568 height 750
click at [193, 383] on body "AireSpring Events Add Event Bulk Upload Events Shareable Event Boards Recently …" at bounding box center [784, 46] width 1568 height 750
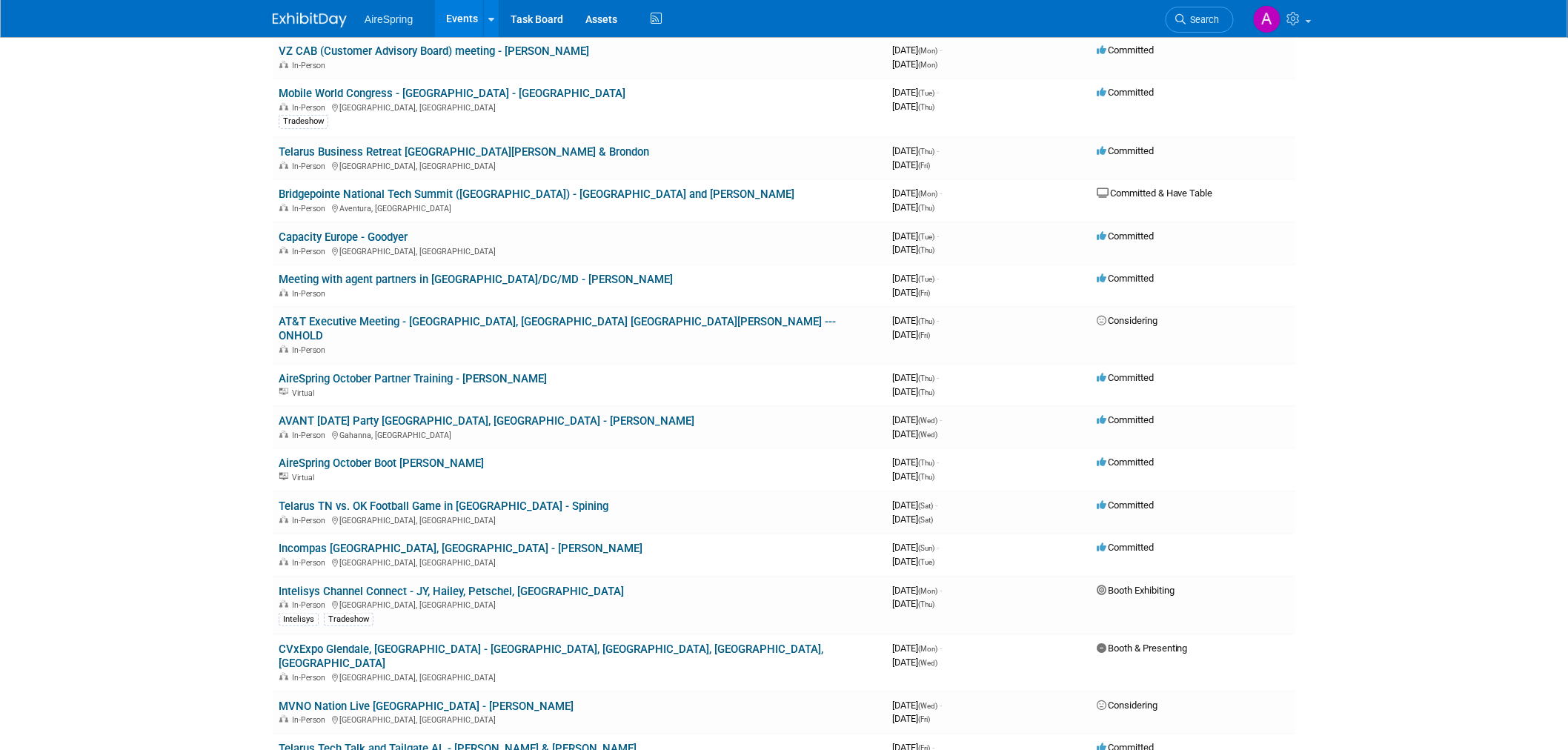
click at [381, 317] on link "AT&T Executive Meeting - [GEOGRAPHIC_DATA], [GEOGRAPHIC_DATA] [GEOGRAPHIC_DATA]…" at bounding box center [557, 329] width 557 height 28
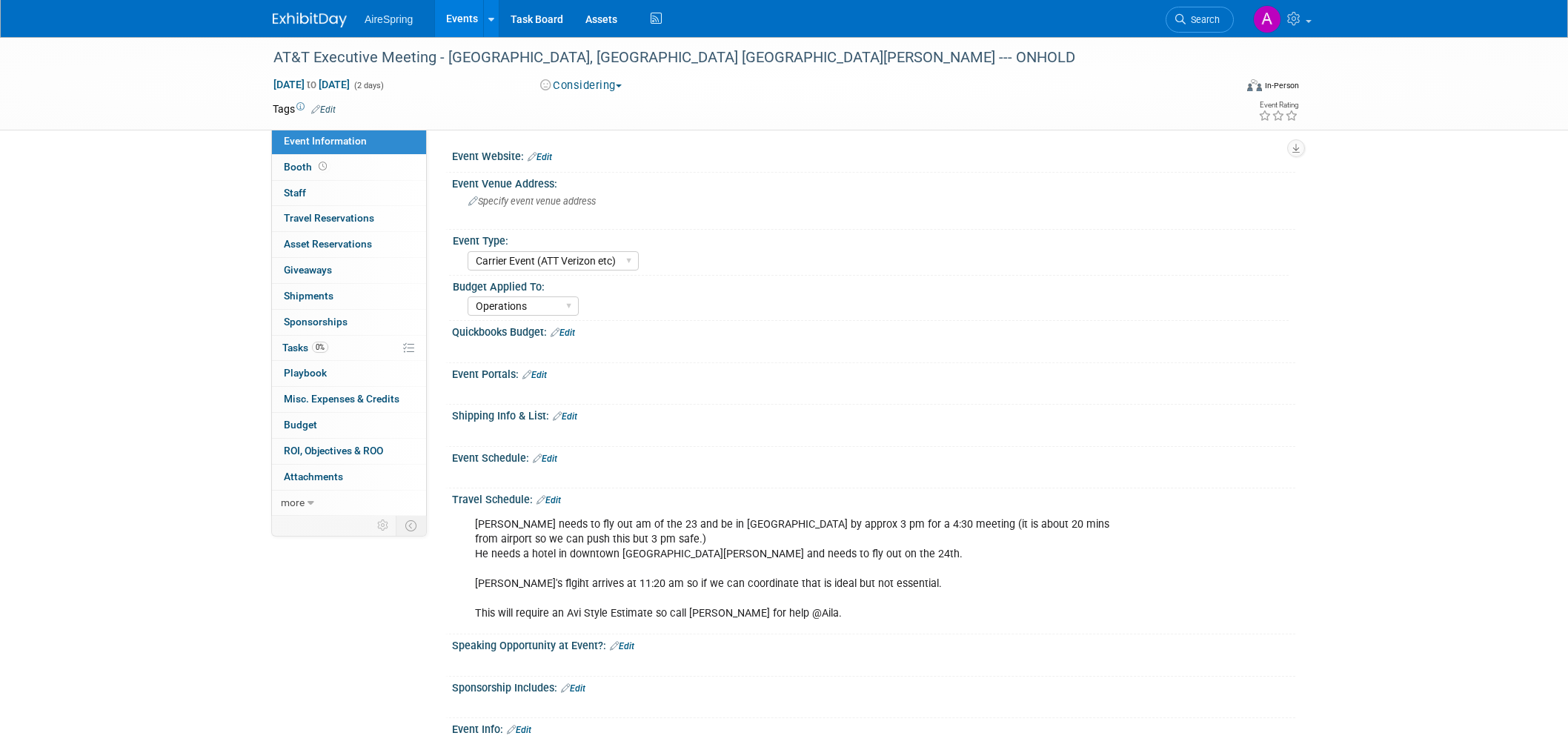
select select "Carrier Event (ATT Verizon etc)"
select select "Operations"
click at [788, 145] on div "Event Website: Edit" at bounding box center [874, 155] width 843 height 19
click at [818, 119] on div "Tags Edit Event Rating" at bounding box center [785, 112] width 1049 height 26
click at [598, 87] on button "Considering" at bounding box center [581, 86] width 93 height 16
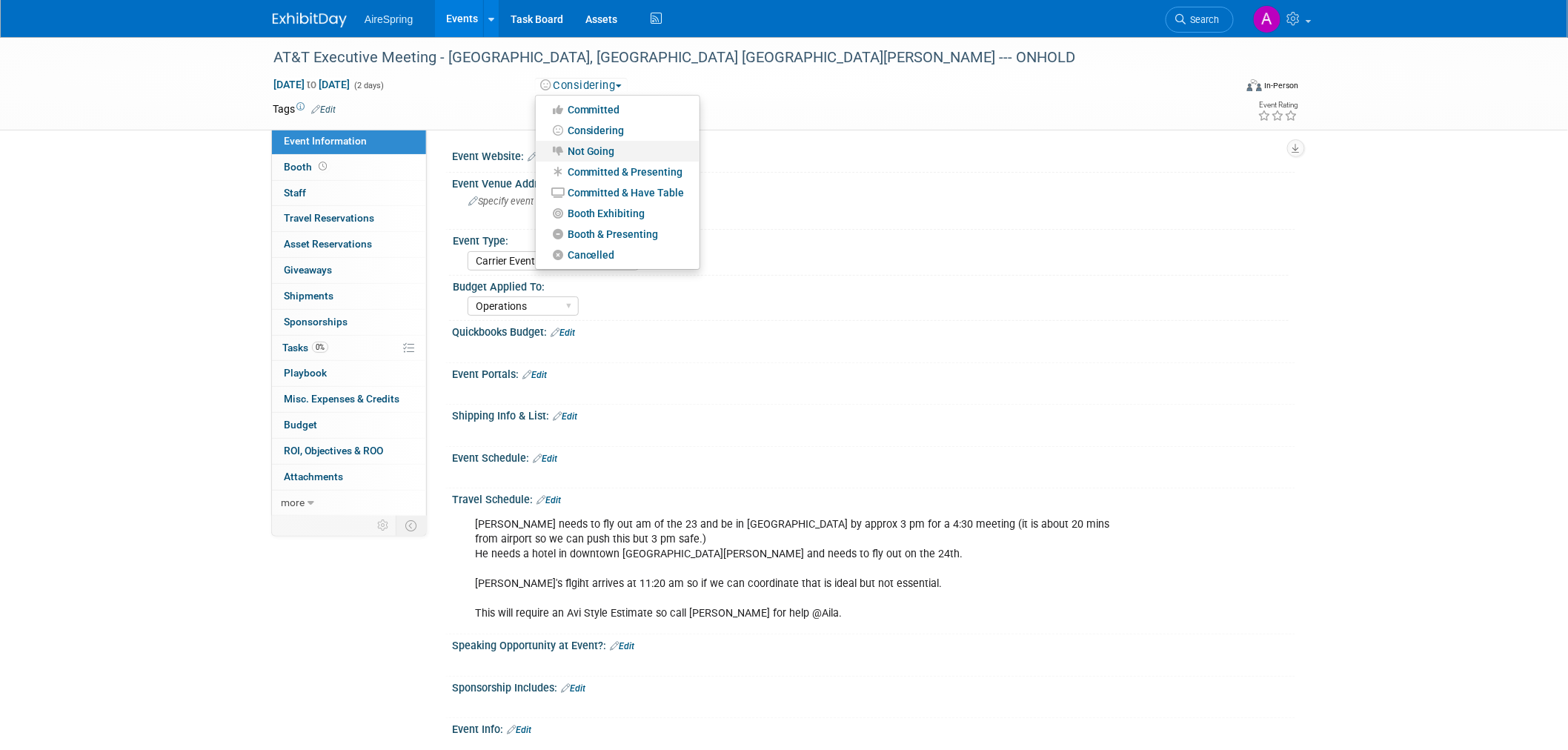
click at [605, 147] on link "Not Going" at bounding box center [618, 151] width 163 height 21
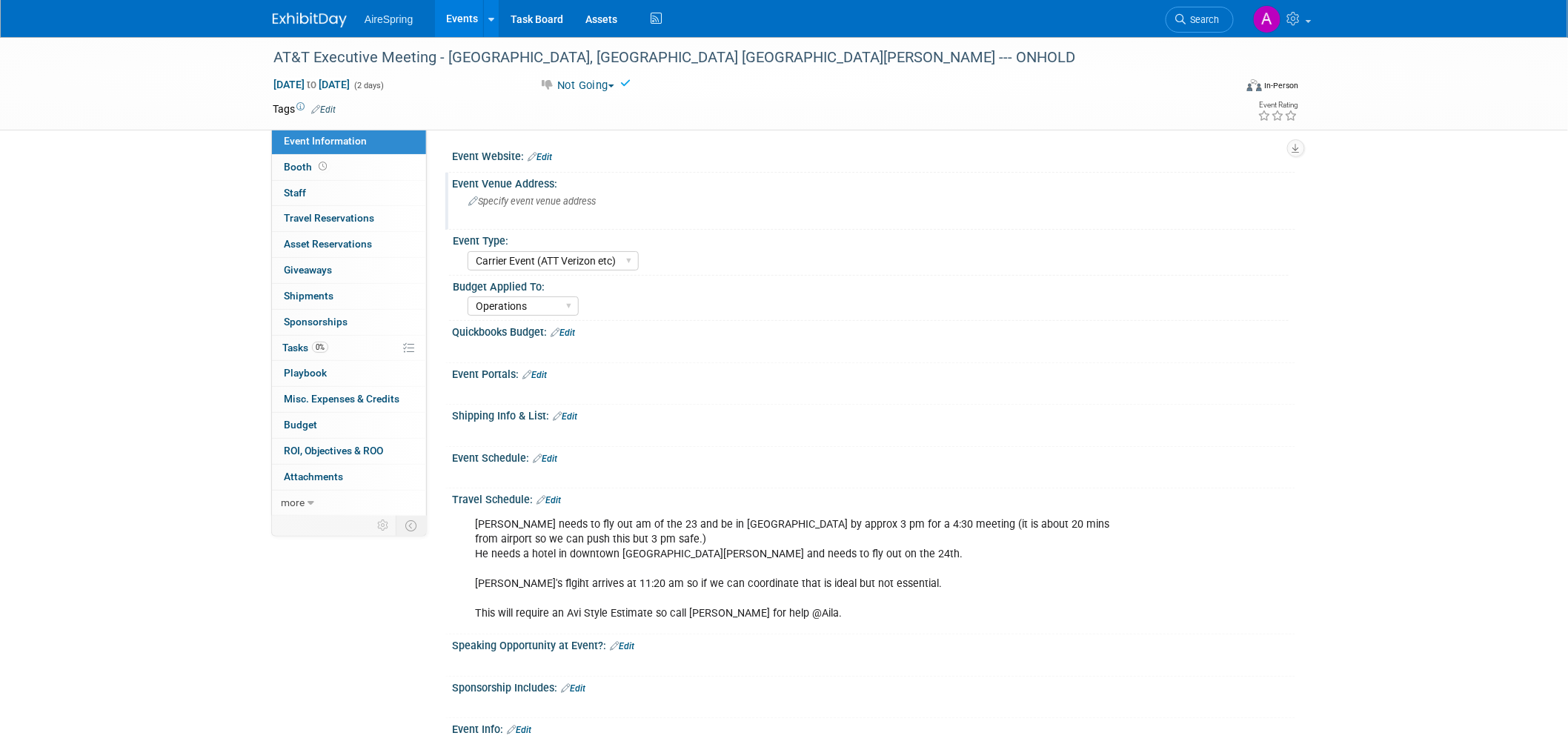
click at [869, 181] on div "Event Venue Address:" at bounding box center [874, 182] width 843 height 18
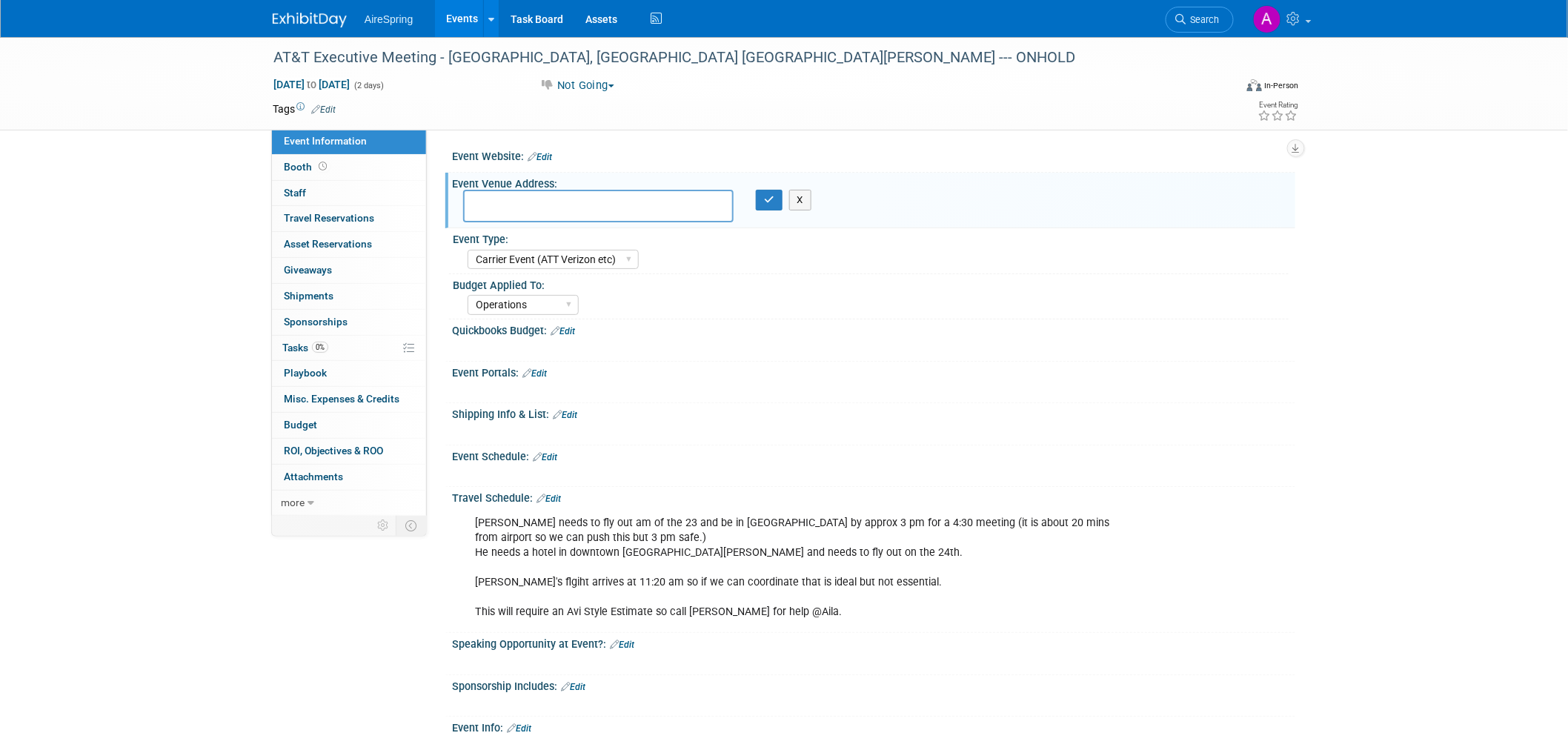
click at [61, 114] on div "AT&T Executive Meeting - [GEOGRAPHIC_DATA], [GEOGRAPHIC_DATA] [GEOGRAPHIC_DATA]…" at bounding box center [784, 84] width 1568 height 93
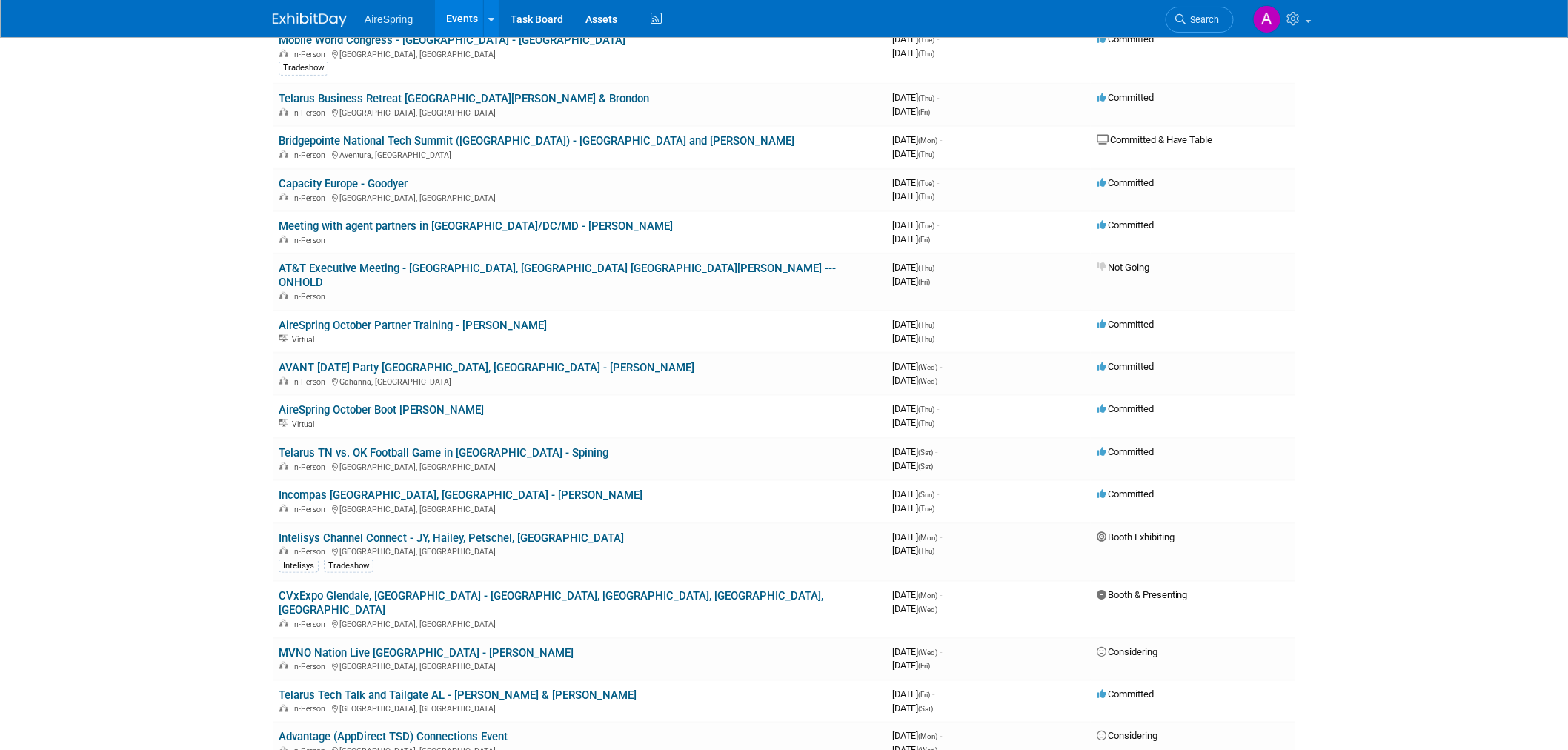
scroll to position [494, 0]
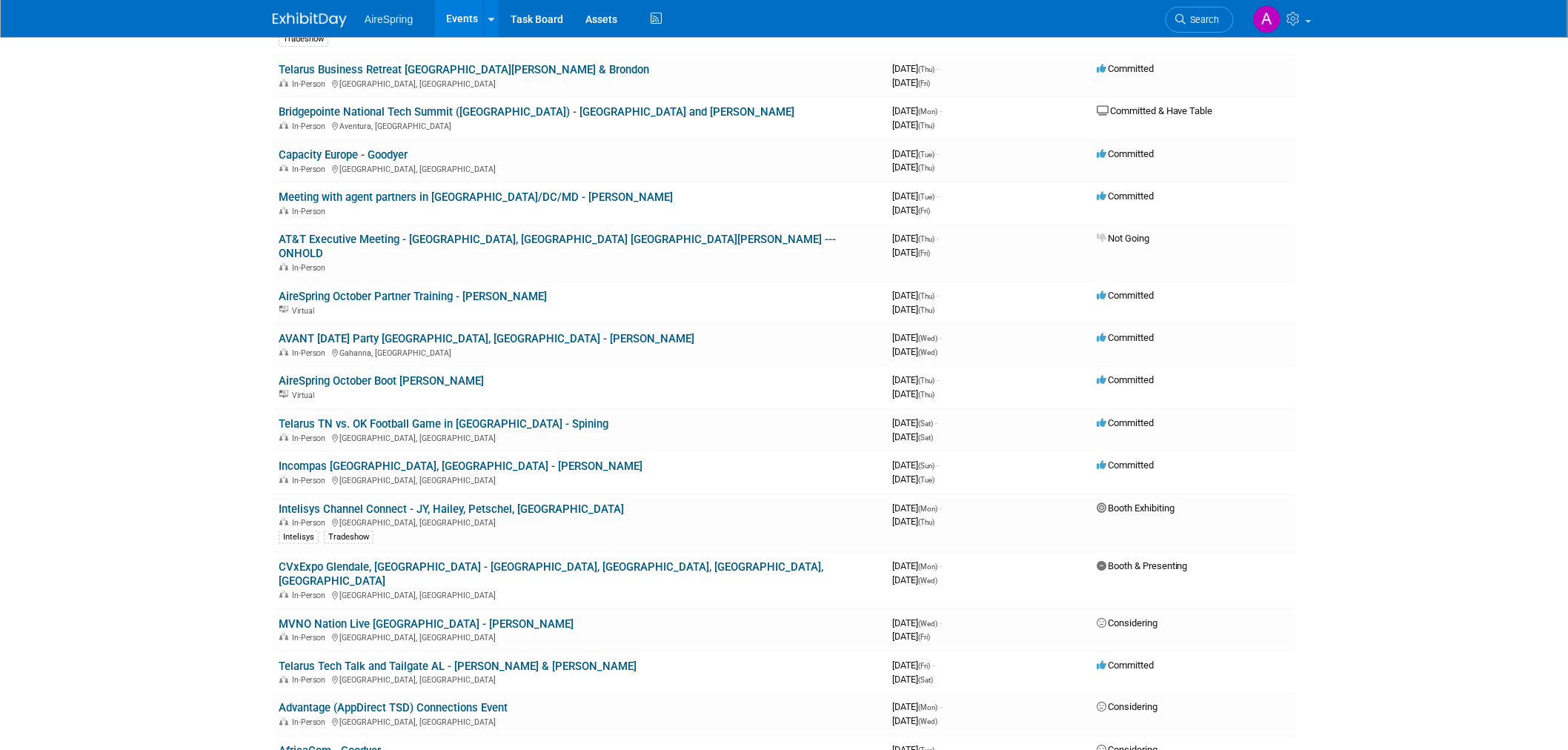
drag, startPoint x: 240, startPoint y: 448, endPoint x: 233, endPoint y: 447, distance: 7.1
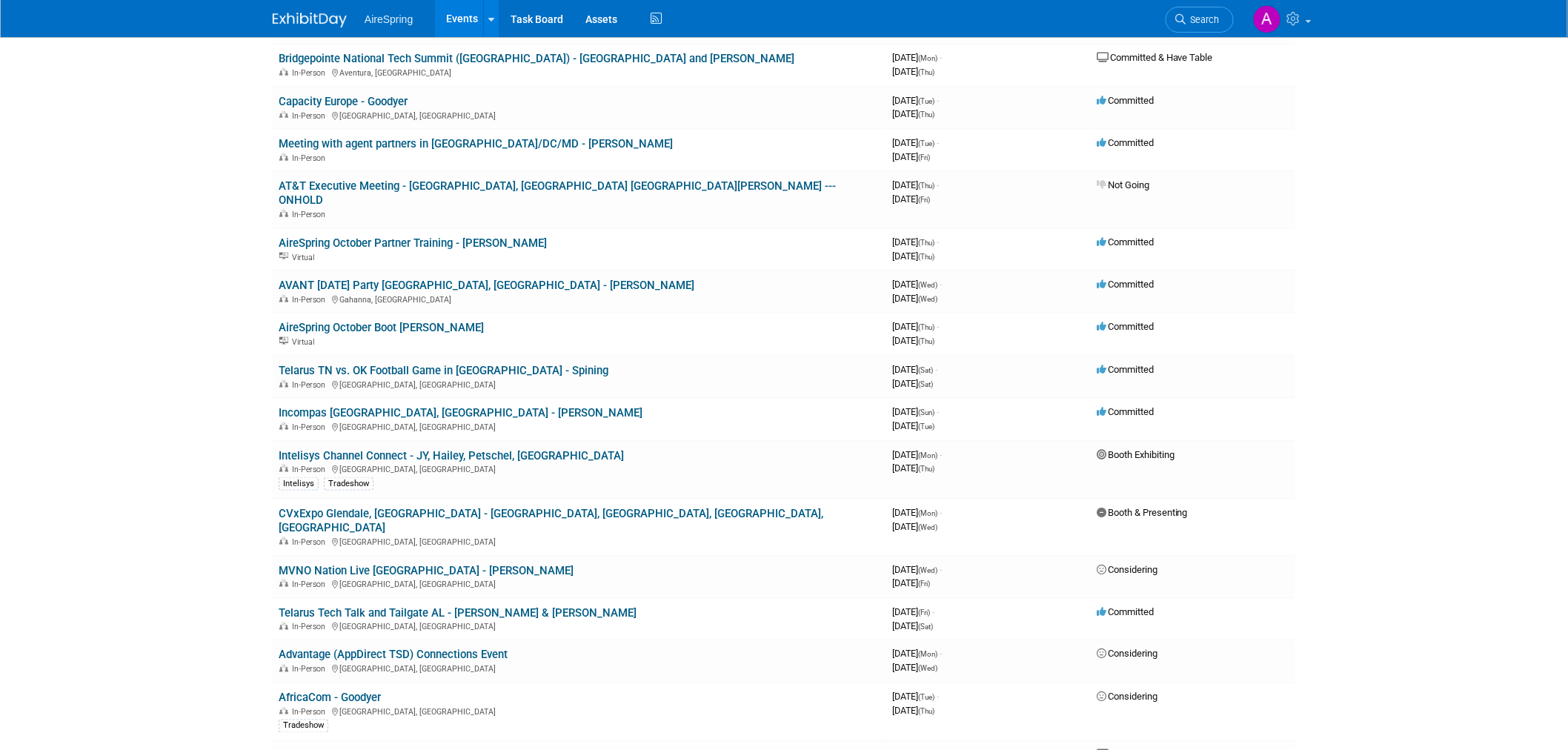
scroll to position [576, 0]
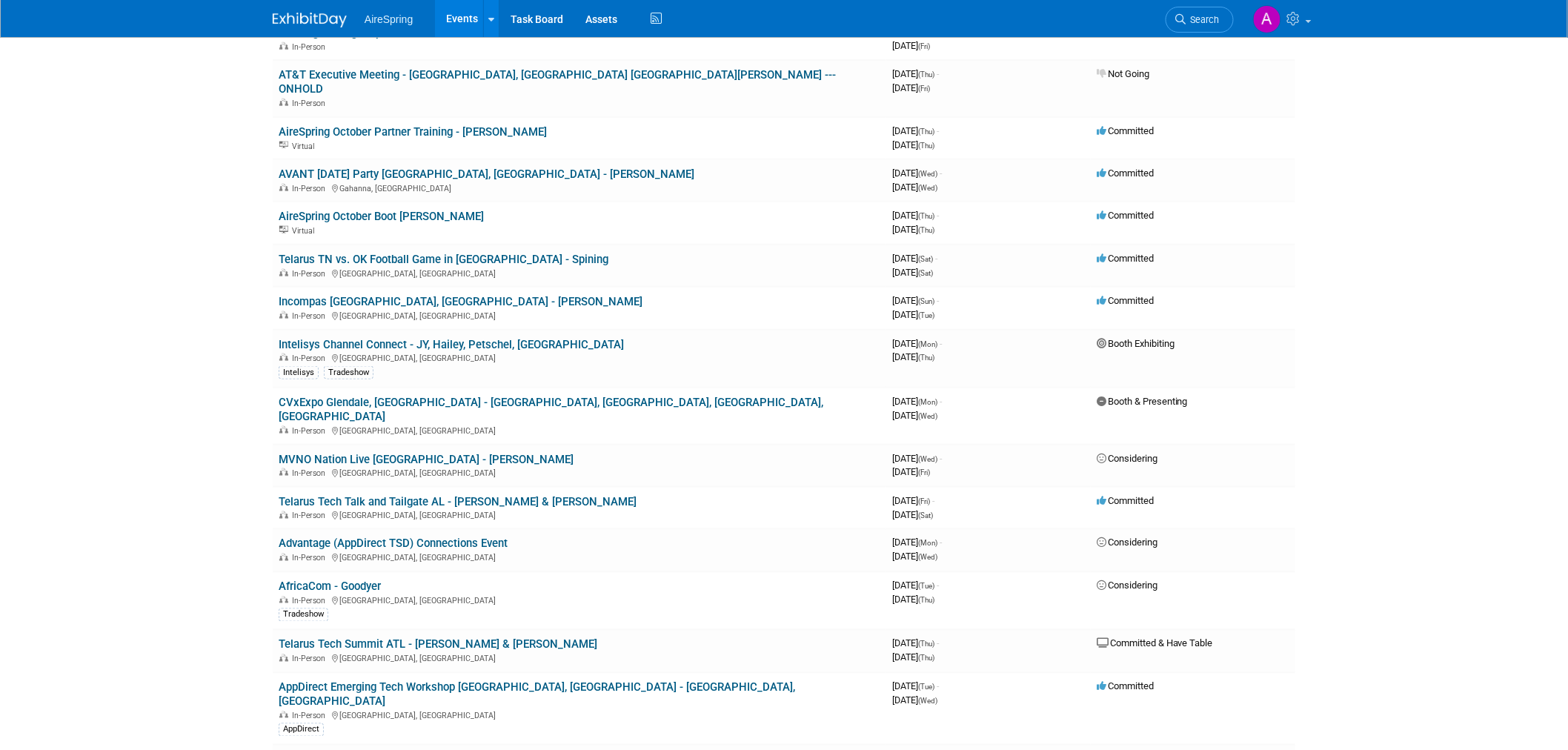
drag, startPoint x: 228, startPoint y: 381, endPoint x: 231, endPoint y: 349, distance: 32.1
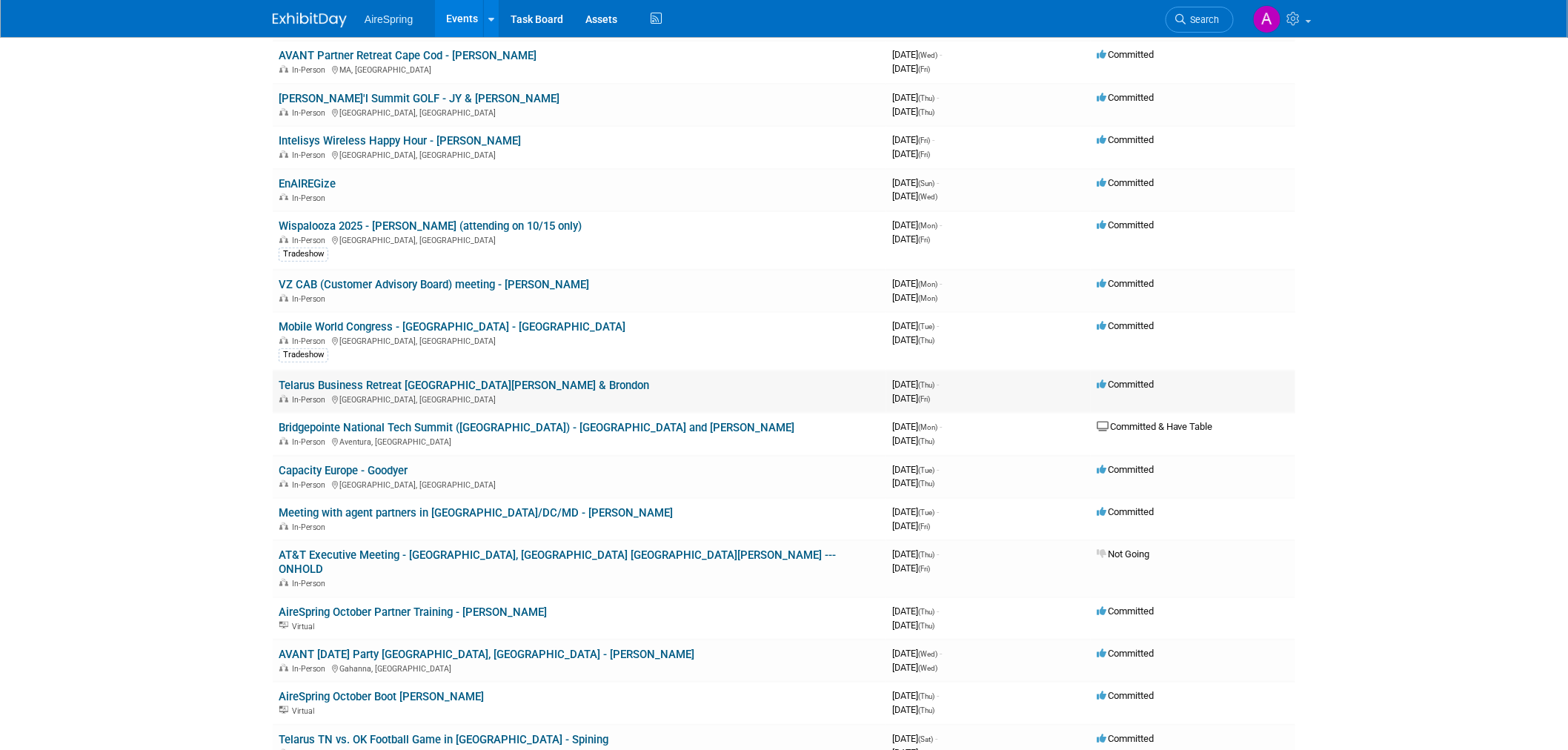
scroll to position [247, 0]
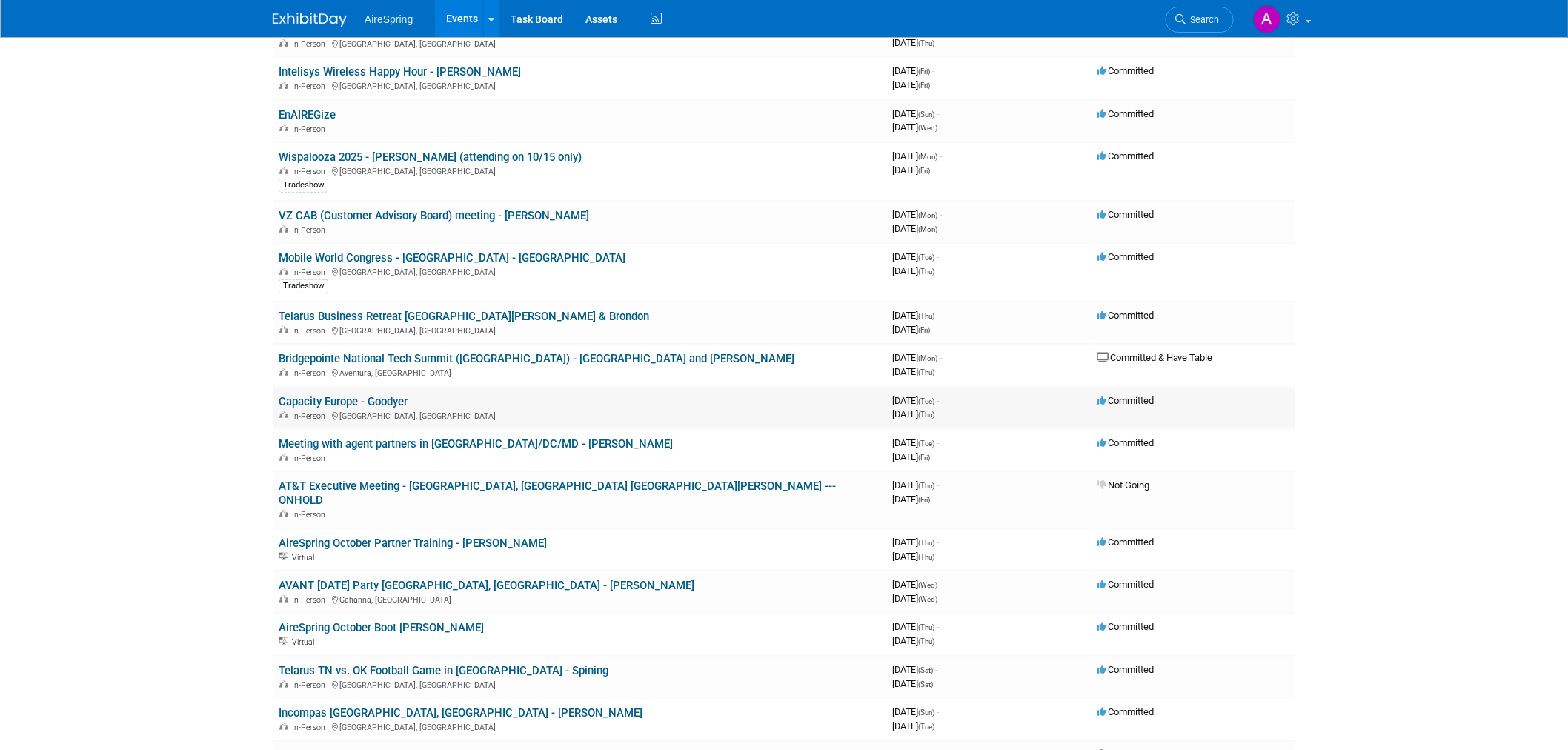
click at [375, 396] on link "Capacity Europe - Goodyer" at bounding box center [342, 401] width 129 height 13
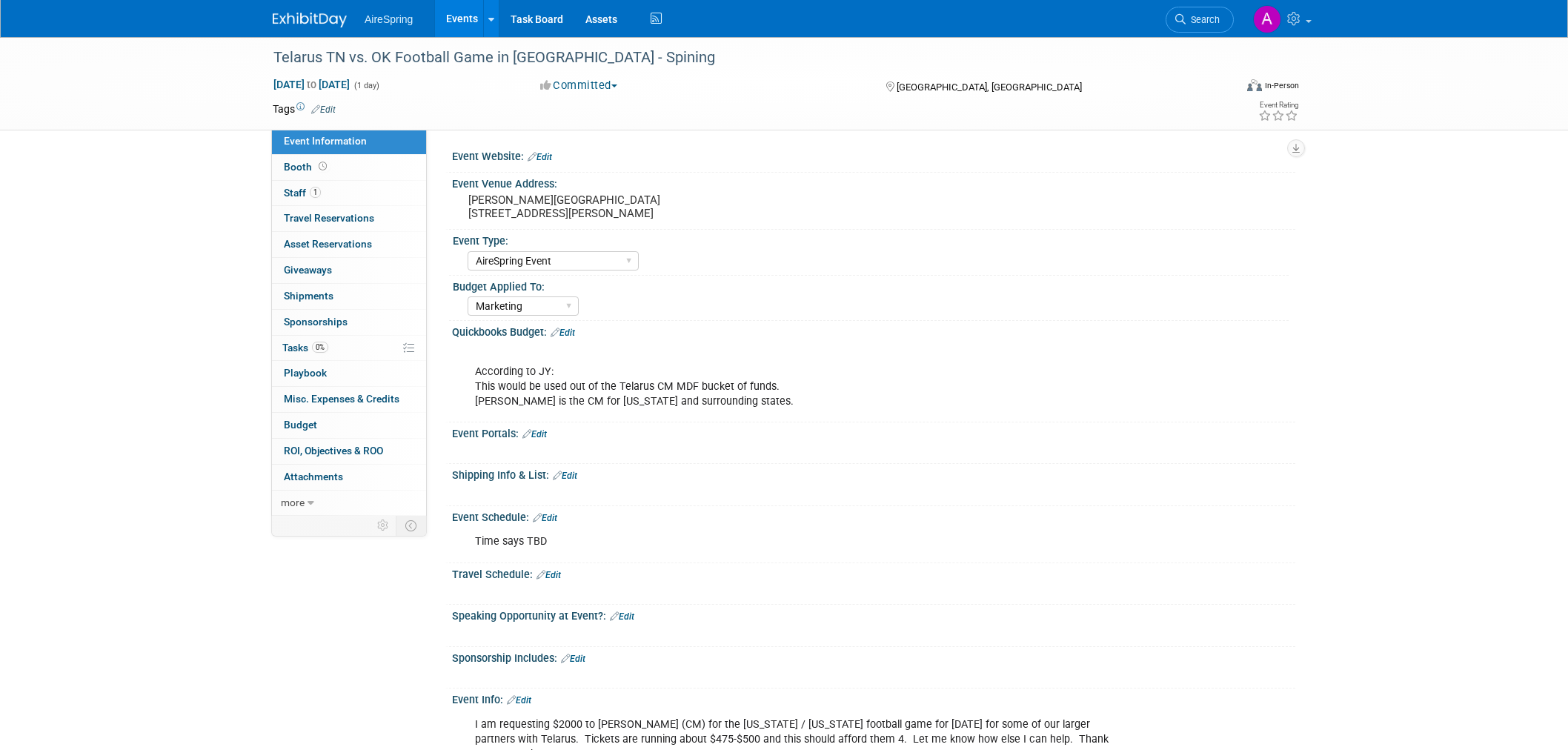
select select "AireSpring Event"
select select "Marketing"
click at [531, 202] on pre "[PERSON_NAME][GEOGRAPHIC_DATA] [STREET_ADDRESS][PERSON_NAME]" at bounding box center [628, 207] width 318 height 27
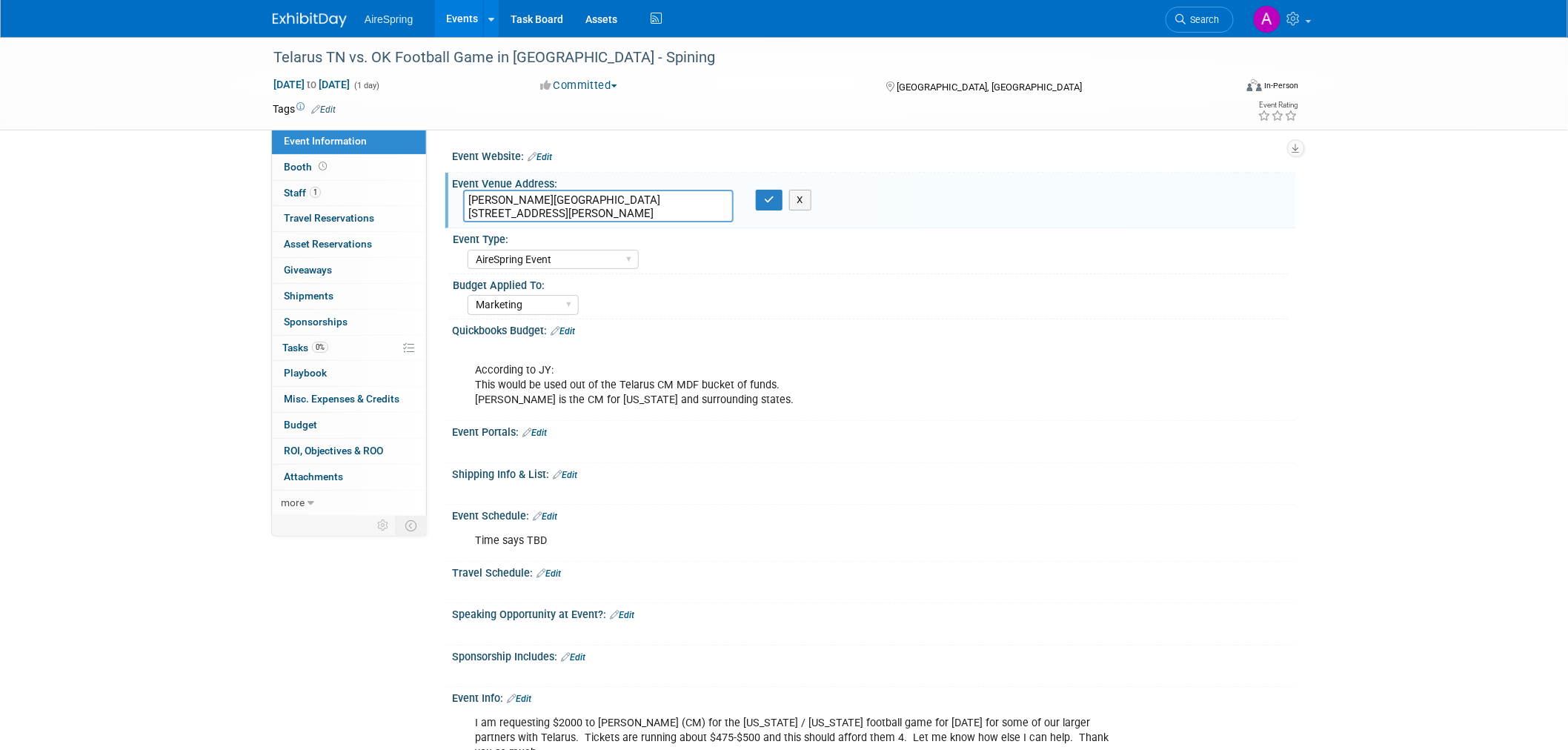
click at [531, 202] on textarea "[PERSON_NAME][GEOGRAPHIC_DATA] [STREET_ADDRESS][PERSON_NAME]" at bounding box center [598, 206] width 271 height 33
click at [669, 217] on textarea "[PERSON_NAME][GEOGRAPHIC_DATA] [STREET_ADDRESS][PERSON_NAME]" at bounding box center [598, 206] width 271 height 33
drag, startPoint x: 689, startPoint y: 215, endPoint x: 463, endPoint y: 194, distance: 227.0
click at [464, 194] on textarea "[PERSON_NAME][GEOGRAPHIC_DATA] [STREET_ADDRESS][PERSON_NAME]" at bounding box center [598, 206] width 271 height 33
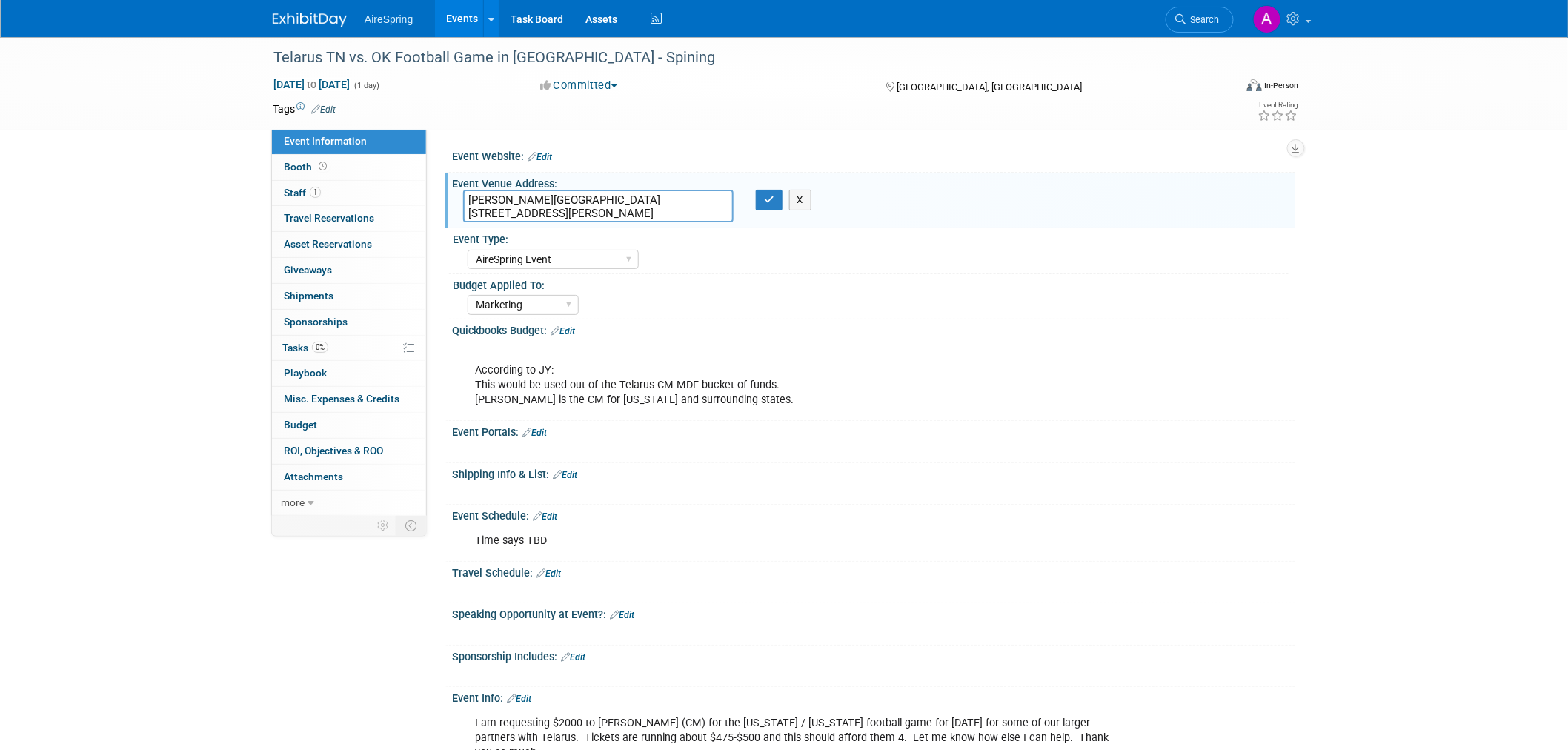
click at [1212, 422] on div "Event Portals: Edit" at bounding box center [874, 431] width 843 height 19
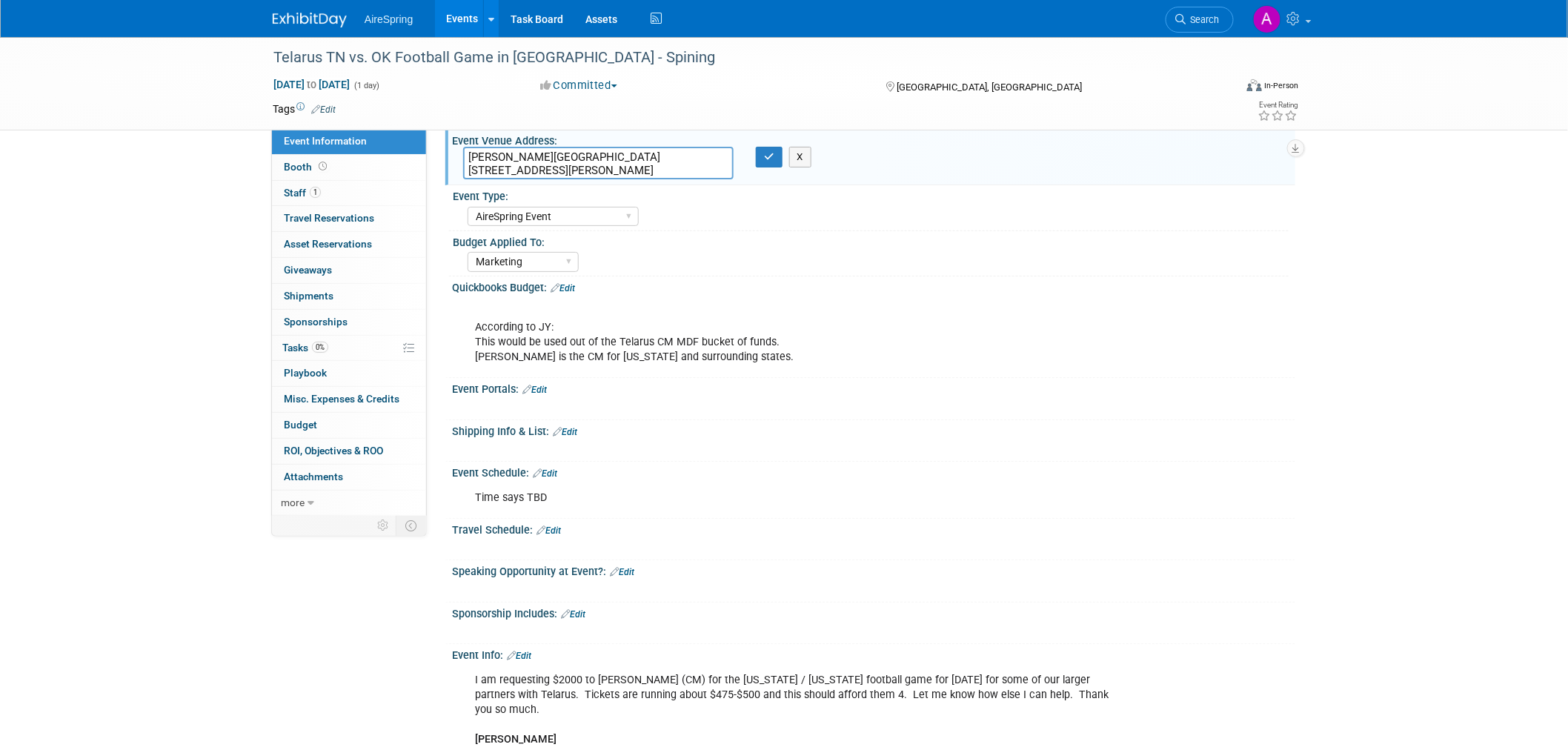
scroll to position [82, 0]
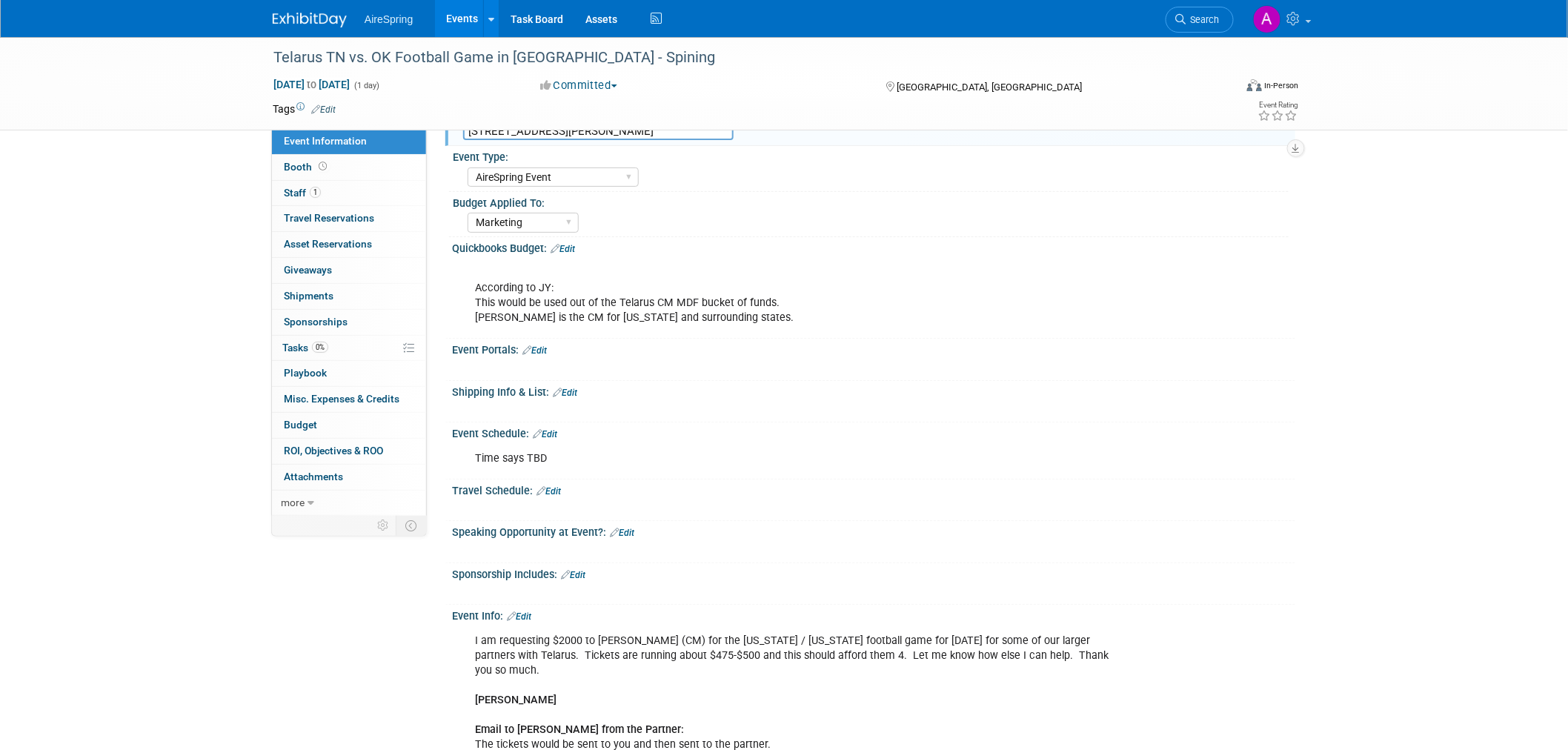
click at [1153, 322] on div "According to JY: This would be used out of the Telarus CM MDF bucket of funds. …" at bounding box center [874, 295] width 843 height 80
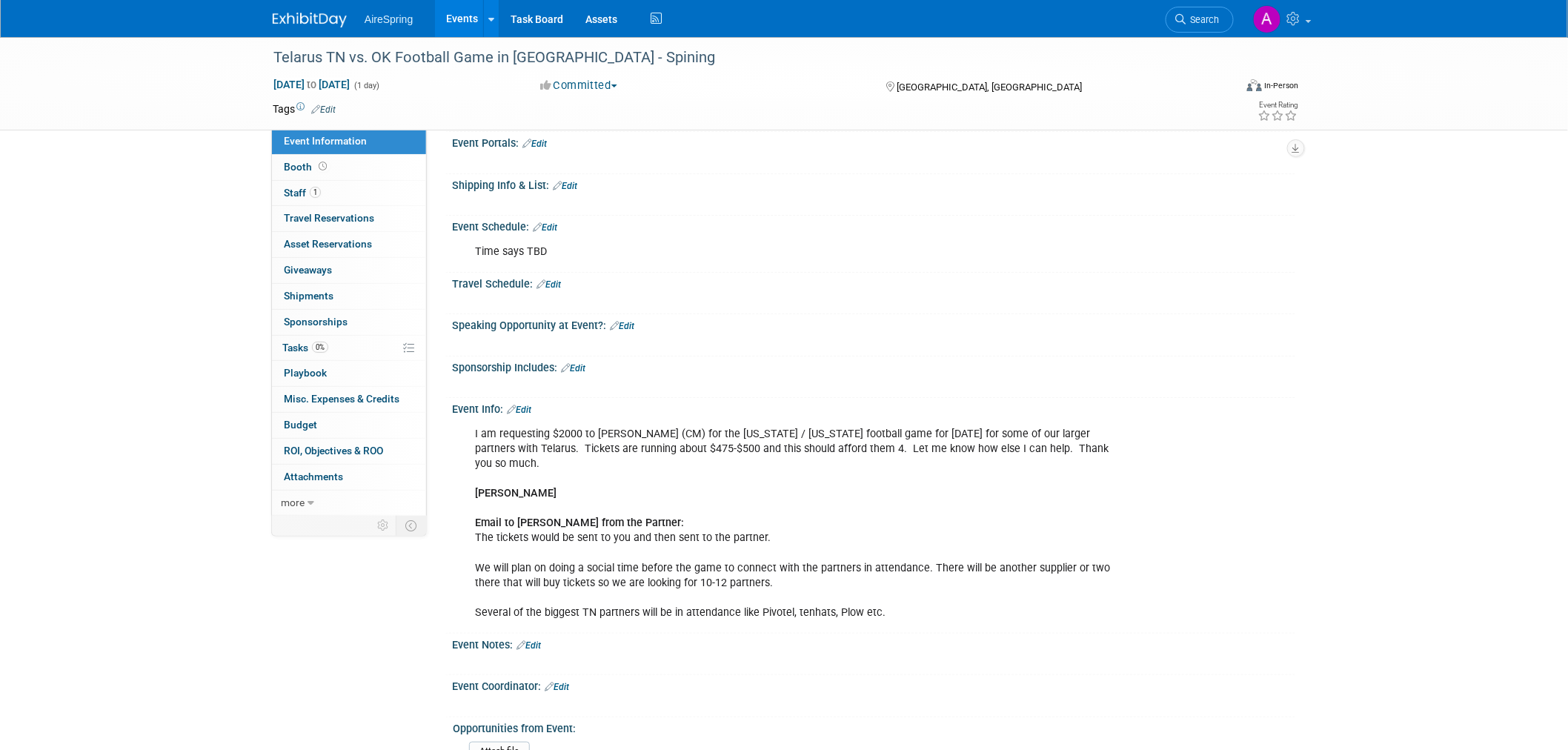
scroll to position [329, 0]
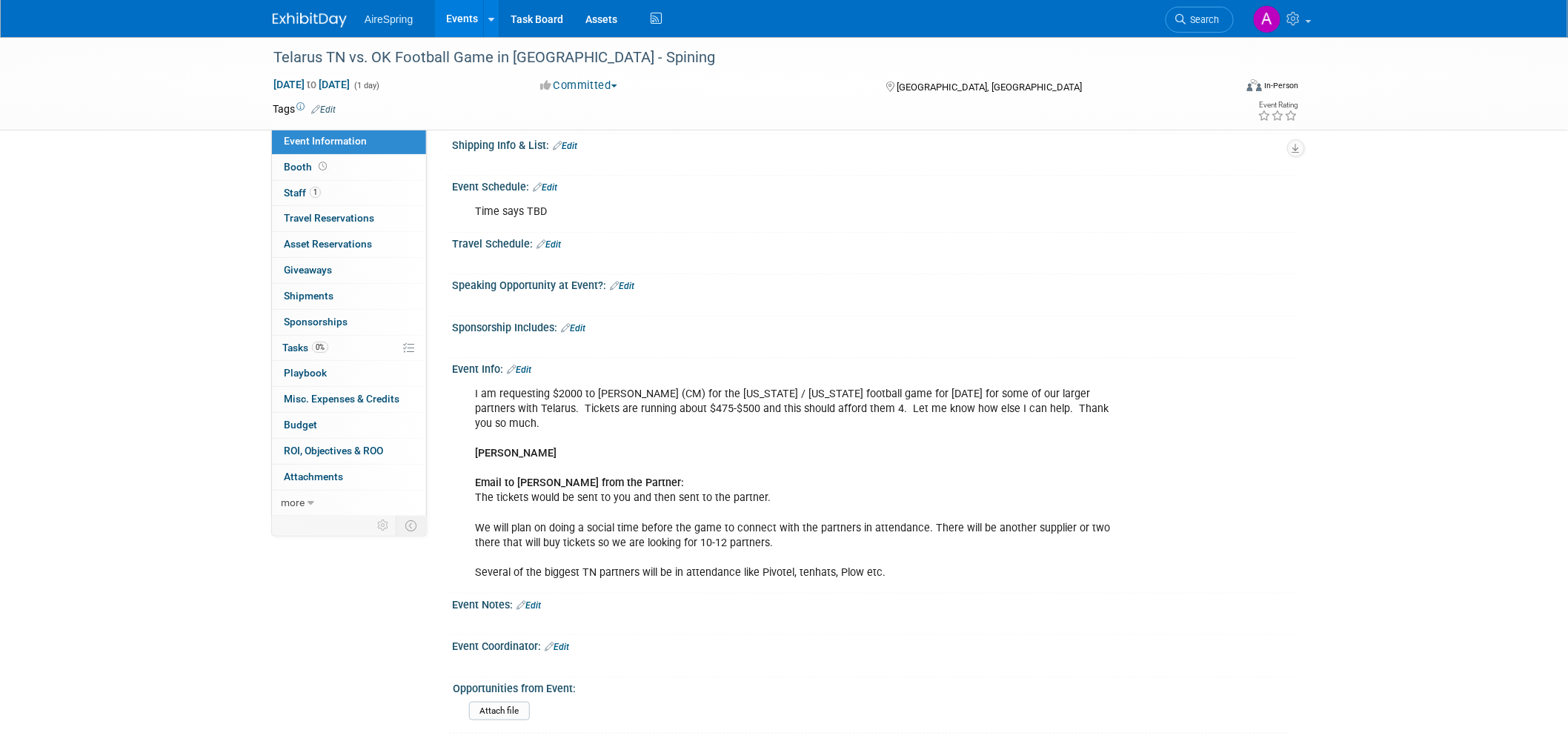
drag, startPoint x: 573, startPoint y: 490, endPoint x: 619, endPoint y: 497, distance: 46.5
click at [619, 497] on div "I am requesting $2000 to [PERSON_NAME] (CM) for the [US_STATE] / [US_STATE] foo…" at bounding box center [798, 484] width 668 height 208
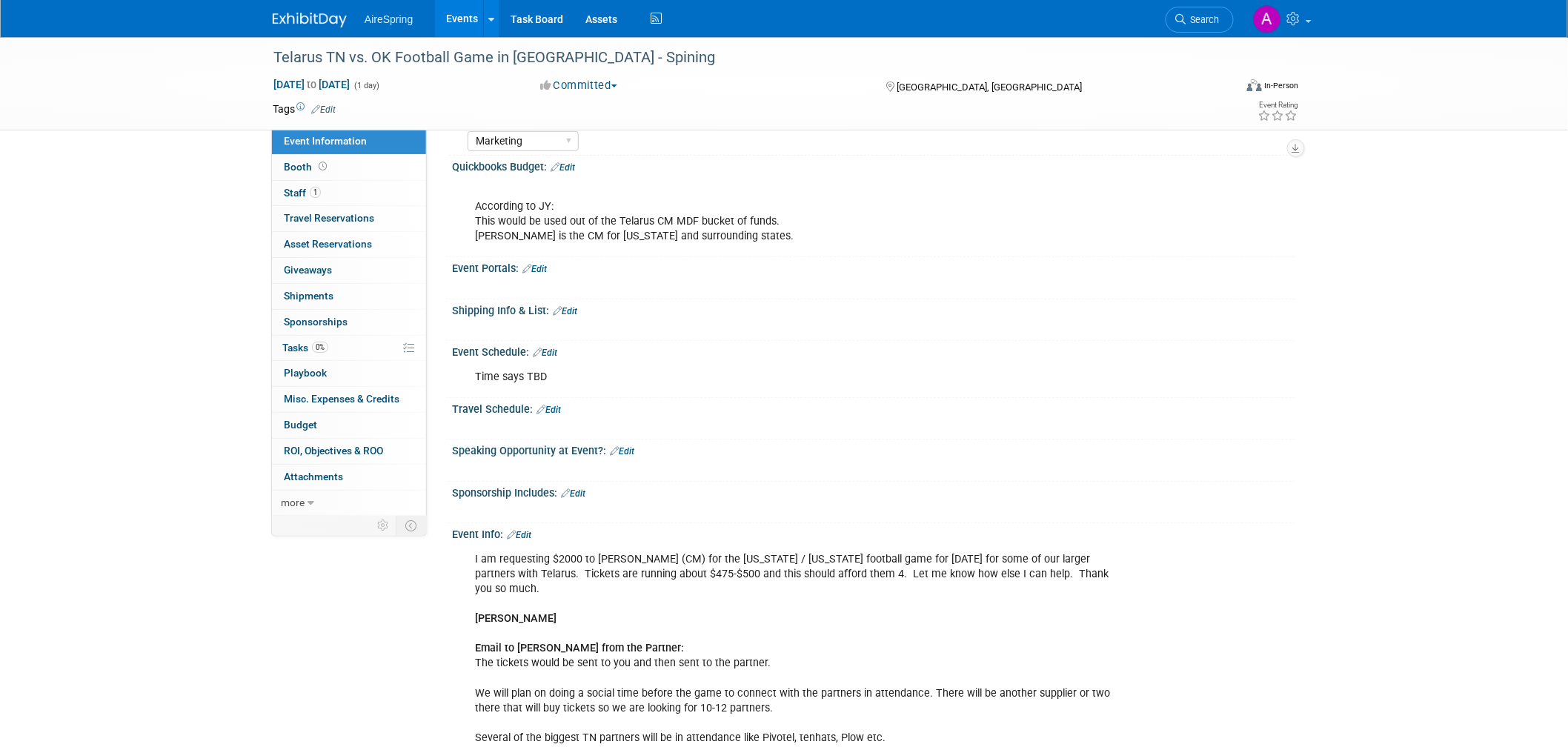
scroll to position [164, 0]
click at [848, 610] on div "I am requesting $2000 to [PERSON_NAME] (CM) for the [US_STATE] / [US_STATE] foo…" at bounding box center [798, 648] width 668 height 208
click at [784, 544] on div "I am requesting $2000 to [PERSON_NAME] (CM) for the [US_STATE] / [US_STATE] foo…" at bounding box center [798, 648] width 668 height 208
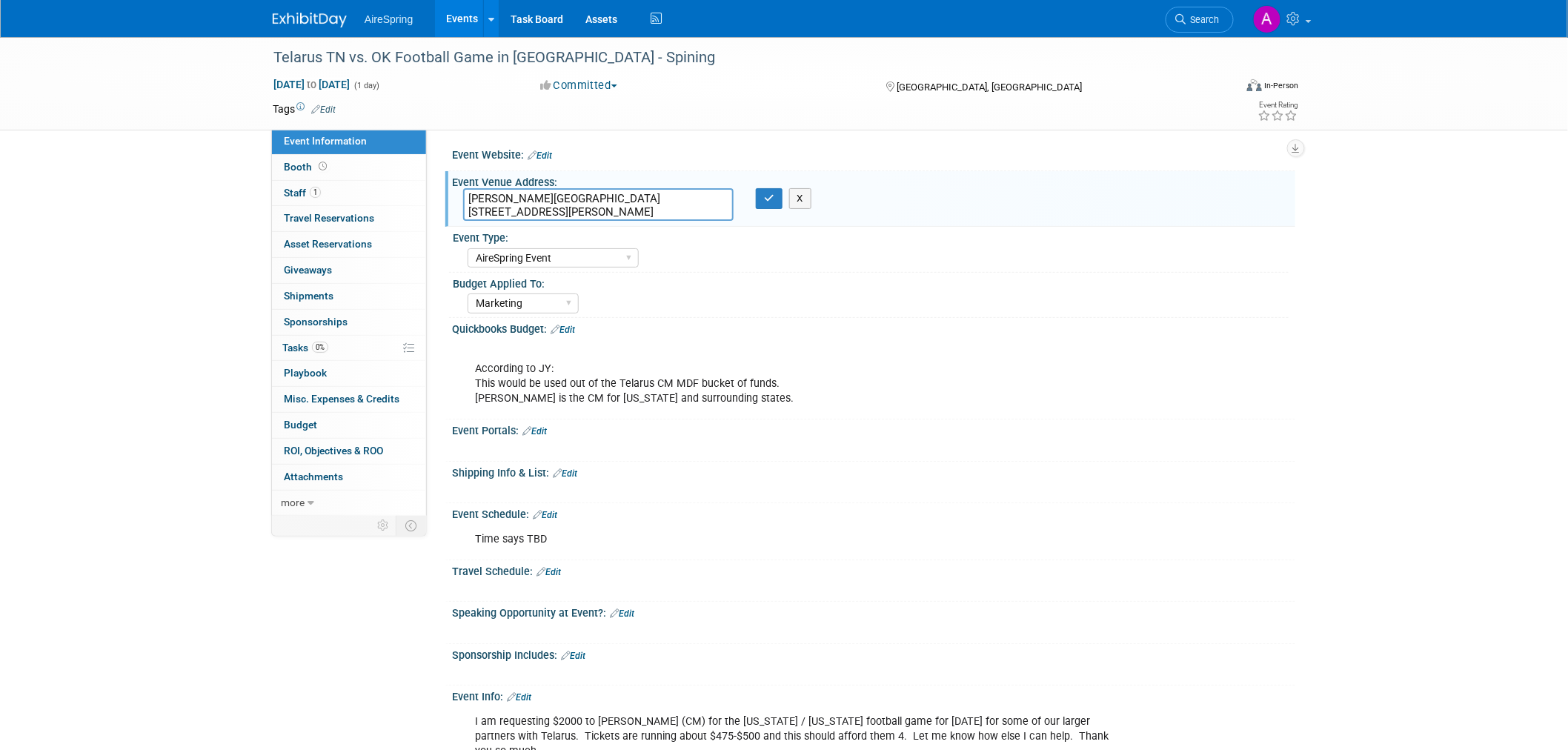
scroll to position [0, 0]
click at [1127, 470] on div "Shipping Info & List: Edit" at bounding box center [874, 473] width 843 height 19
click at [250, 598] on div "Telarus TN vs. OK Football Game in [GEOGRAPHIC_DATA] - Spining [DATE] to [DATE]…" at bounding box center [784, 565] width 1568 height 1055
click at [1142, 404] on div "According to JY: This would be used out of the Telarus CM MDF bucket of funds. …" at bounding box center [803, 378] width 679 height 74
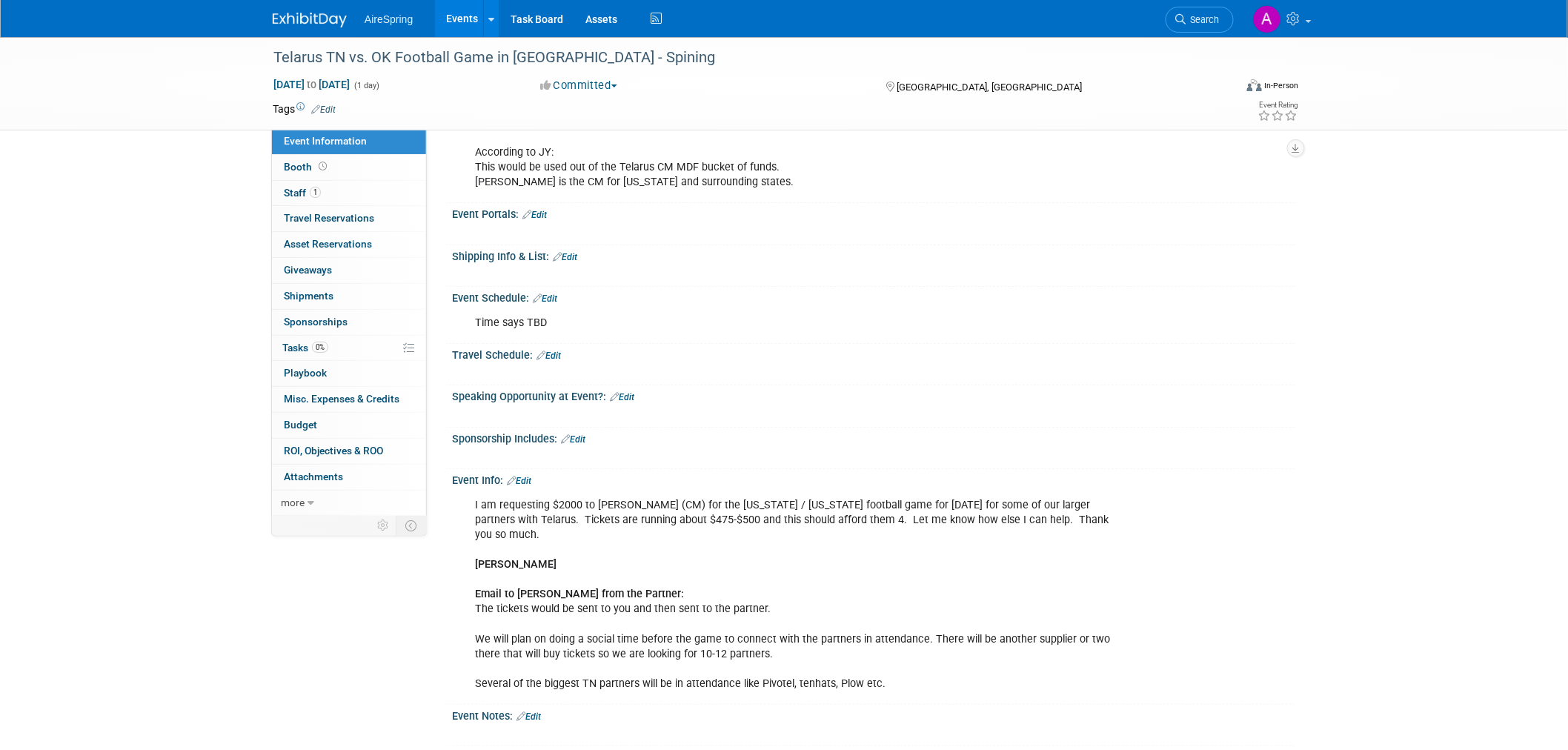
scroll to position [247, 0]
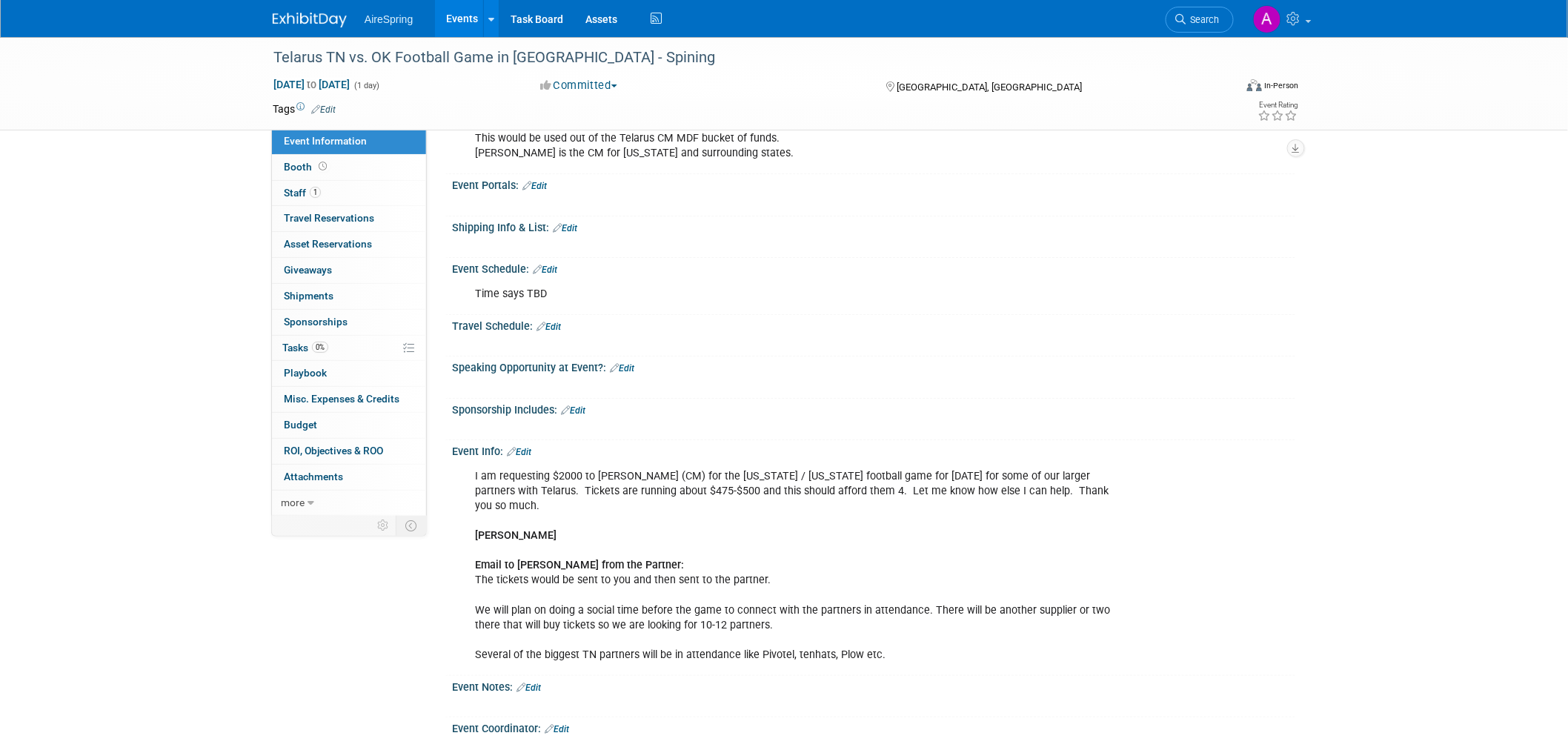
click at [1386, 548] on div "Telarus TN vs. OK Football Game in Knoxville - Spining Nov 1, 2025 to Nov 1, 20…" at bounding box center [784, 317] width 1568 height 1055
click at [552, 324] on link "Edit" at bounding box center [548, 327] width 24 height 10
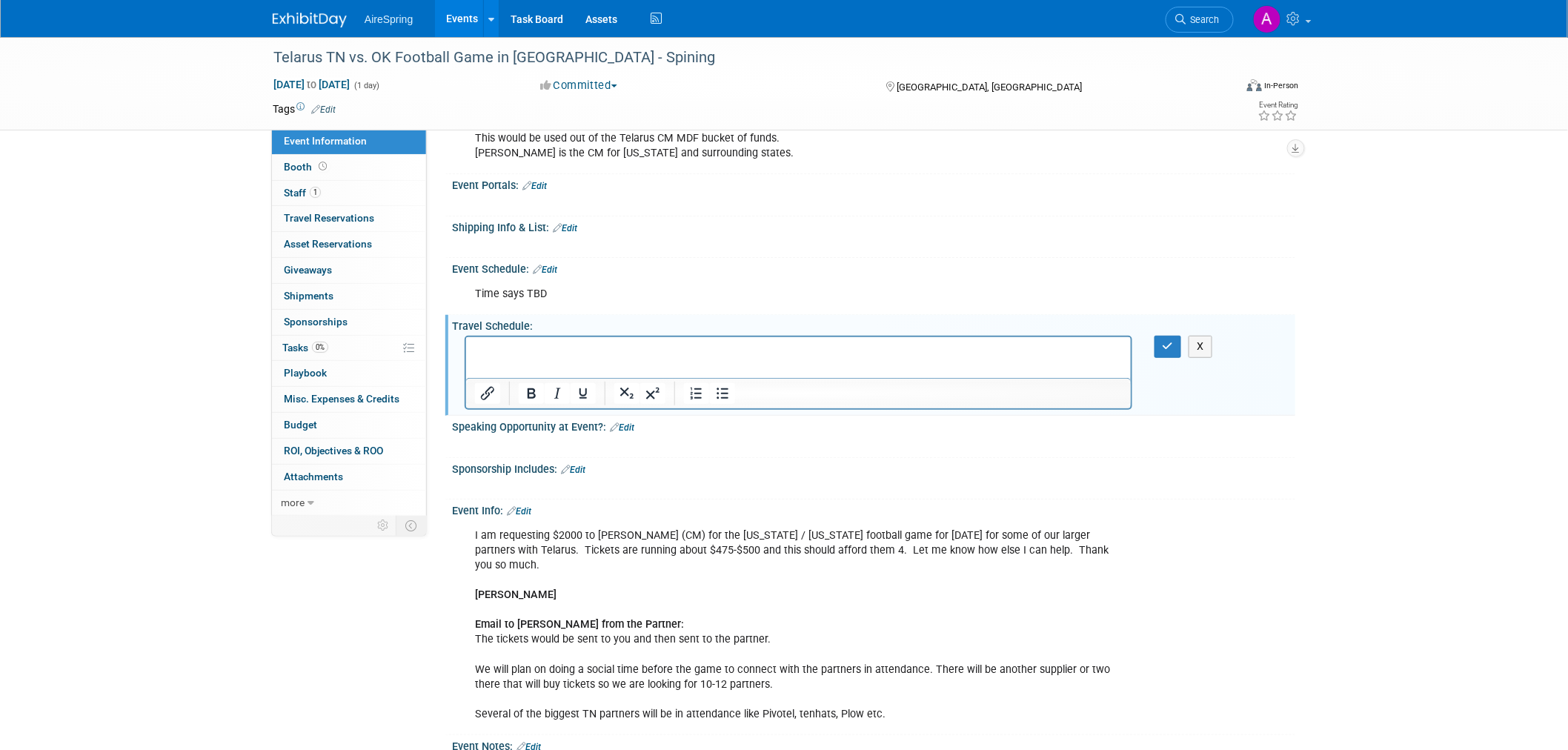
scroll to position [0, 0]
click at [527, 351] on p "Rich Text Area. Press ALT-0 for help." at bounding box center [797, 350] width 648 height 15
click at [1173, 343] on icon "button" at bounding box center [1168, 346] width 11 height 10
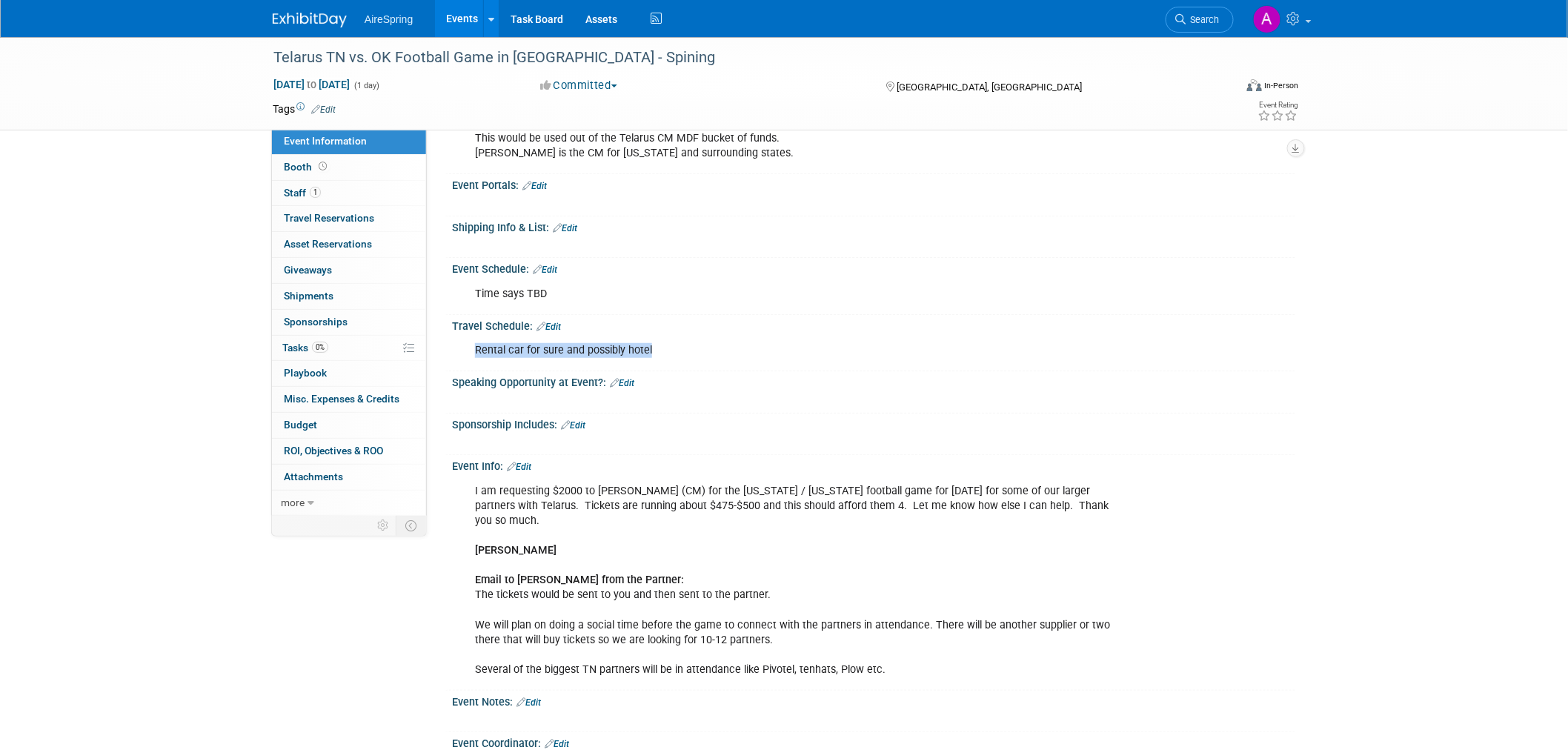
drag, startPoint x: 544, startPoint y: 343, endPoint x: 455, endPoint y: 347, distance: 89.1
click at [455, 347] on div "Rental car for sure and possibly hotel X" at bounding box center [874, 349] width 843 height 35
copy div "Rental car for sure and possibly hotel"
click at [868, 381] on div "Speaking Opportunity at Event?: Edit" at bounding box center [874, 381] width 843 height 19
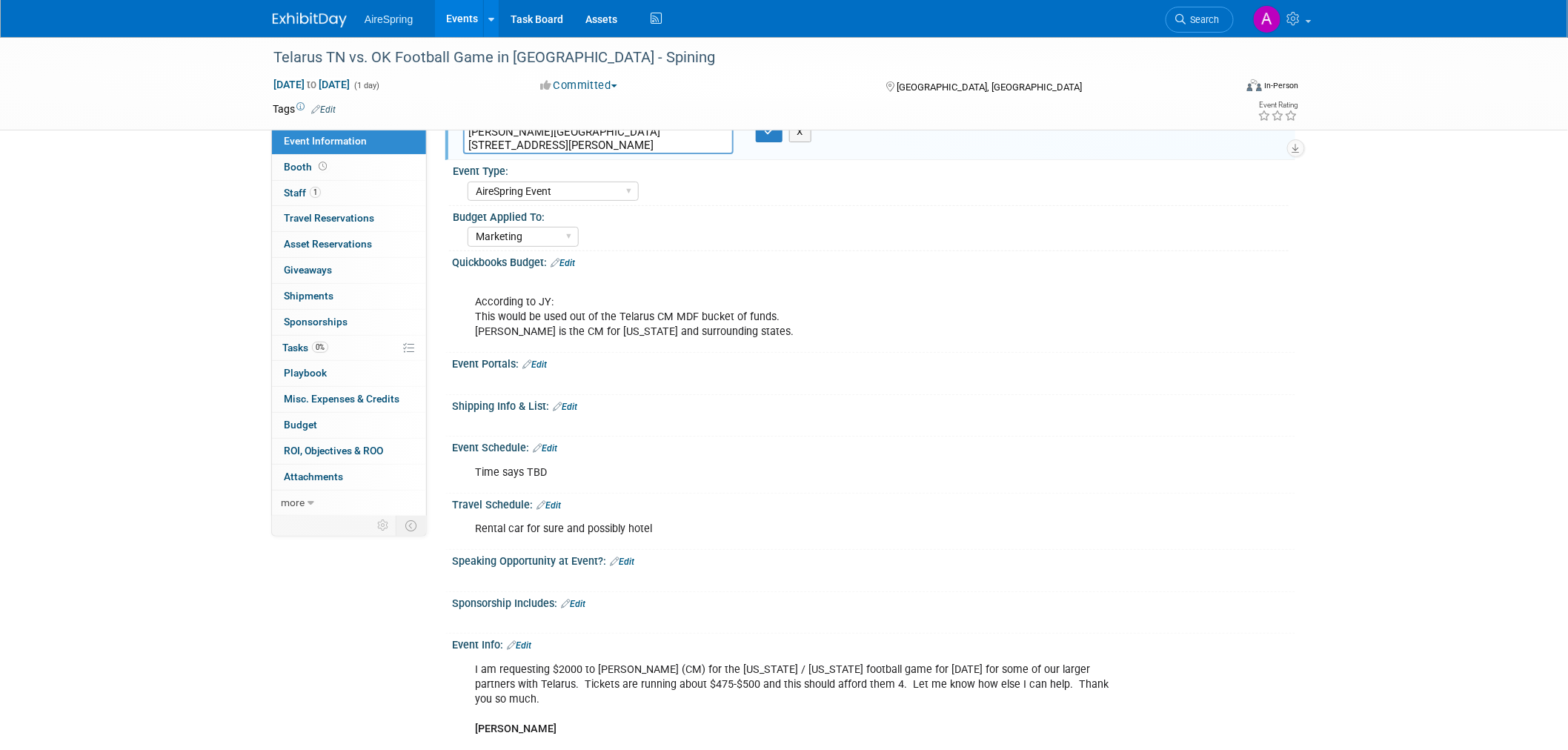
scroll to position [54, 0]
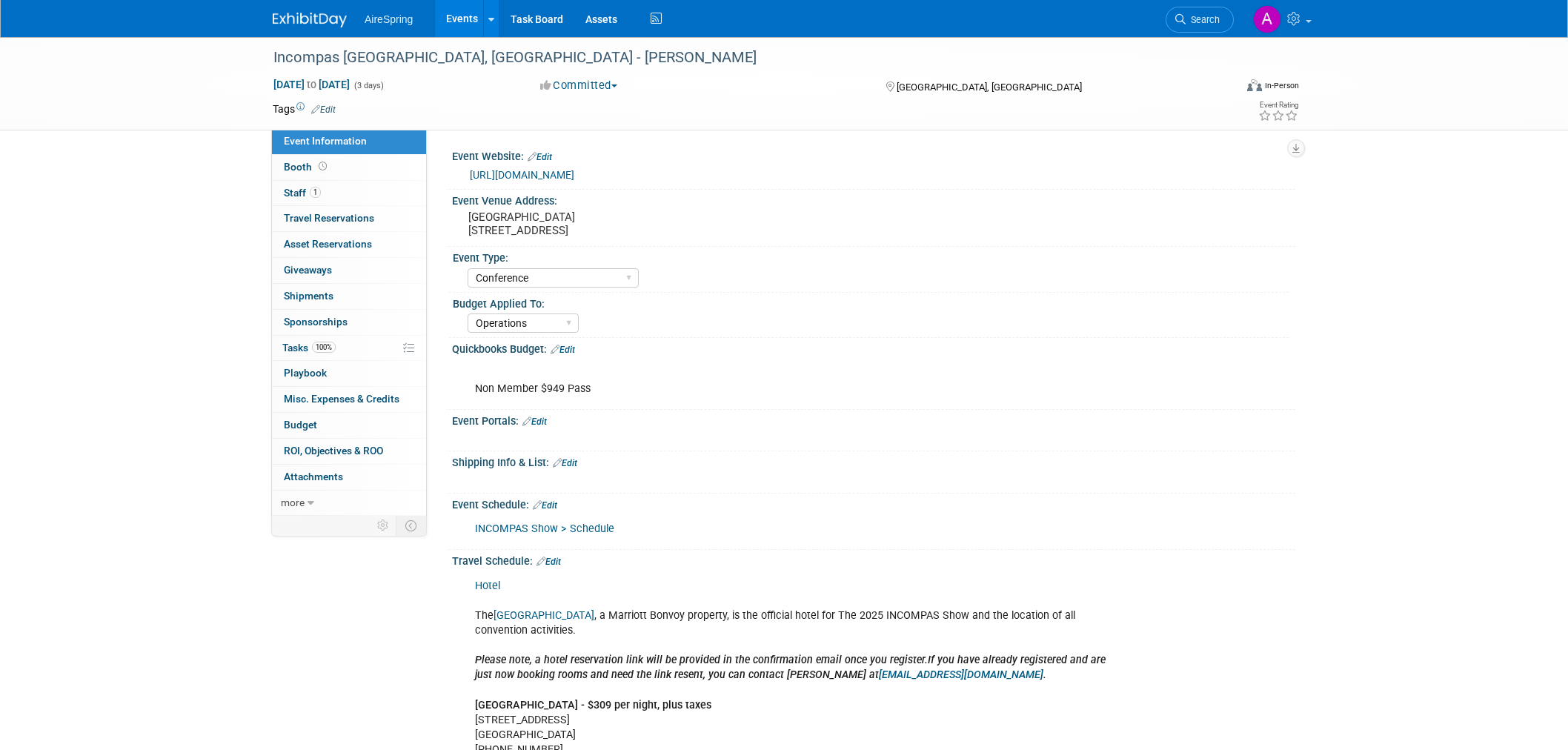
select select "Conference"
select select "Operations"
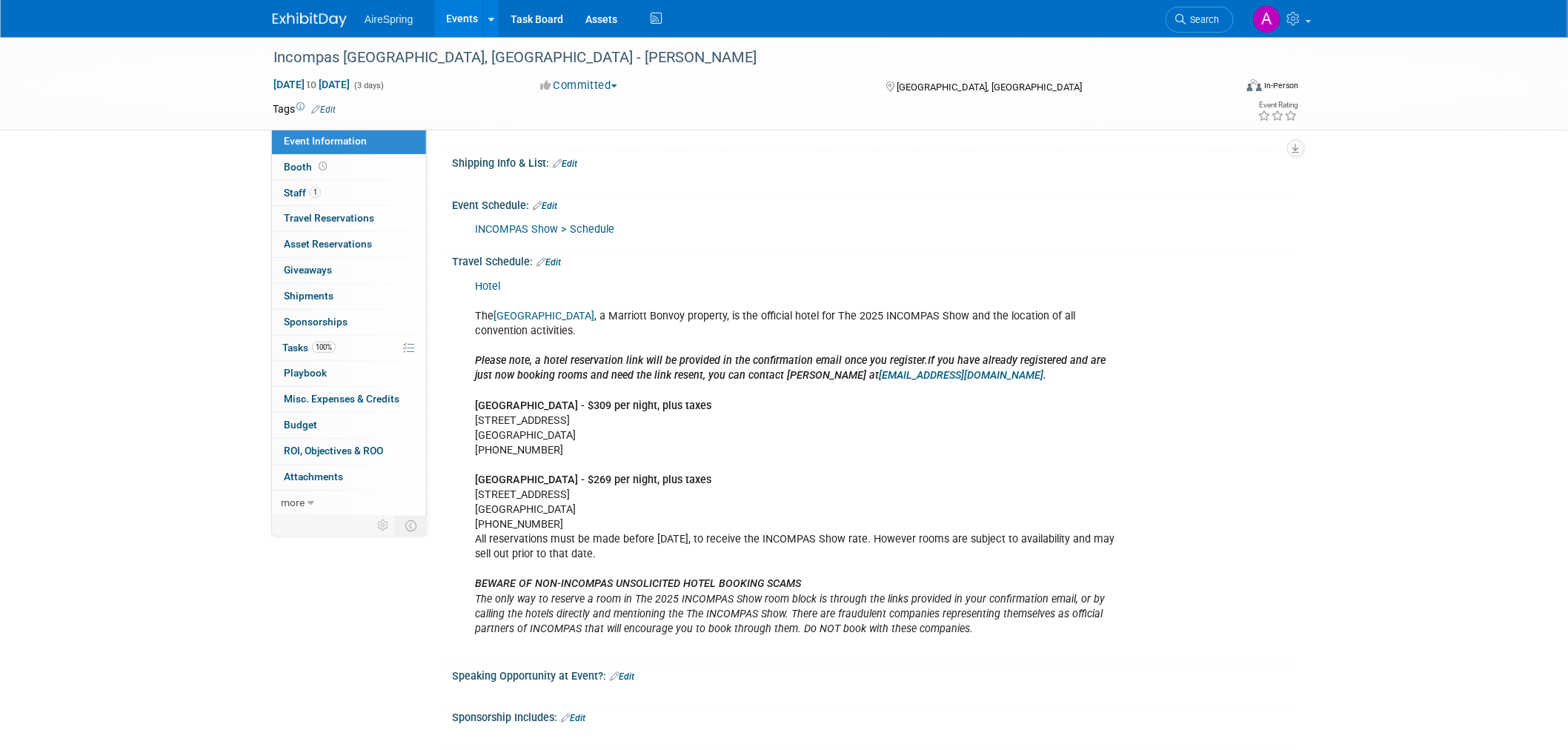
scroll to position [329, 0]
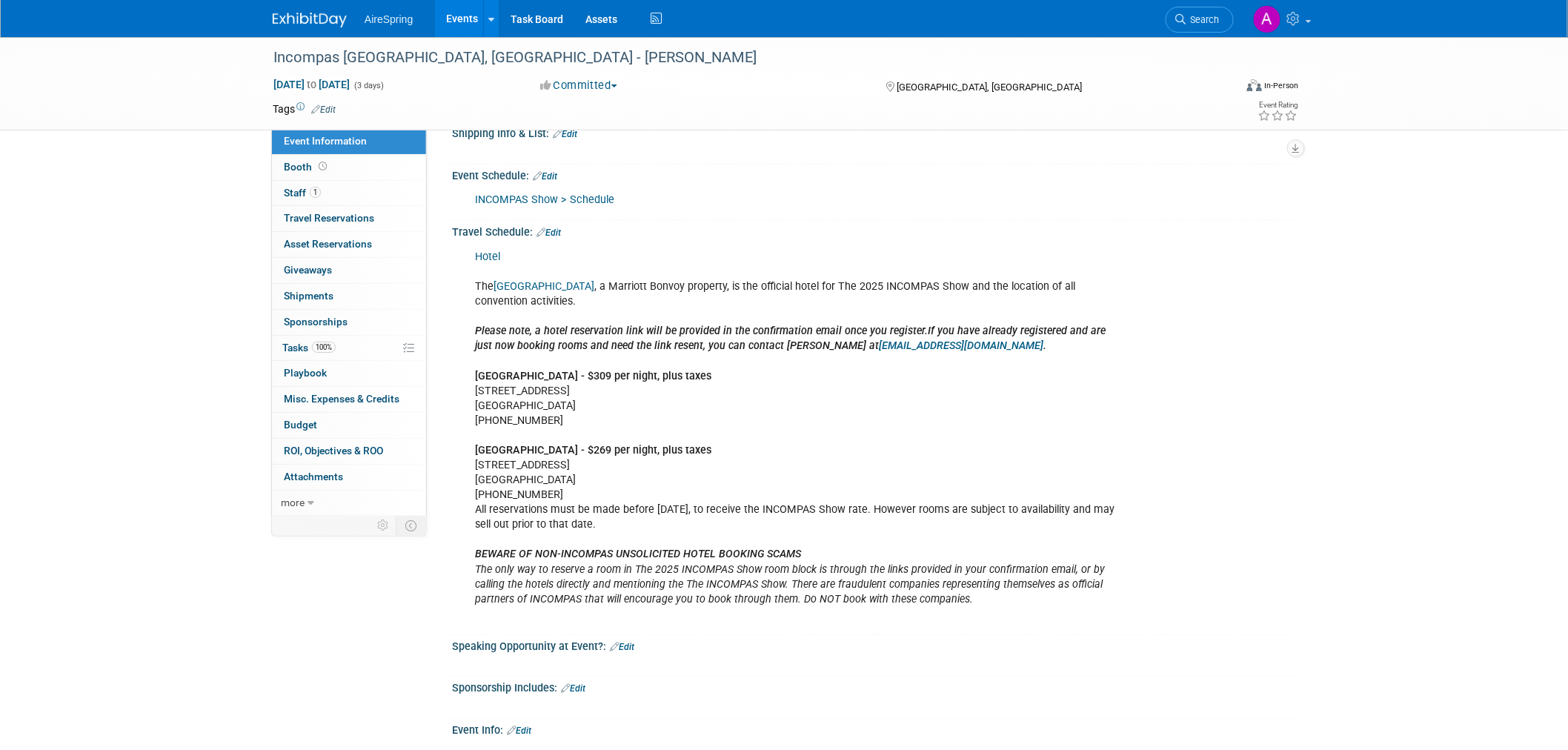
click at [553, 231] on link "Edit" at bounding box center [548, 233] width 24 height 10
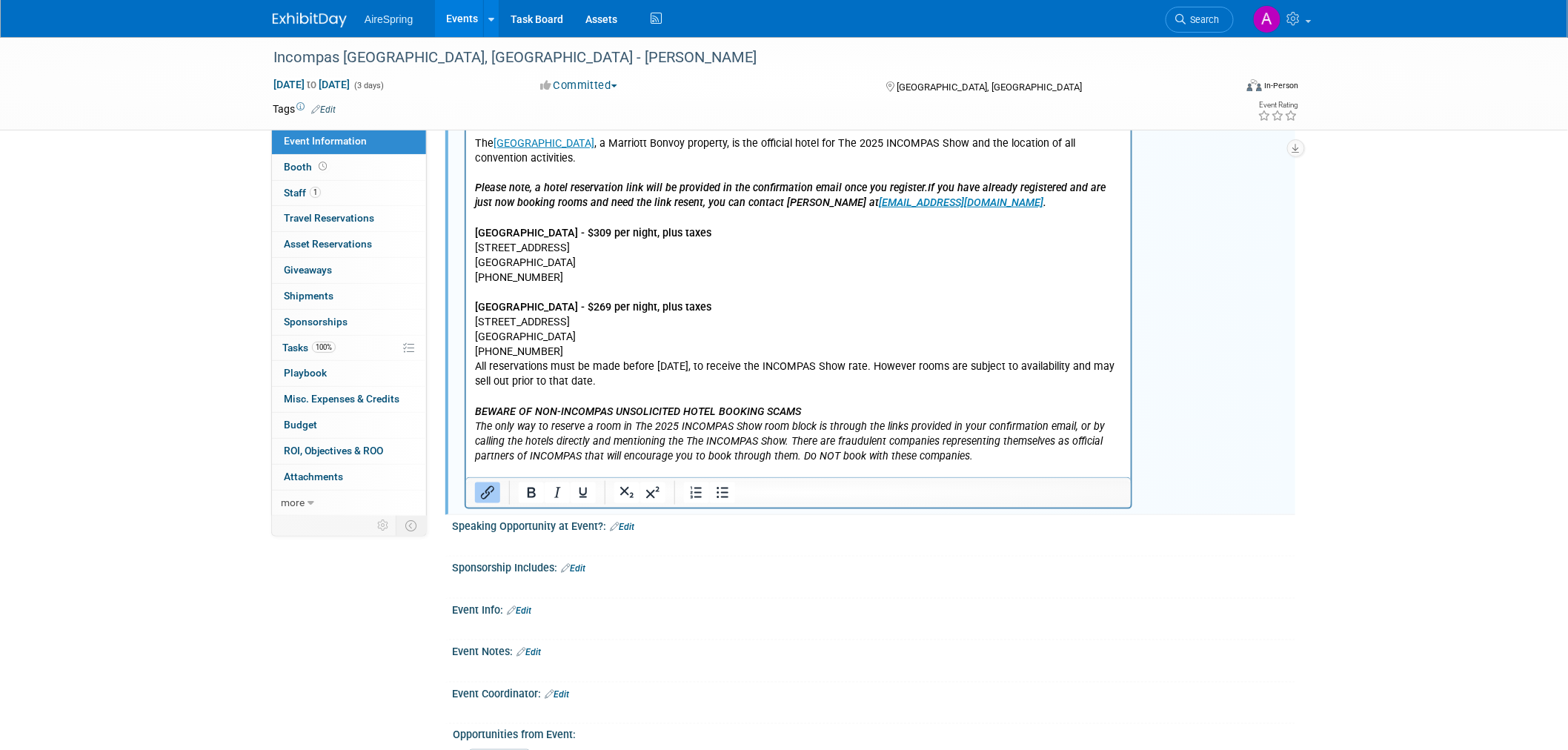
scroll to position [494, 0]
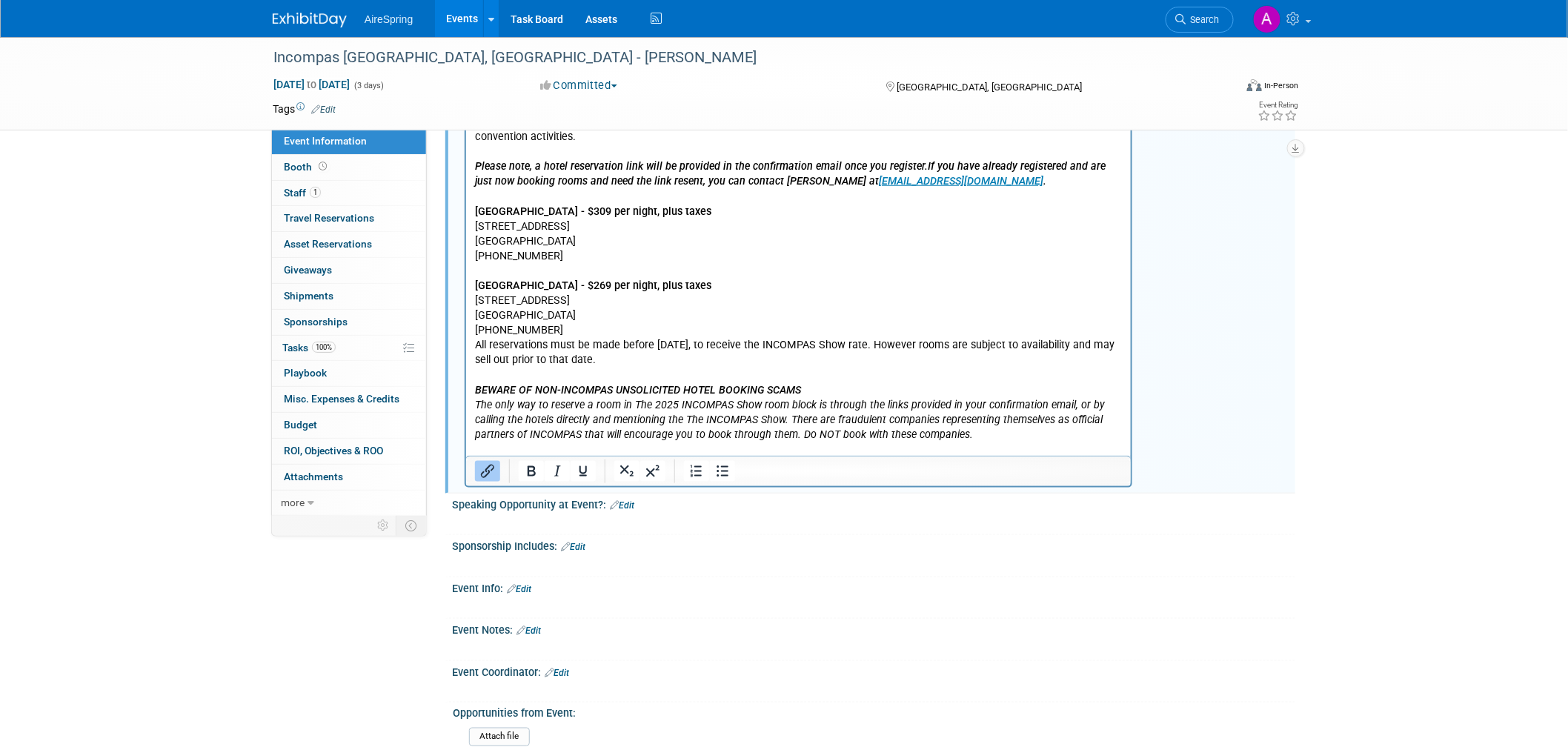
click at [1019, 440] on p "﻿Hotel The JW Marriott Tampa Water Street , a Marriott Bonvoy property, is the …" at bounding box center [797, 271] width 648 height 372
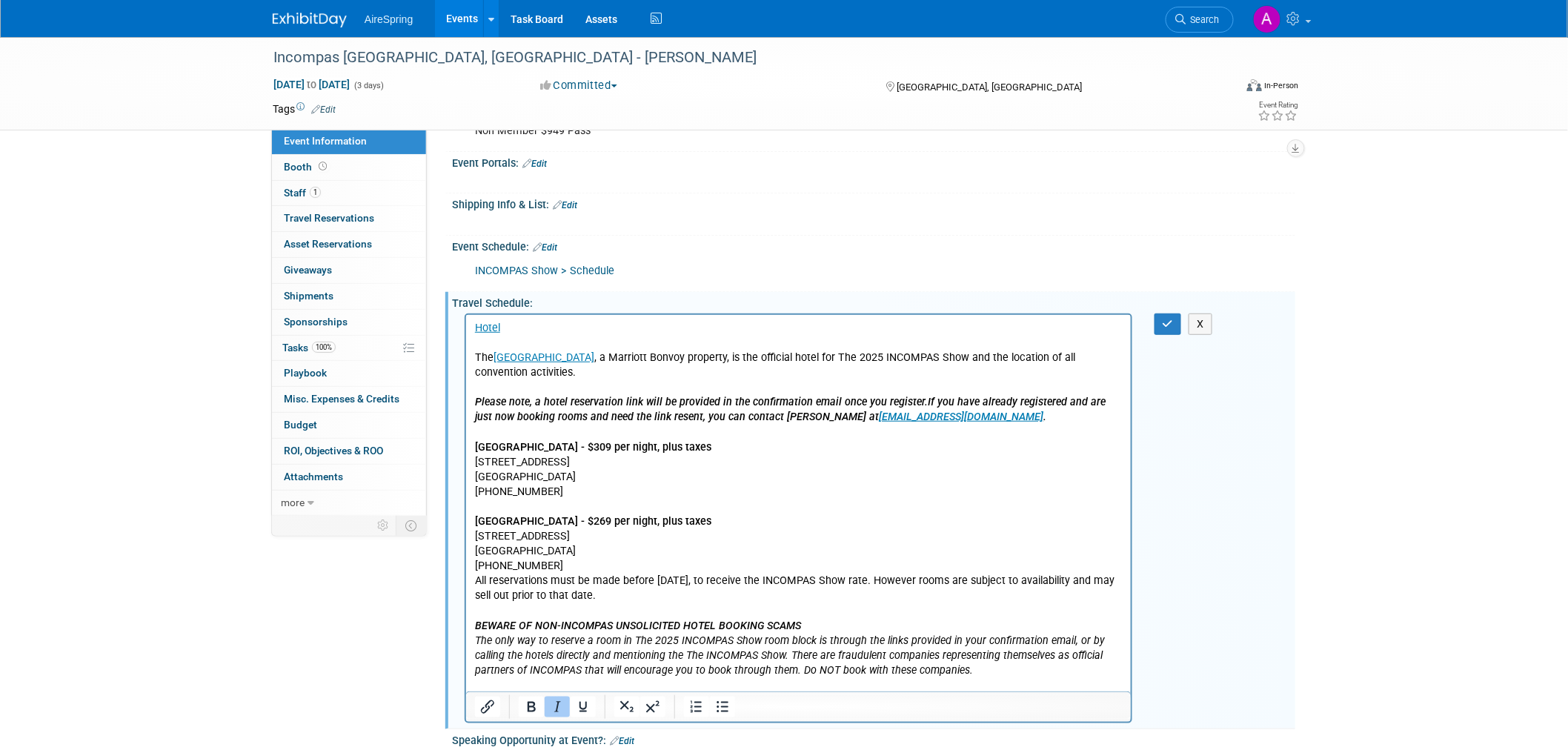
scroll to position [247, 0]
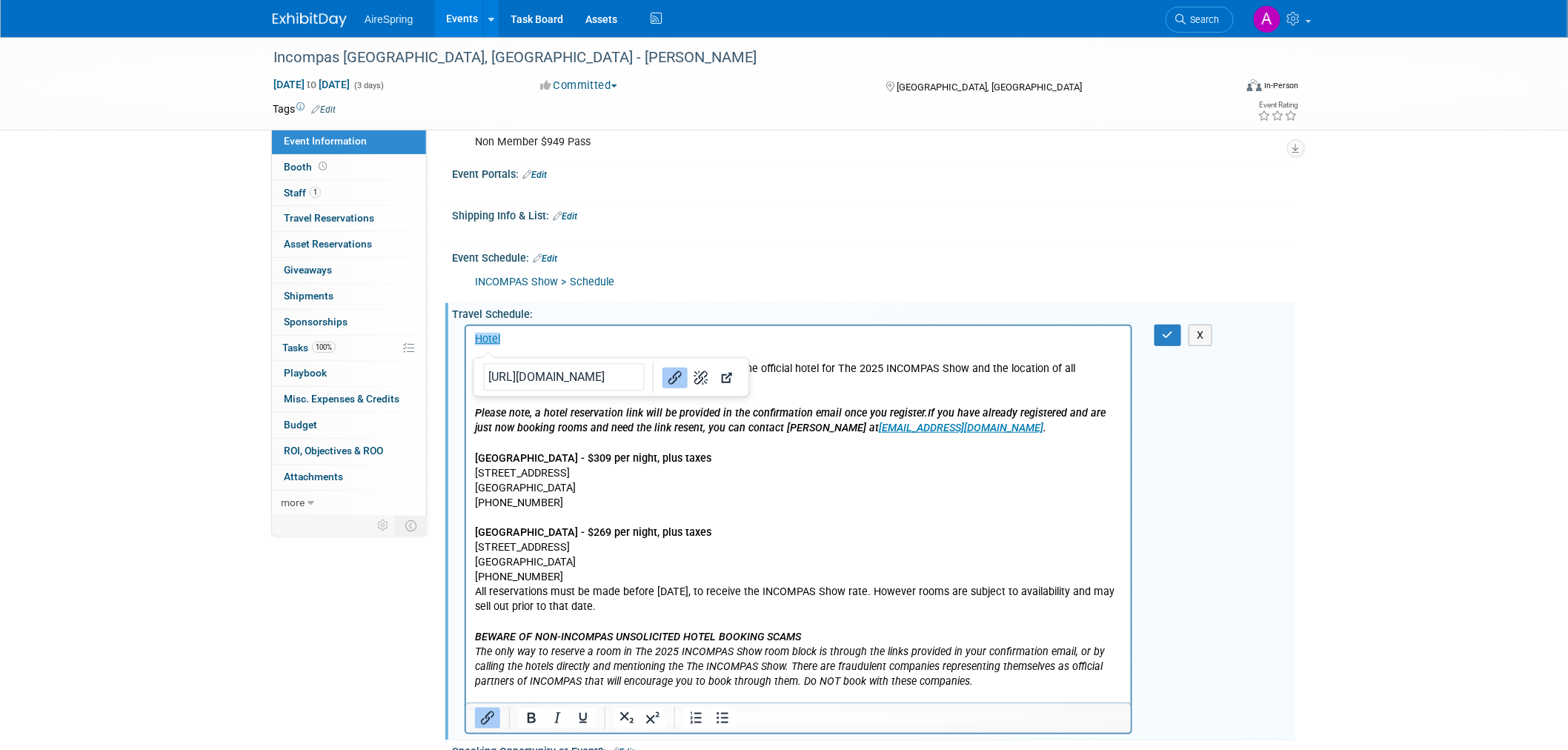
click at [475, 339] on link "﻿Hotel" at bounding box center [486, 338] width 25 height 13
click at [542, 339] on p "﻿Hotel The JW Marriott Tampa Water Street , a Marriott Bonvoy property, is the …" at bounding box center [797, 517] width 648 height 372
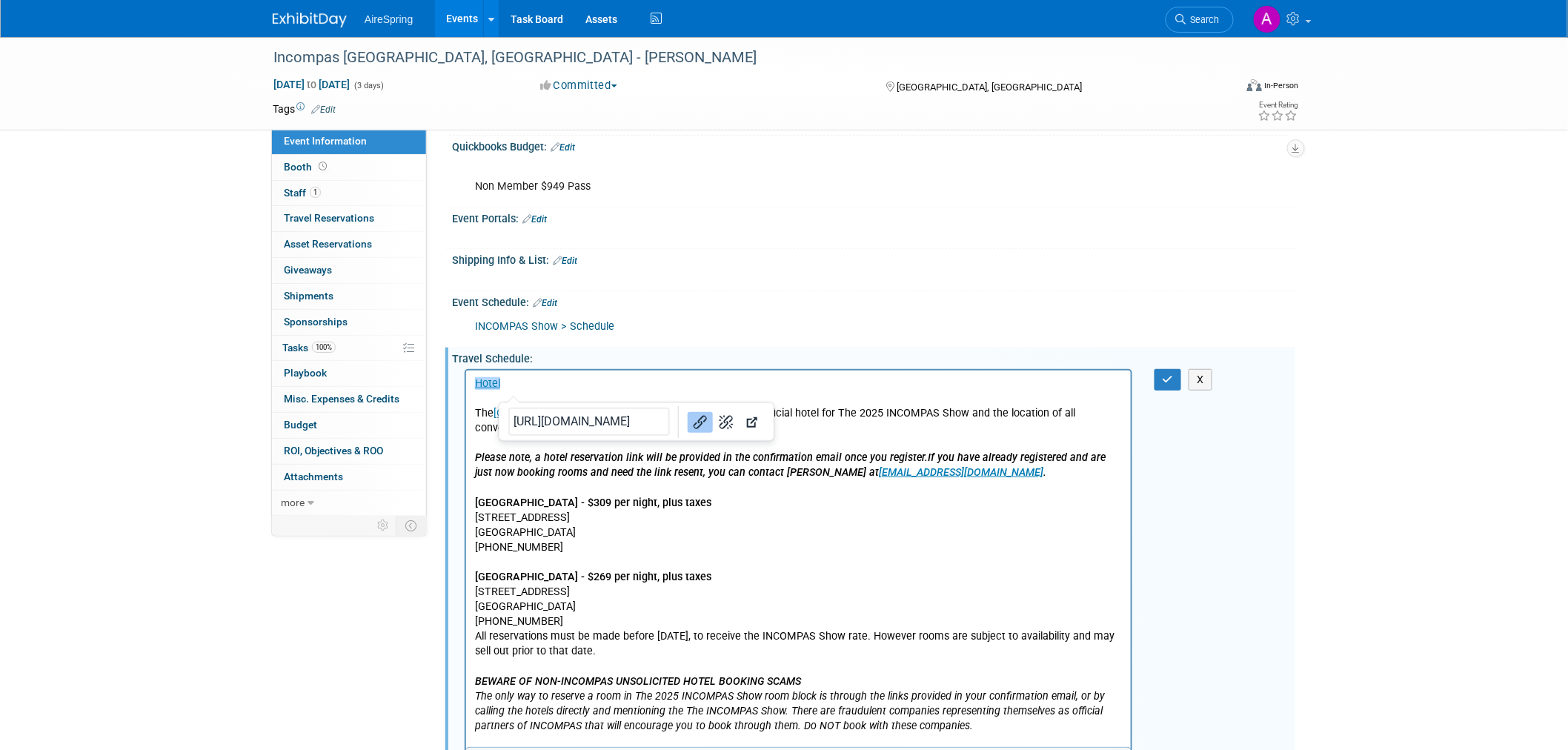
scroll to position [164, 0]
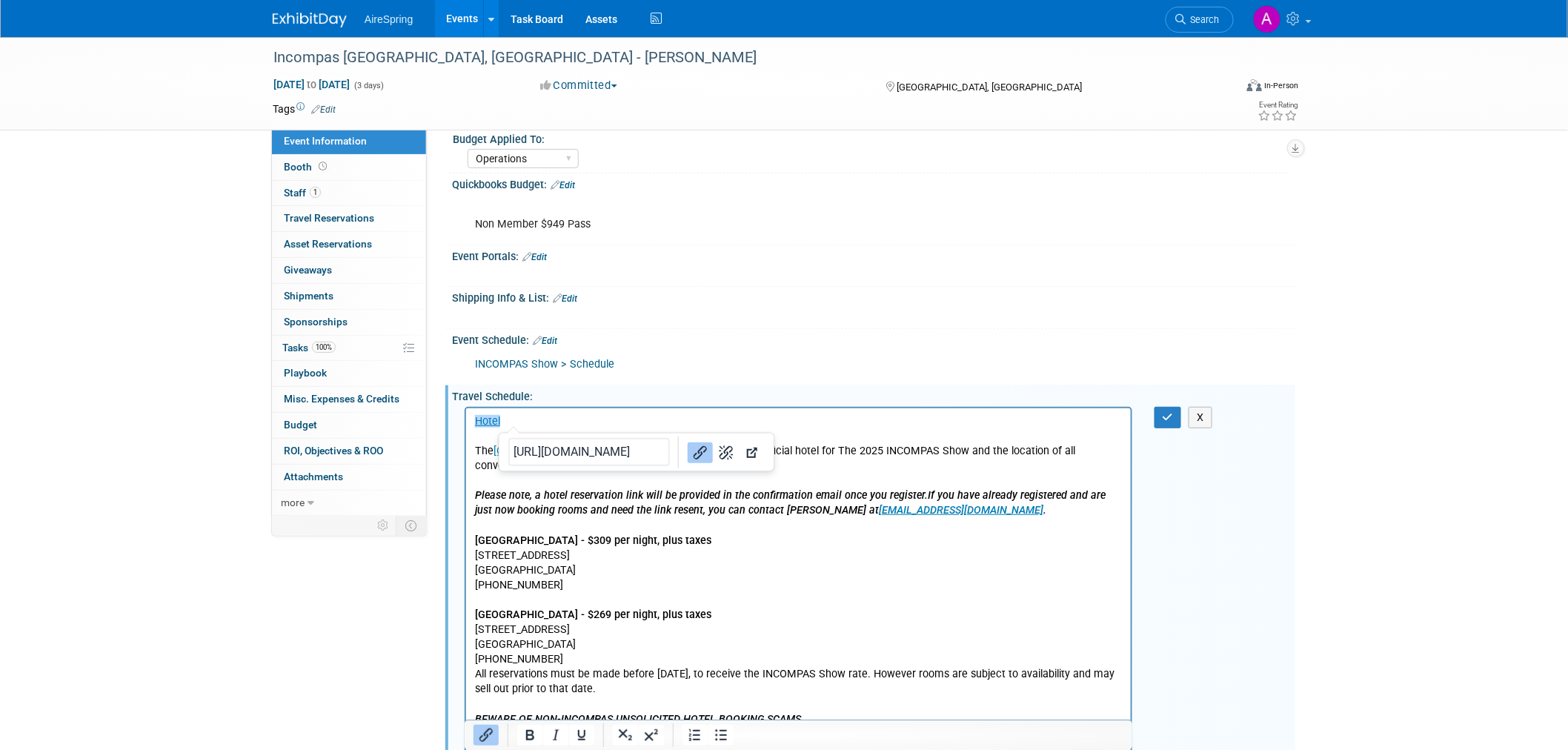
click at [474, 422] on p "Hotel﻿ The JW Marriott Tampa Water Street , a Marriott Bonvoy property, is the …" at bounding box center [797, 599] width 648 height 372
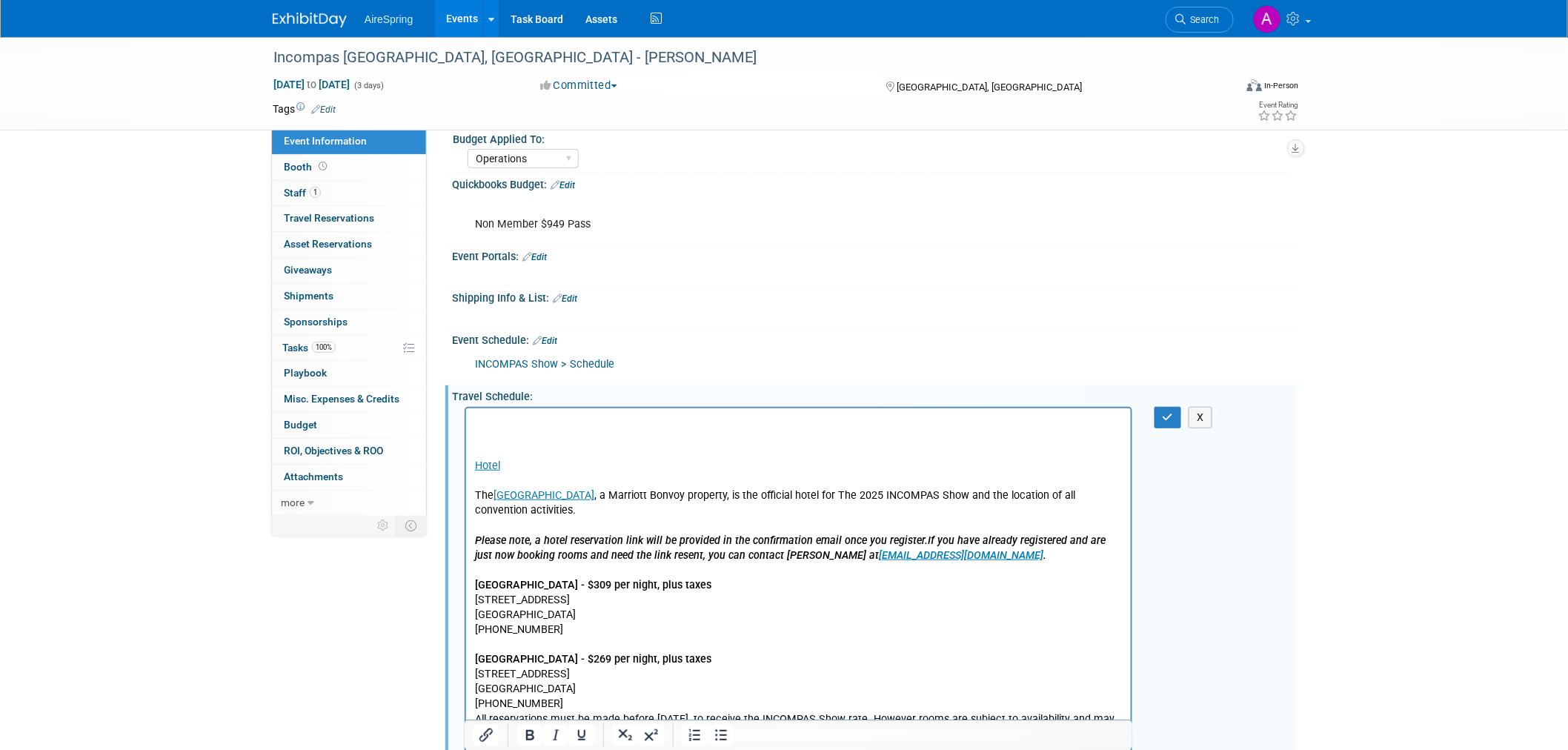
click at [474, 422] on p "﻿ Hotel The JW Marriott Tampa Water Street , a Marriott Bonvoy property, is the…" at bounding box center [797, 622] width 648 height 417
click at [520, 435] on p "﻿ Hotel The JW Marriott Tampa Water Street , a Marriott Bonvoy property, is the…" at bounding box center [797, 622] width 648 height 417
click at [500, 429] on p "﻿ Hotel The JW Marriott Tampa Water Street , a Marriott Bonvoy property, is the…" at bounding box center [797, 622] width 648 height 417
click at [495, 427] on p "﻿ Hotel The JW Marriott Tampa Water Street , a Marriott Bonvoy property, is the…" at bounding box center [797, 622] width 648 height 417
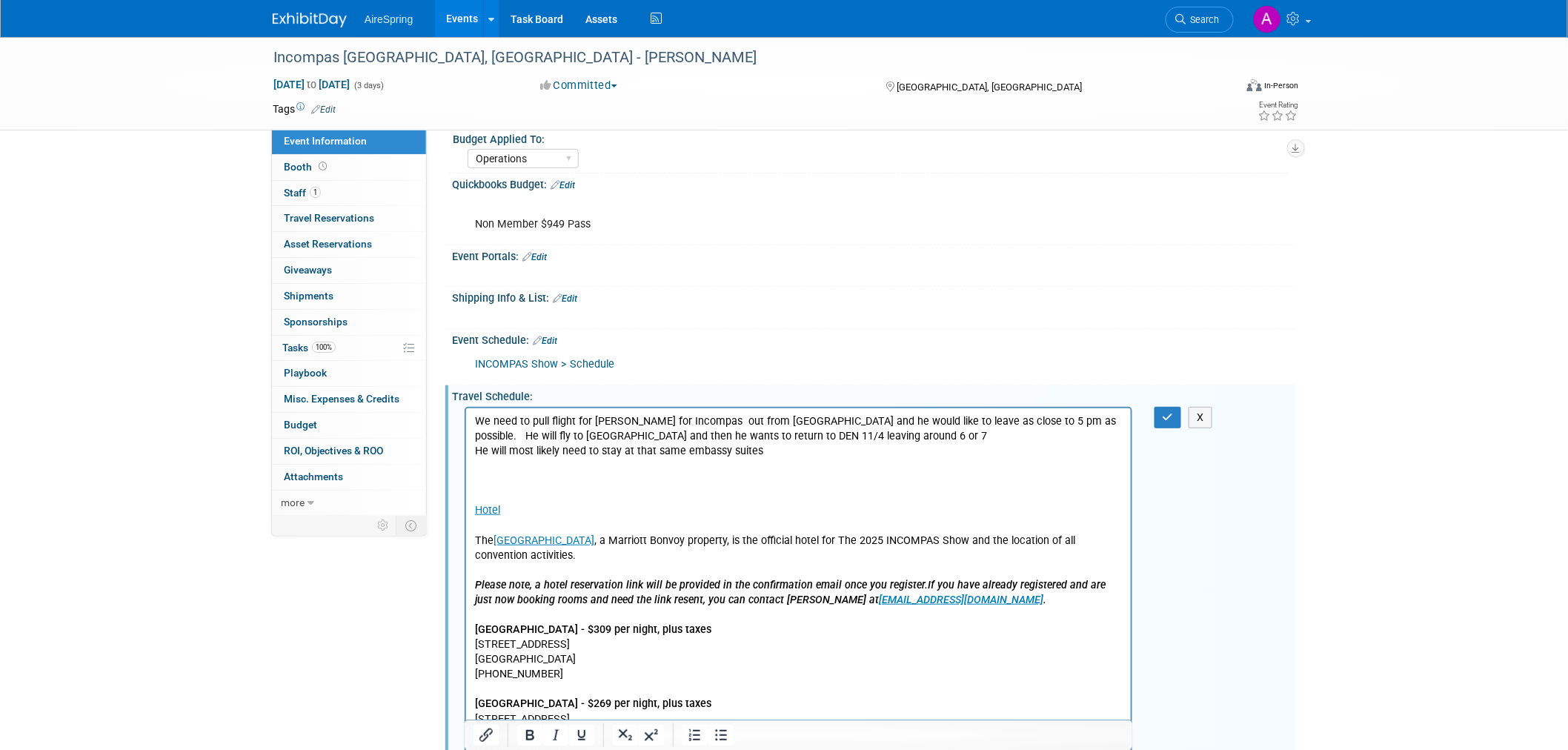
drag, startPoint x: 654, startPoint y: 484, endPoint x: 760, endPoint y: 455, distance: 109.9
click at [661, 481] on p "Hotel The JW Marriott Tampa Water Street , a Marriott Bonvoy property, is the o…" at bounding box center [797, 667] width 648 height 417
click at [521, 430] on p "We need to pull flight for Wendell for Incompas out from Raleigh RDU and he wou…" at bounding box center [797, 428] width 648 height 29
click at [520, 422] on p "We need to pull flight for Wendell for Incompas out from Raleigh RDU and he wou…" at bounding box center [797, 428] width 648 height 29
click at [821, 455] on p "He will most likely need to stay at that same embassy suites" at bounding box center [797, 450] width 648 height 15
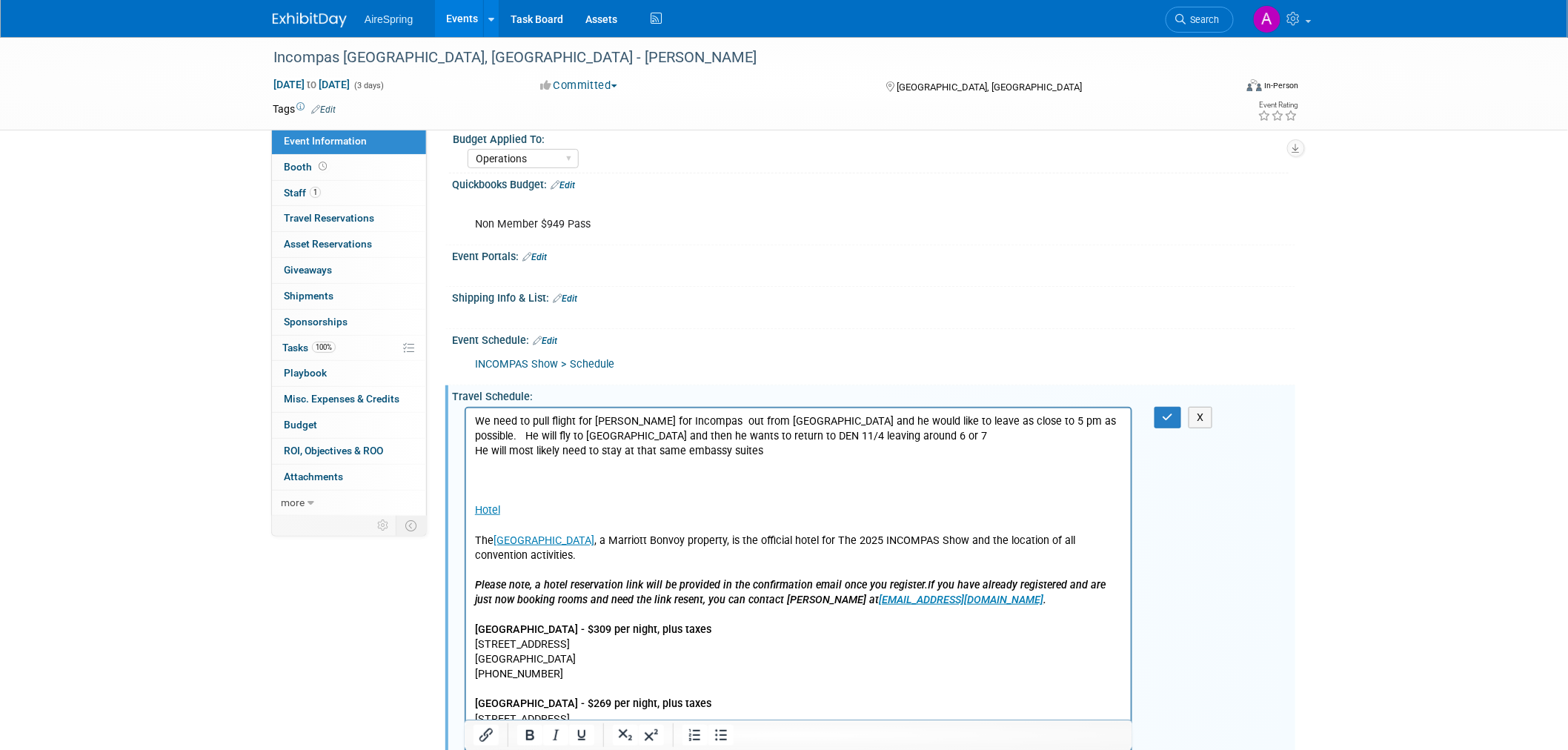
click at [857, 433] on p "We need to pull flight for Wendell for Incompas out from Raleigh RDU and he wou…" at bounding box center [797, 428] width 648 height 29
click at [821, 439] on p "We need to pull flight for Wendell for Incompas out from Raleigh RDU and he wou…" at bounding box center [797, 428] width 648 height 29
click at [823, 458] on p "Hotel The JW Marriott Tampa Water Street , a Marriott Bonvoy property, is the o…" at bounding box center [797, 667] width 648 height 417
click at [475, 452] on p "He will most likely need to stay at that same embassy suites" at bounding box center [797, 450] width 648 height 15
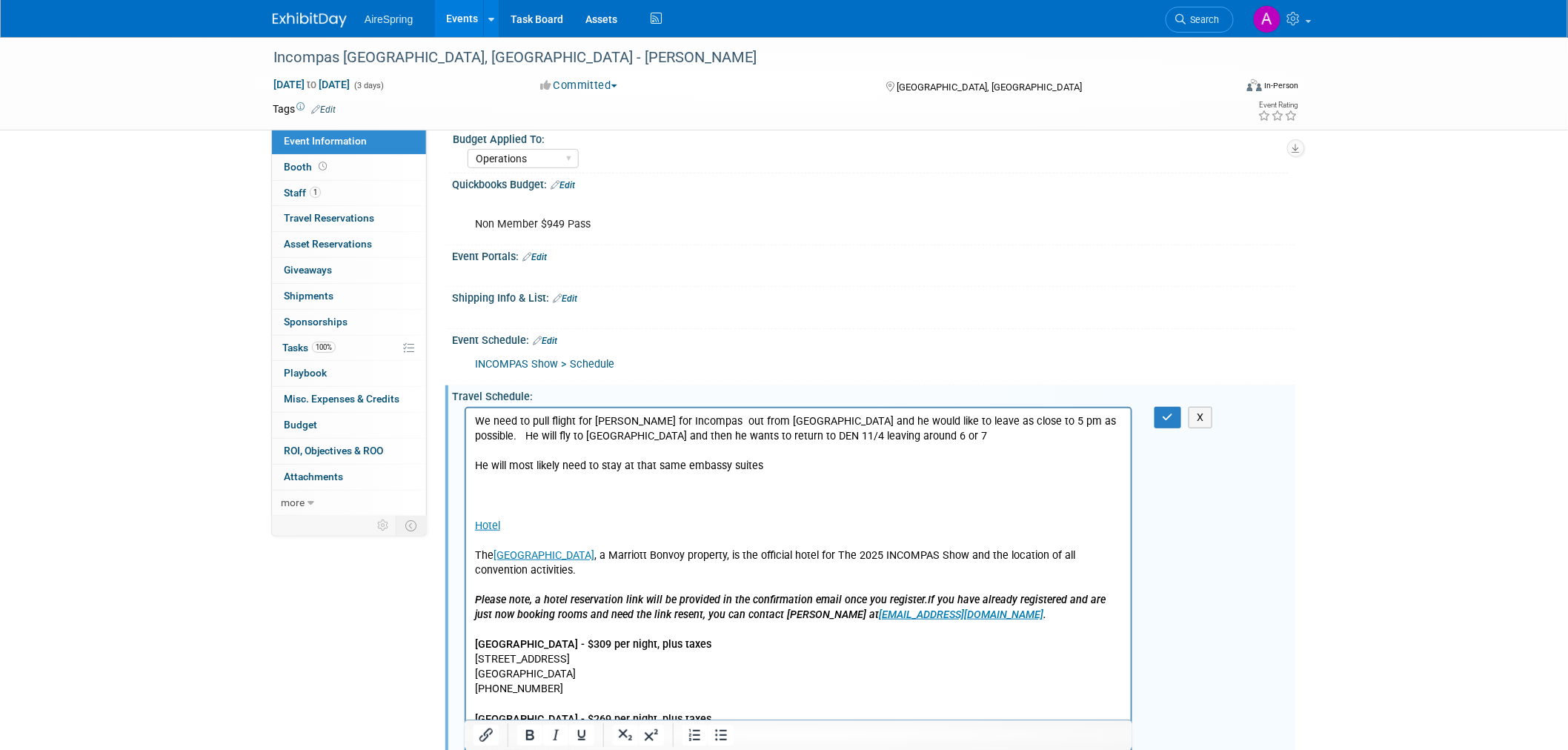
click at [824, 458] on p "He will most likely need to stay at that same embassy suites" at bounding box center [797, 465] width 648 height 15
click at [876, 438] on p "We need to pull flight for Wendell for Incompas out from Raleigh RDU and he wou…" at bounding box center [797, 428] width 648 height 29
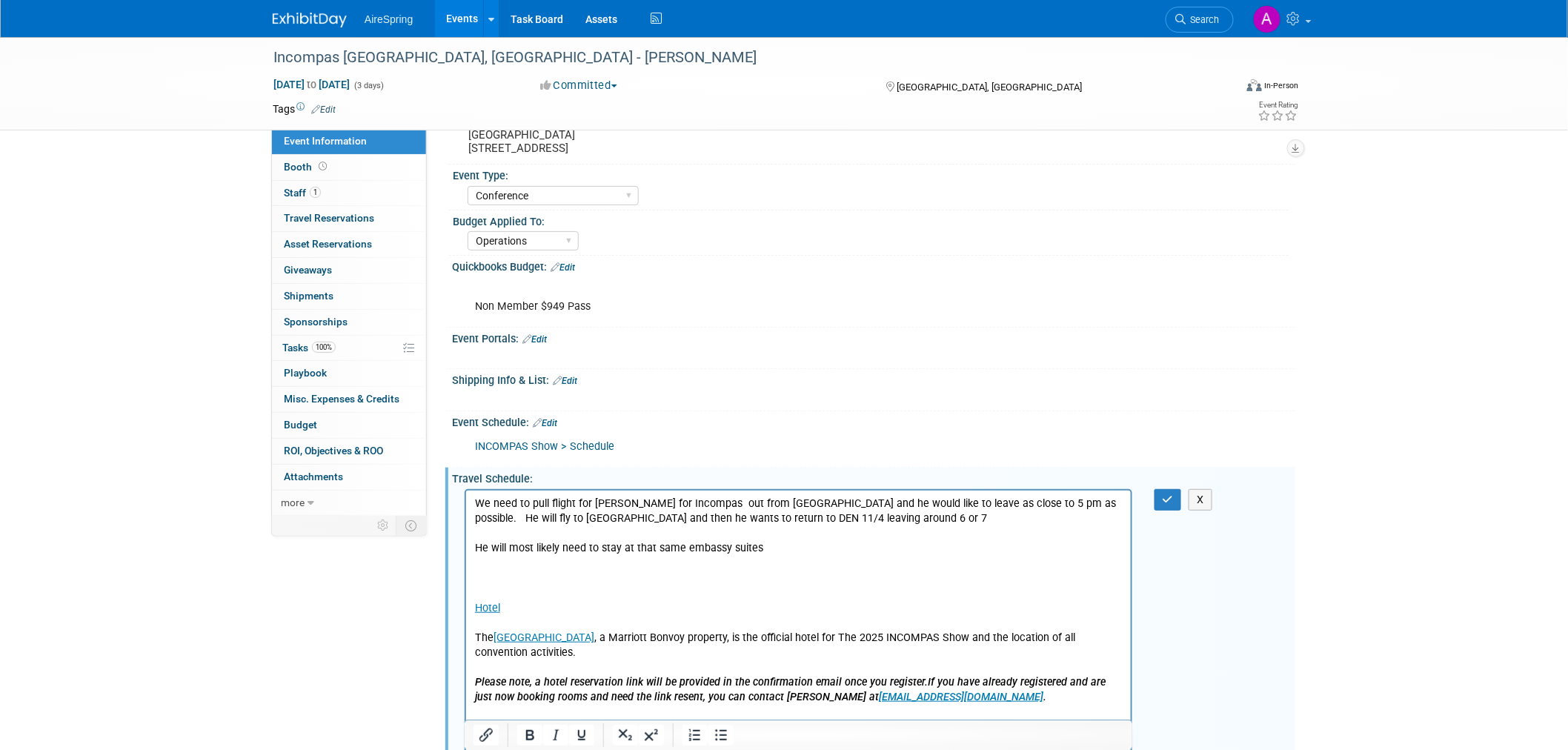
click at [1008, 507] on p "We need to pull flight for Wendell for Incompas out from Raleigh RDU and he wou…" at bounding box center [797, 510] width 648 height 29
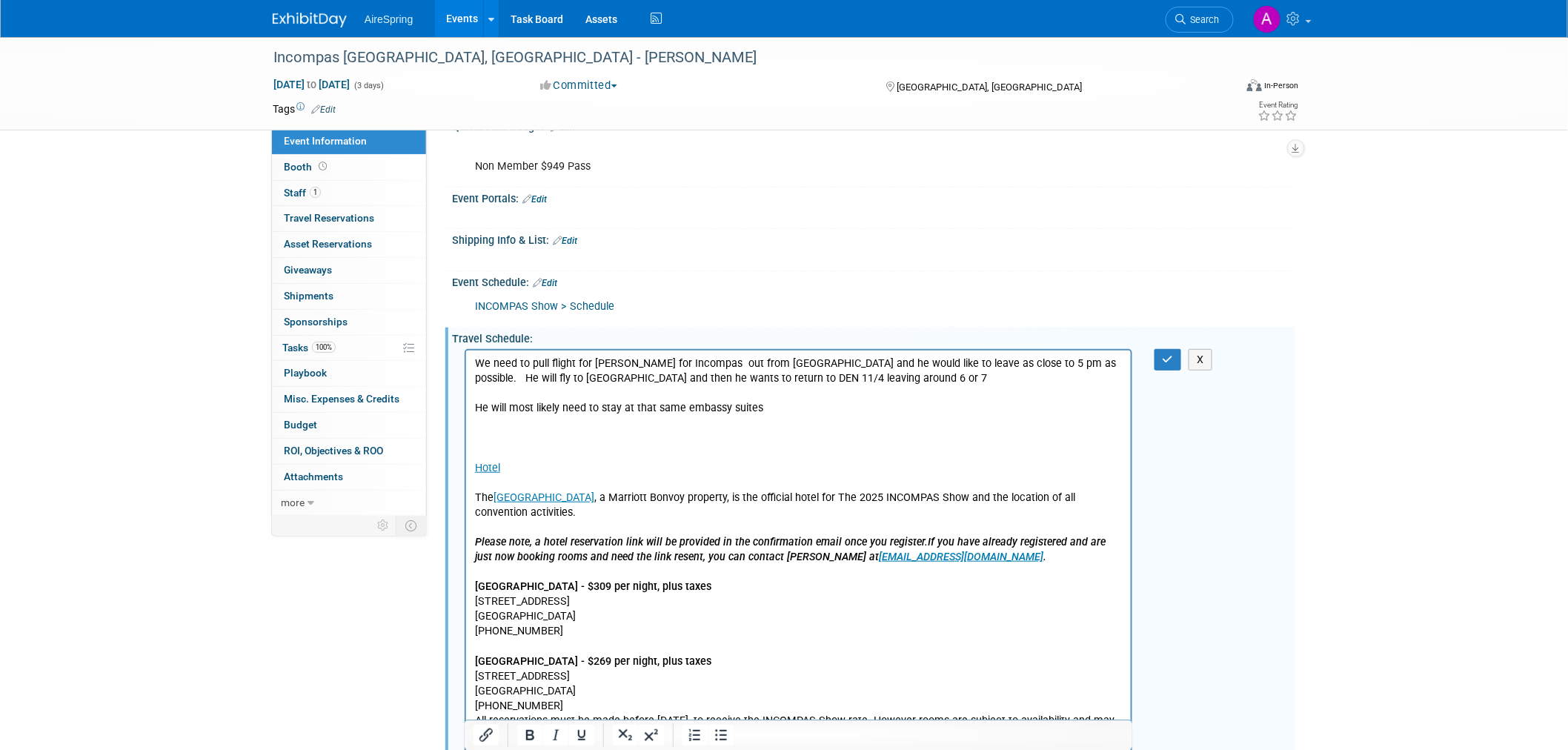
scroll to position [183, 0]
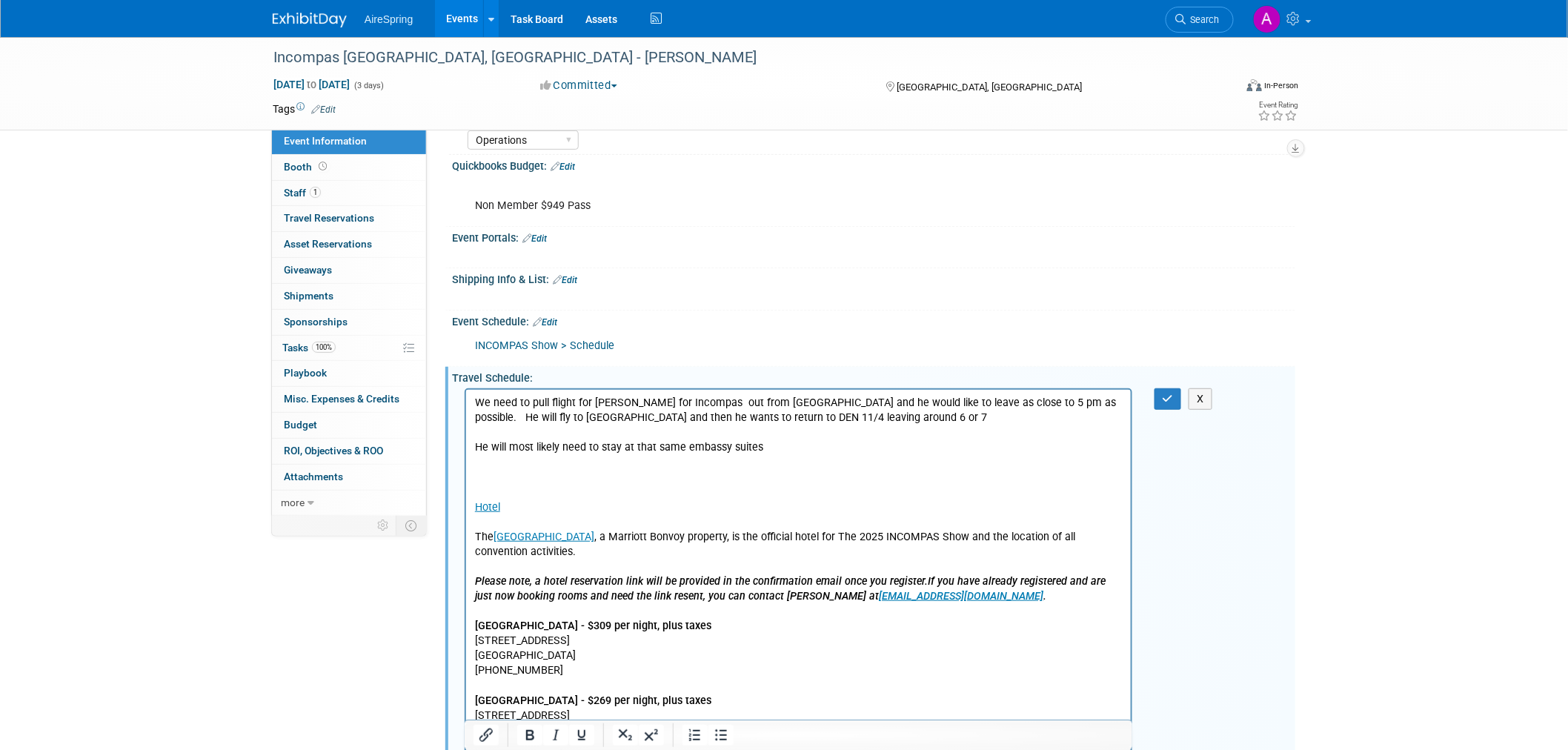
click at [818, 425] on p "Rich Text Area. Press ALT-0 for help." at bounding box center [797, 432] width 648 height 15
click at [727, 405] on p "We need to pull flight for Wendell for Incompas out from Raleigh RDU and he wou…" at bounding box center [797, 410] width 648 height 29
click at [783, 400] on p "We need to pull flight for Wendell for Incompas out from Raleigh RDU and he wou…" at bounding box center [797, 410] width 648 height 29
click at [753, 396] on p "We need to pull flight for Wendell for Incompas out from Raleigh RDU and he wou…" at bounding box center [797, 410] width 648 height 29
click at [802, 401] on p "We need to pull flight for Wendell for Incompas out from Raleigh RDU and he wou…" at bounding box center [797, 410] width 648 height 29
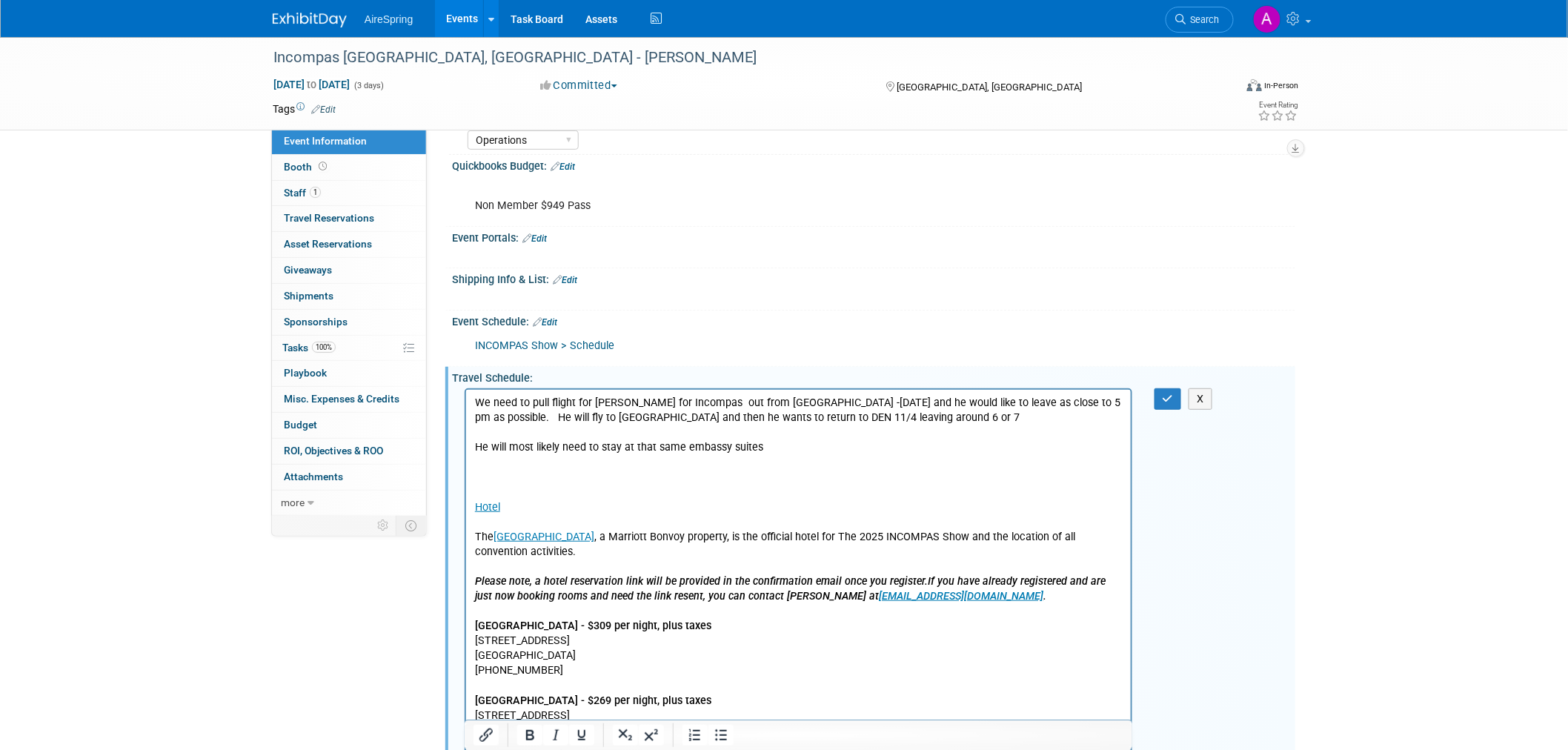
click at [769, 460] on p "Hotel The JW Marriott Tampa Water Street , a Marriott Bonvoy property, is the o…" at bounding box center [797, 663] width 648 height 417
click at [615, 480] on p "Hotel The JW Marriott Tampa Water Street , a Marriott Bonvoy property, is the o…" at bounding box center [797, 663] width 648 height 417
click at [653, 466] on p "Hotel The JW Marriott Tampa Water Street , a Marriott Bonvoy property, is the o…" at bounding box center [797, 663] width 648 height 417
click at [816, 445] on p "He will most likely need to stay at that same embassy suites" at bounding box center [797, 446] width 648 height 15
click at [618, 442] on p "He will most likely need to stay at that same embassy suites" at bounding box center [797, 446] width 648 height 15
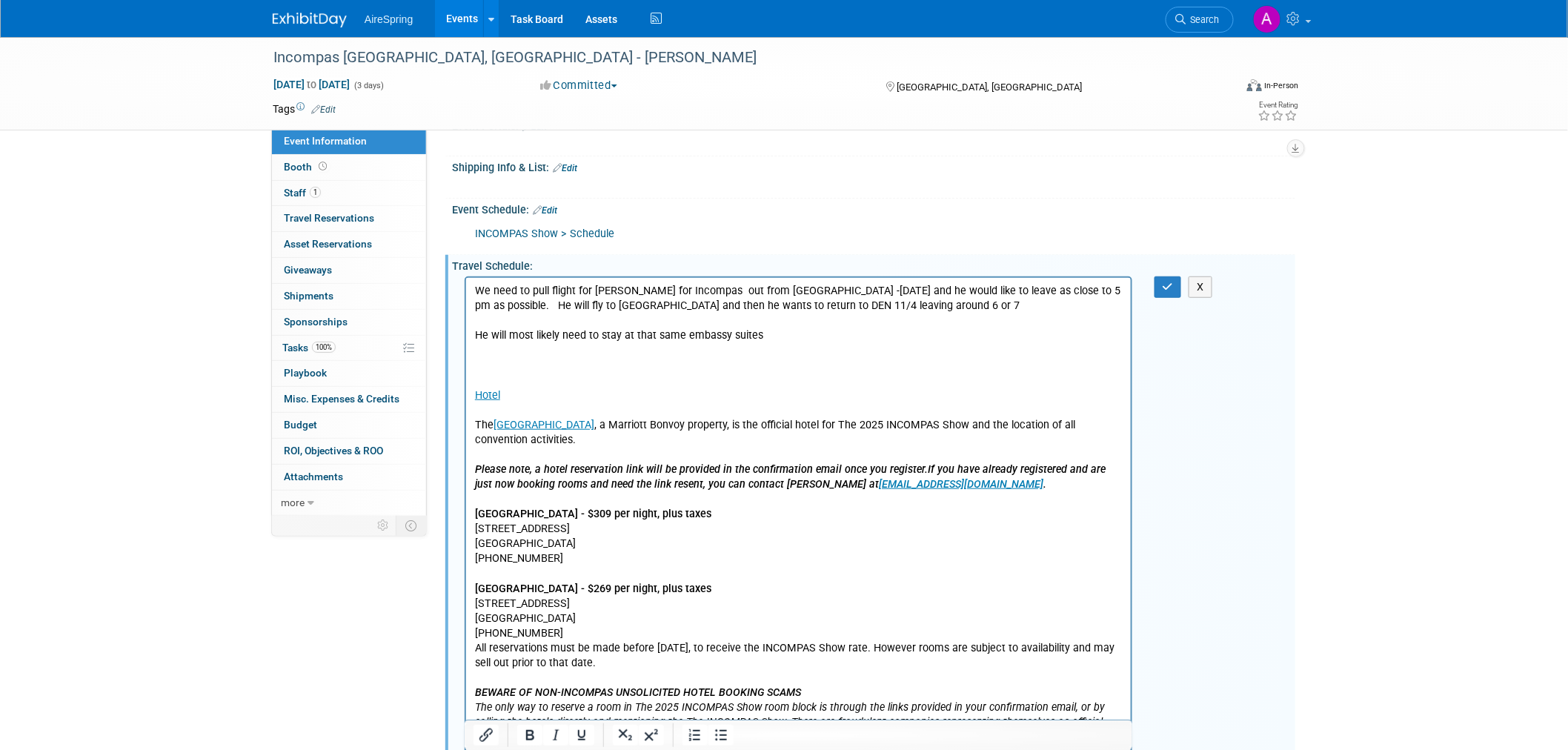
scroll to position [266, 0]
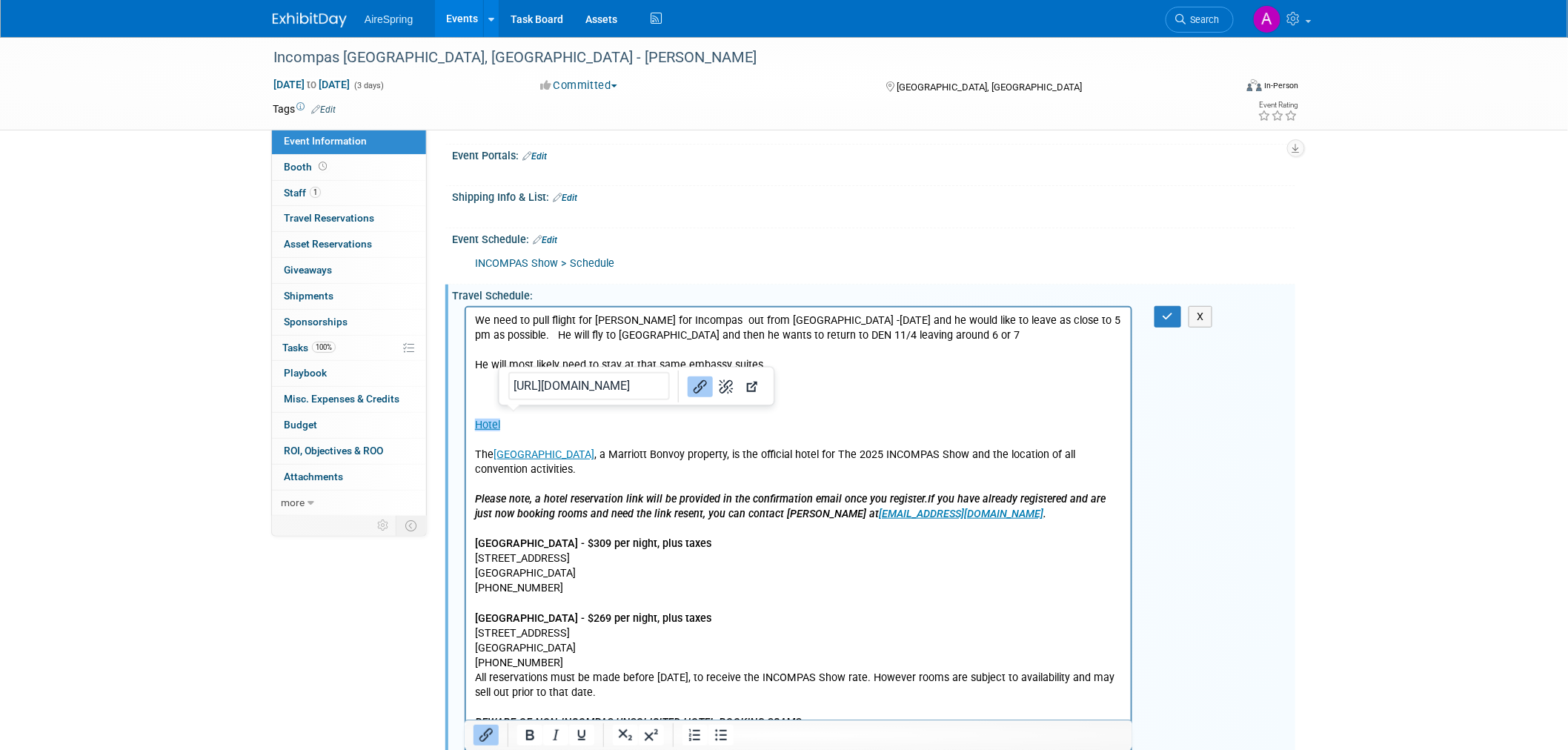
click at [717, 430] on p "Hotel﻿ The JW Marriott Tampa Water Street , a Marriott Bonvoy property, is the …" at bounding box center [797, 580] width 648 height 417
click at [867, 375] on p "Hotel﻿ The JW Marriott Tampa Water Street , a Marriott Bonvoy property, is the …" at bounding box center [797, 580] width 648 height 417
click at [837, 365] on p "He will most likely need to stay at that same embassy suites" at bounding box center [797, 364] width 648 height 15
click at [640, 401] on p "Hotel The JW Marriott Tampa Water Street , a Marriott Bonvoy property, is the o…" at bounding box center [797, 580] width 648 height 417
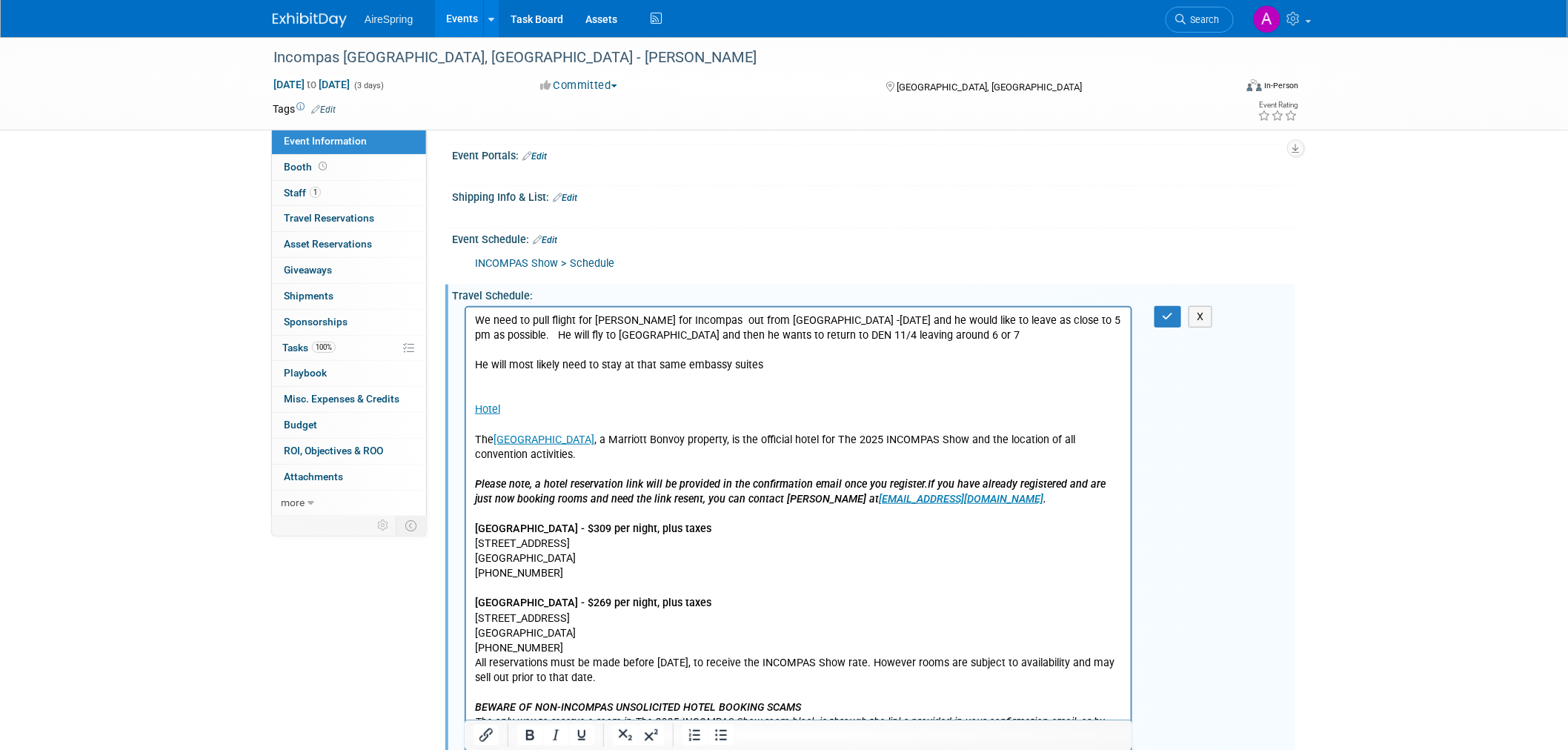
click at [797, 365] on p "He will most likely need to stay at that same embassy suites" at bounding box center [797, 364] width 648 height 15
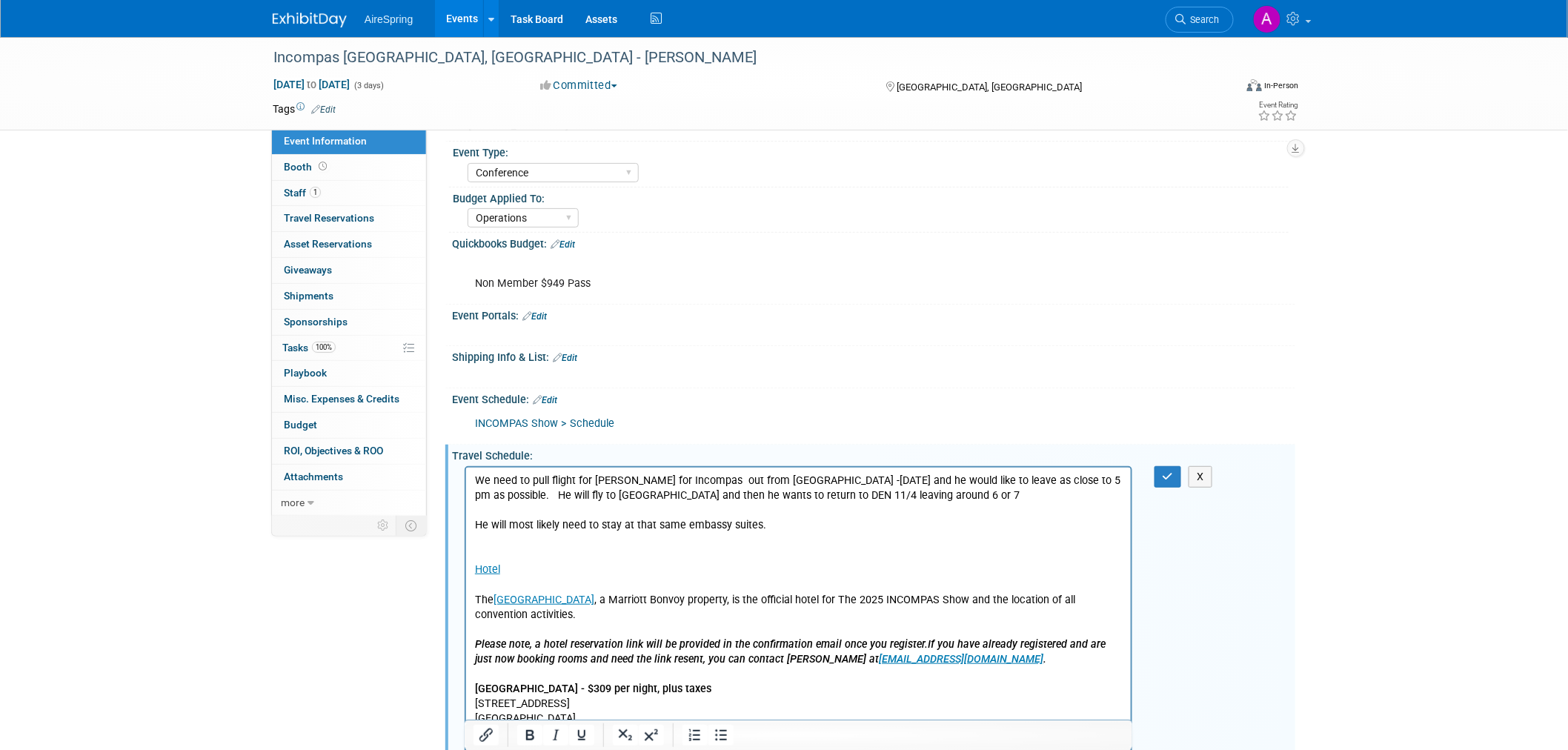
scroll to position [101, 0]
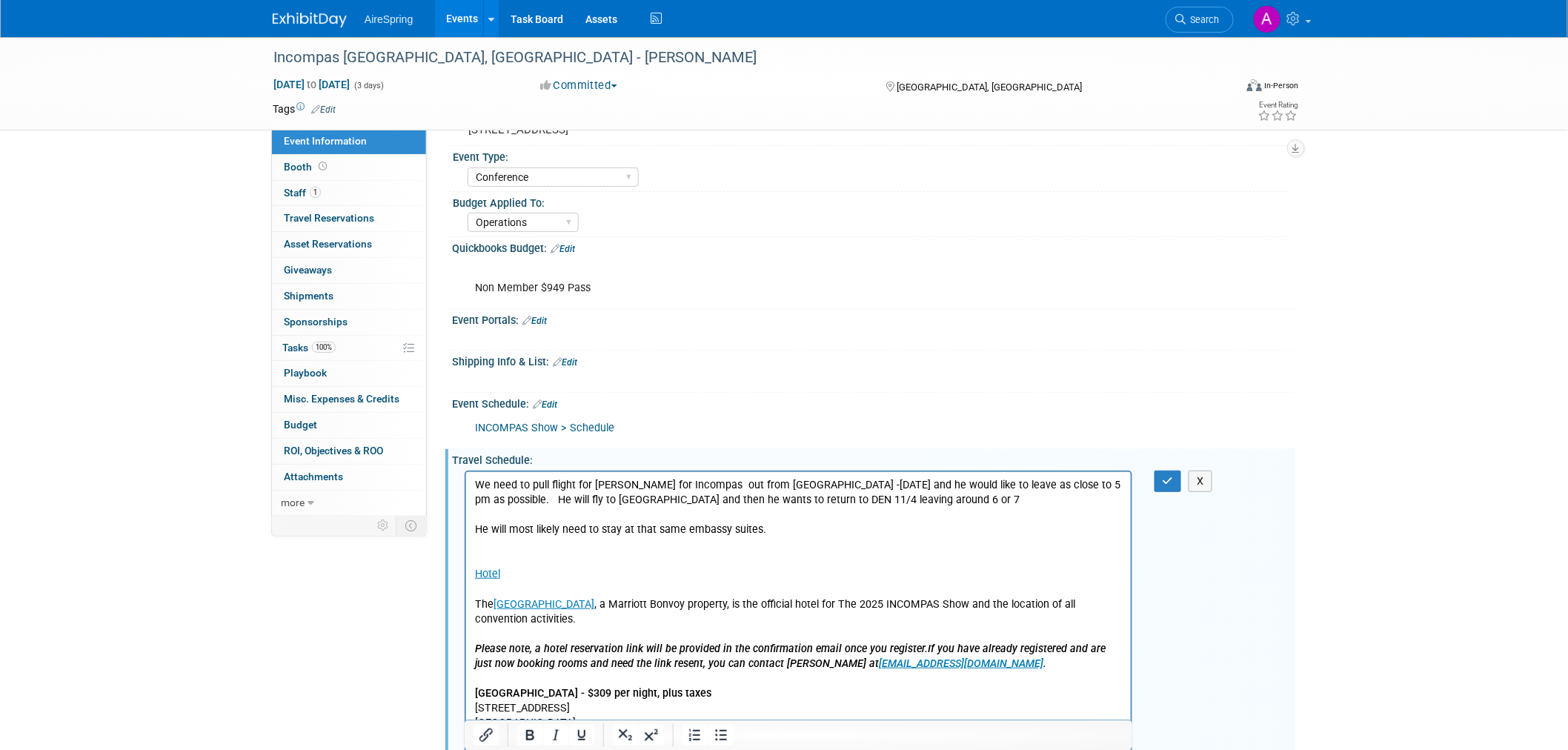
click at [886, 564] on p "Hotel The JW Marriott Tampa Water Street , a Marriott Bonvoy property, is the o…" at bounding box center [797, 737] width 648 height 401
click at [1174, 480] on button "button" at bounding box center [1168, 481] width 28 height 22
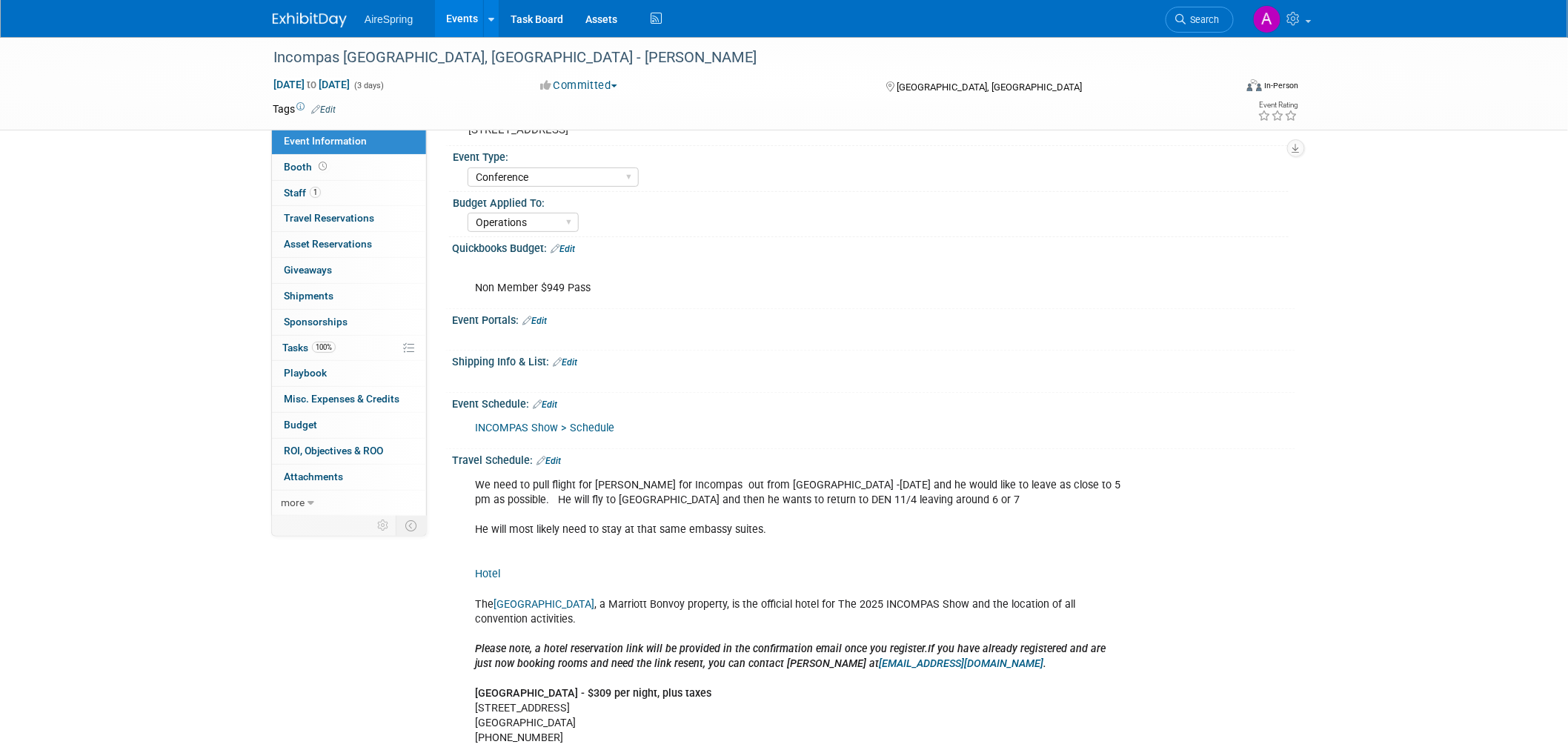
click at [202, 578] on div "Incompas Tampa, FL - Nelson Nov 2, 2025 to Nov 4, 2025 (3 days) Nov 2, 2025 to …" at bounding box center [784, 592] width 1568 height 1312
click at [856, 520] on div "We need to pull flight for Wendell for Incompas out from Raleigh RDU -Nov 2nd a…" at bounding box center [798, 708] width 668 height 476
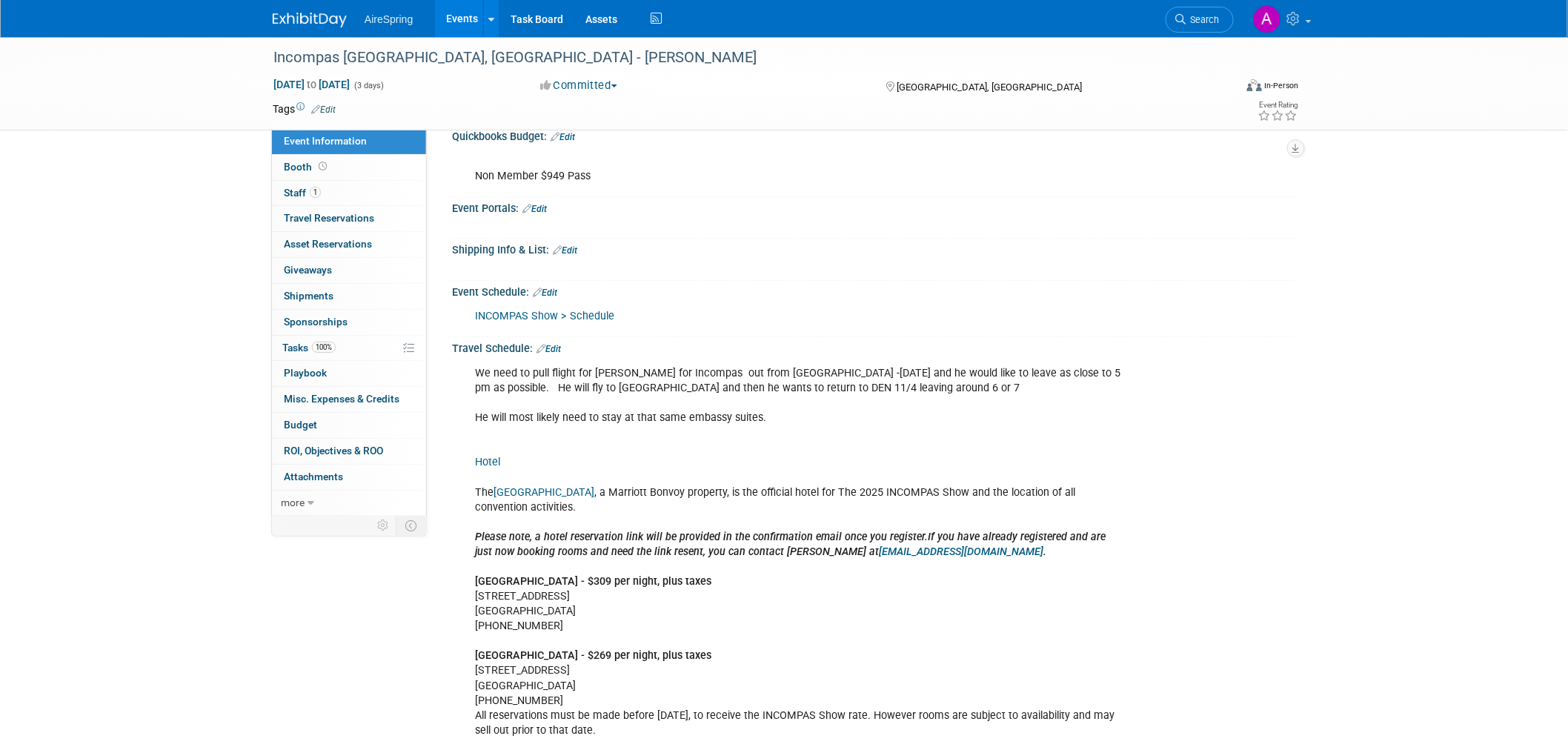
scroll to position [183, 0]
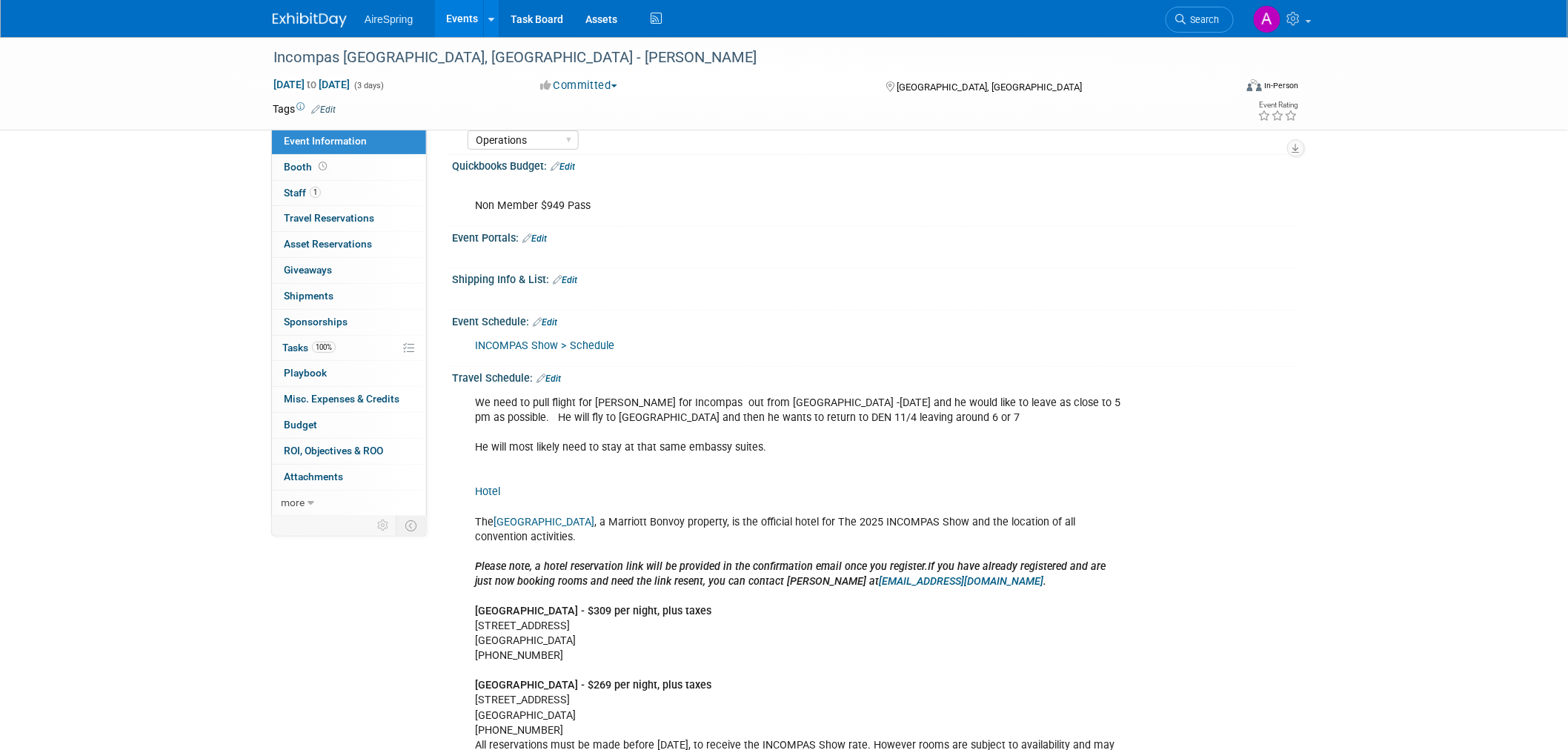
click at [785, 467] on div "We need to pull flight for Wendell for Incompas out from Raleigh RDU -Nov 2nd a…" at bounding box center [798, 626] width 668 height 476
click at [546, 490] on div "We need to pull flight for Wendell for Incompas out from Raleigh RDU -Nov 2nd a…" at bounding box center [798, 626] width 668 height 476
click at [797, 455] on div "We need to pull flight for Wendell for Incompas out from Raleigh RDU -Nov 2nd a…" at bounding box center [798, 626] width 668 height 476
click at [886, 471] on div "We need to pull flight for Wendell for Incompas out from Raleigh RDU -Nov 2nd a…" at bounding box center [798, 626] width 668 height 476
click at [863, 470] on div "We need to pull flight for Wendell for Incompas out from Raleigh RDU -Nov 2nd a…" at bounding box center [798, 626] width 668 height 476
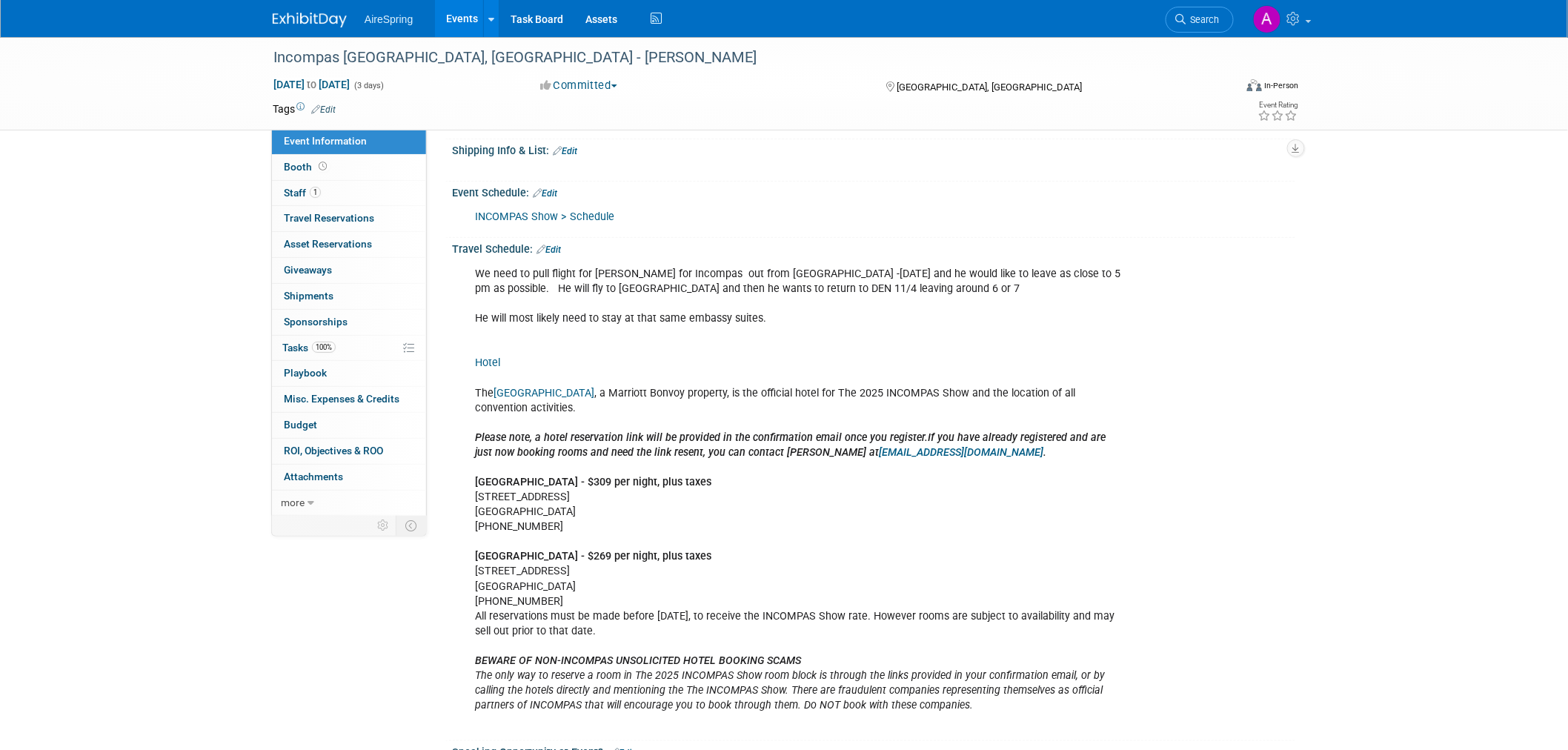
scroll to position [0, 0]
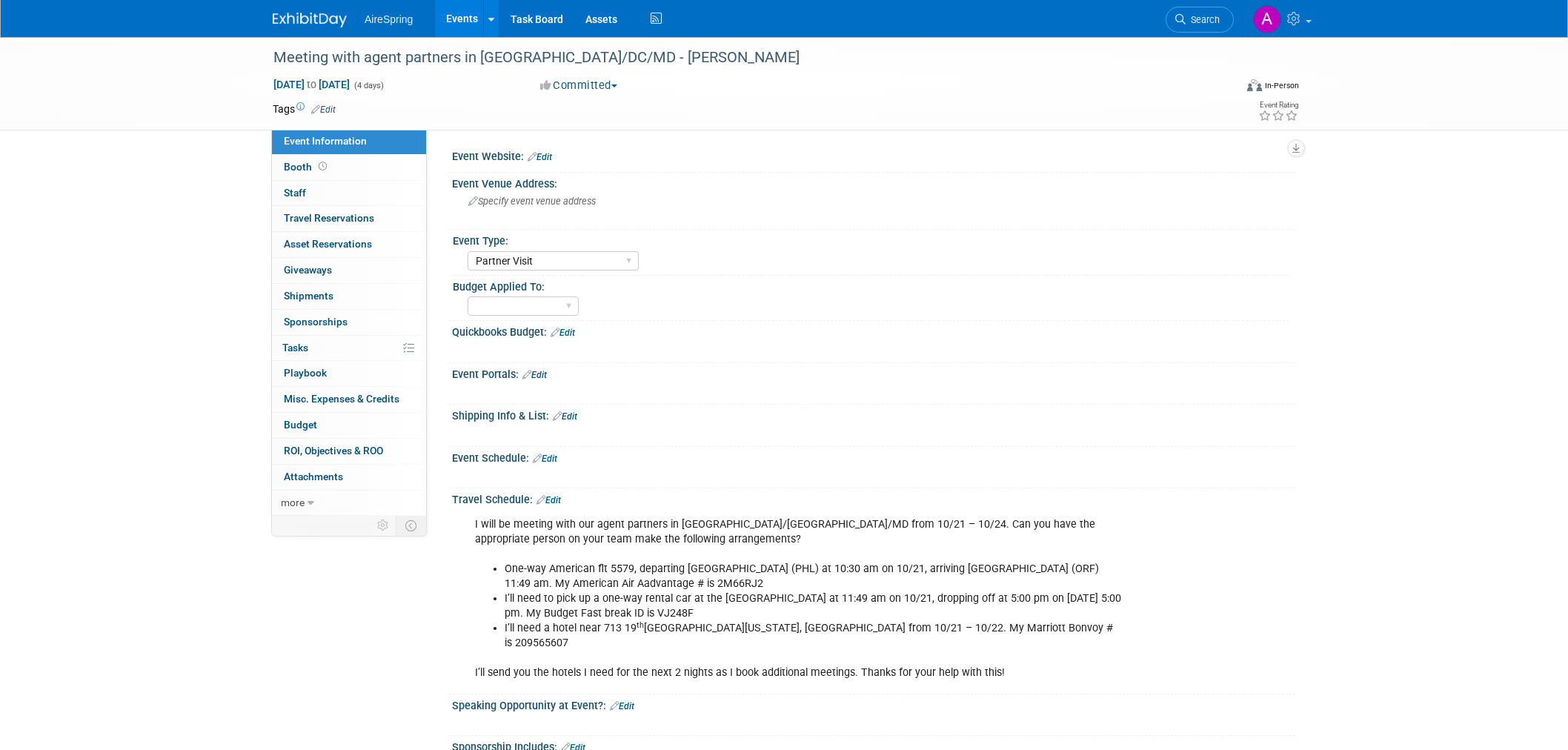
select select "Partner Visit"
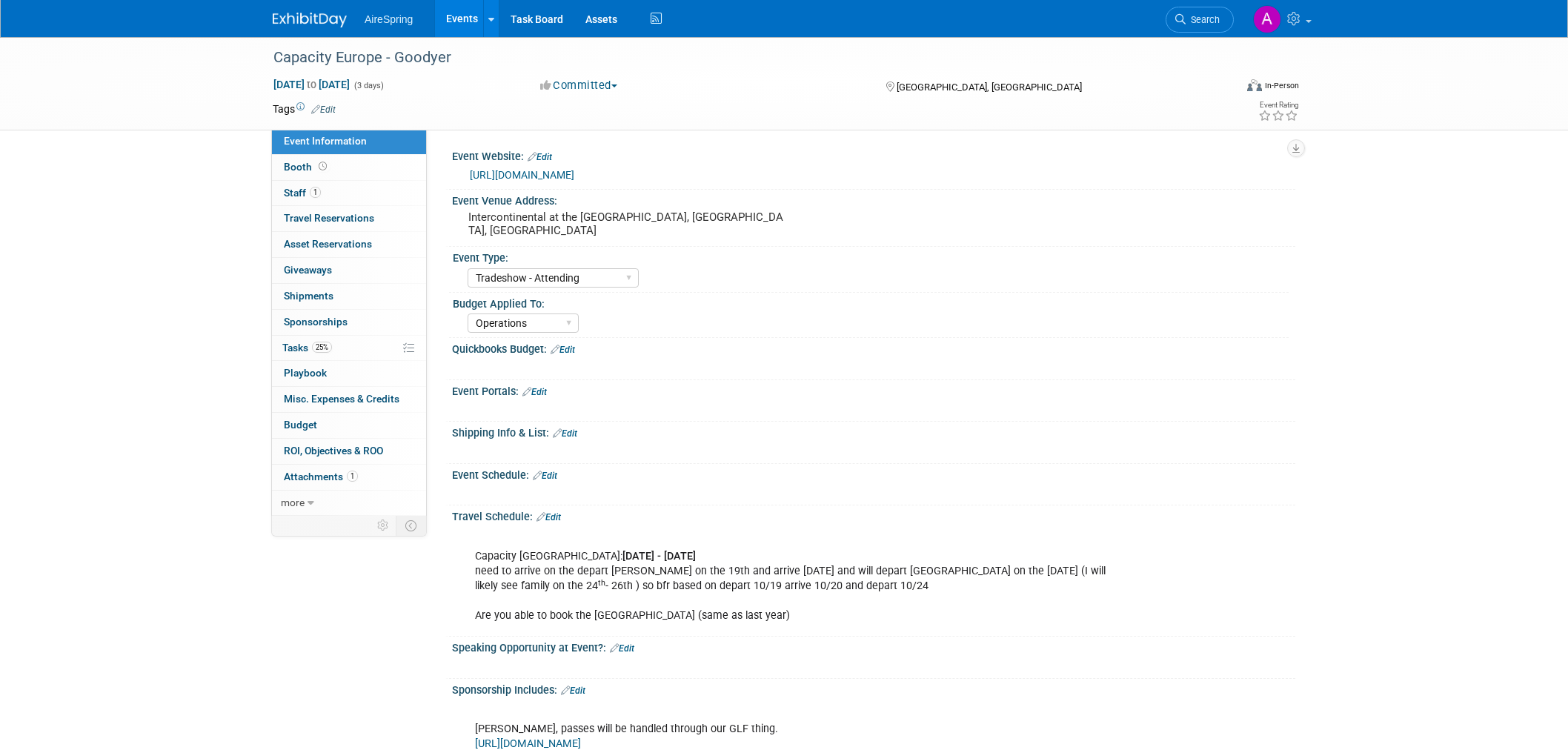
select select "Tradeshow - Attending"
select select "Operations"
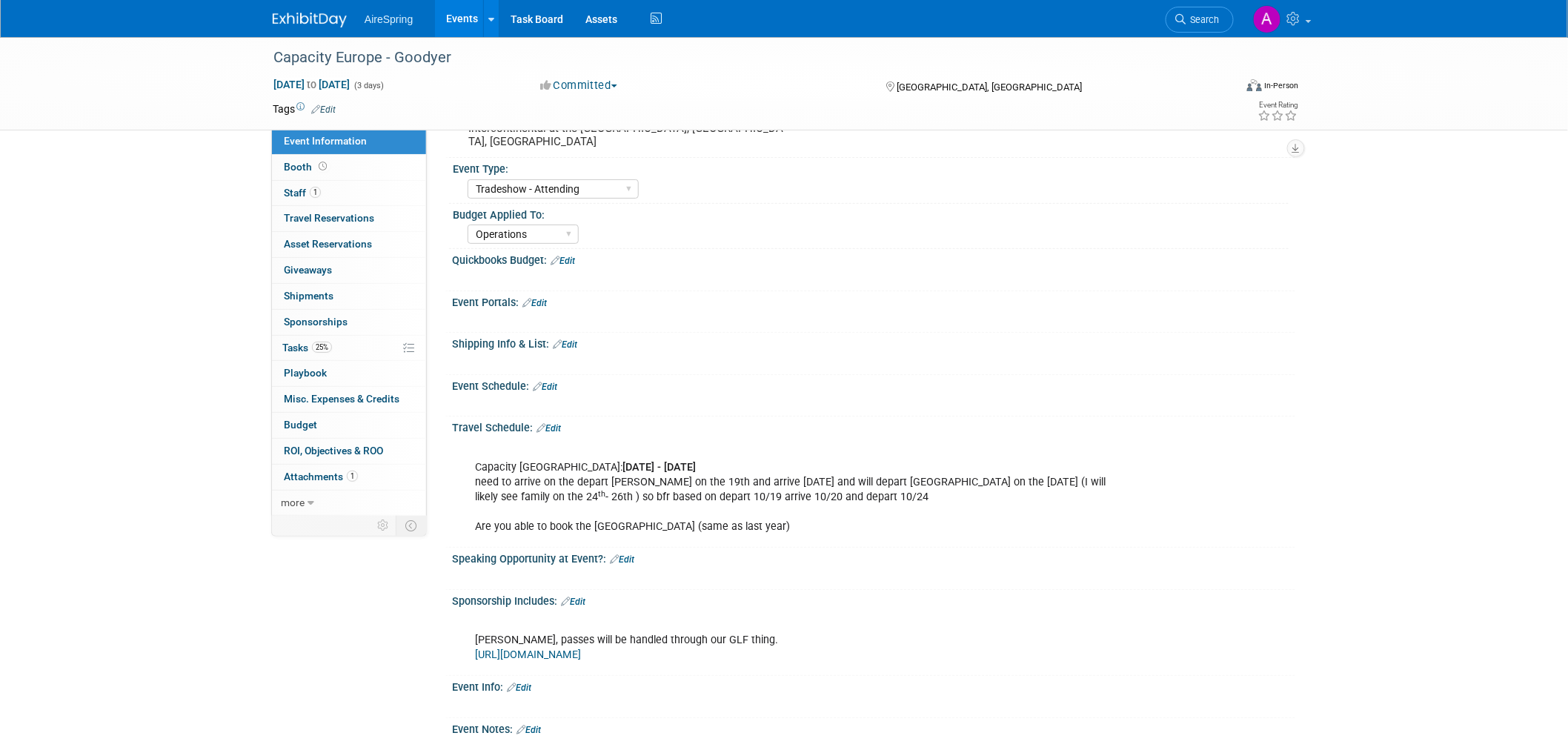
scroll to position [82, 0]
